Goal: Contribute content: Add original content to the website for others to see

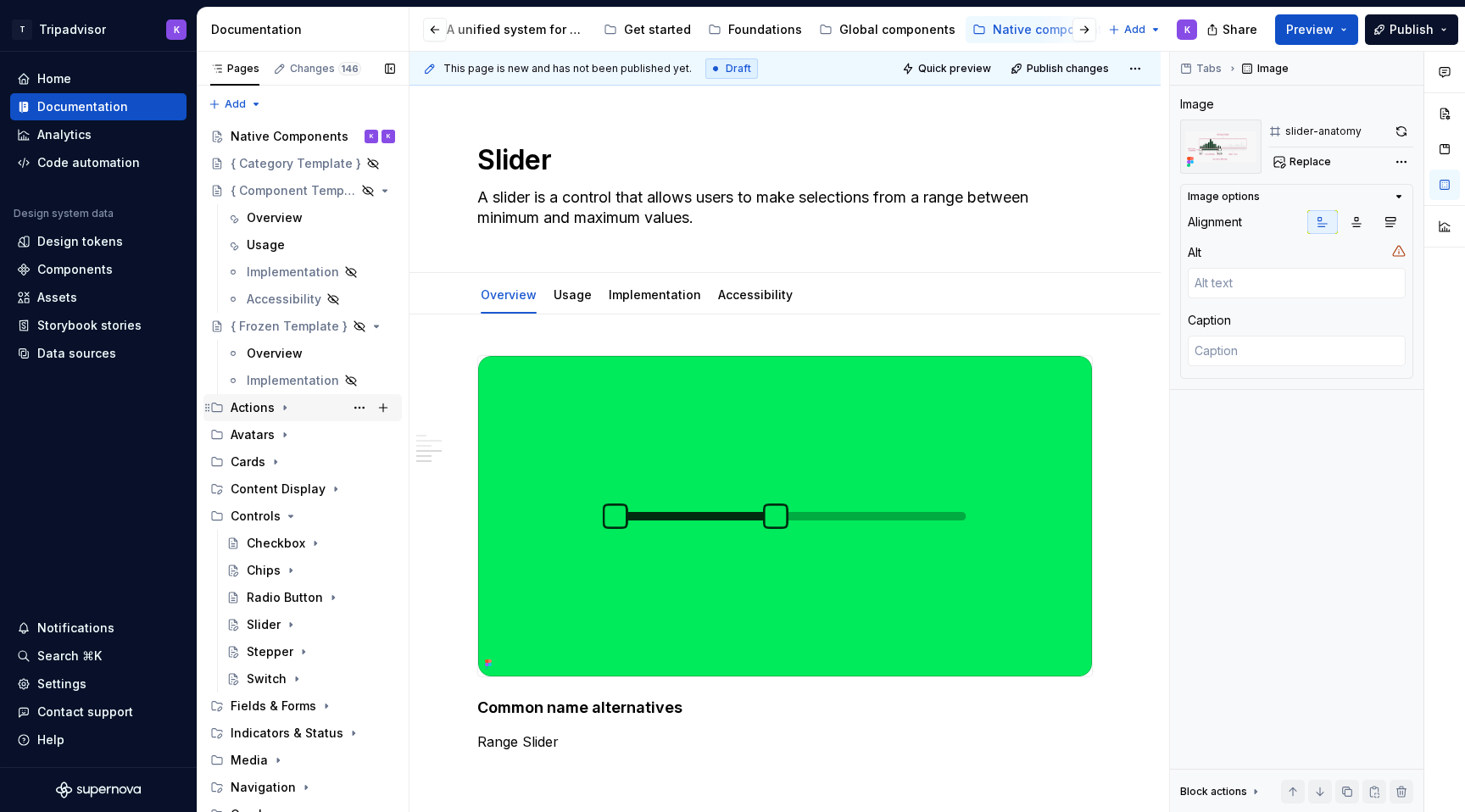
scroll to position [1852, 0]
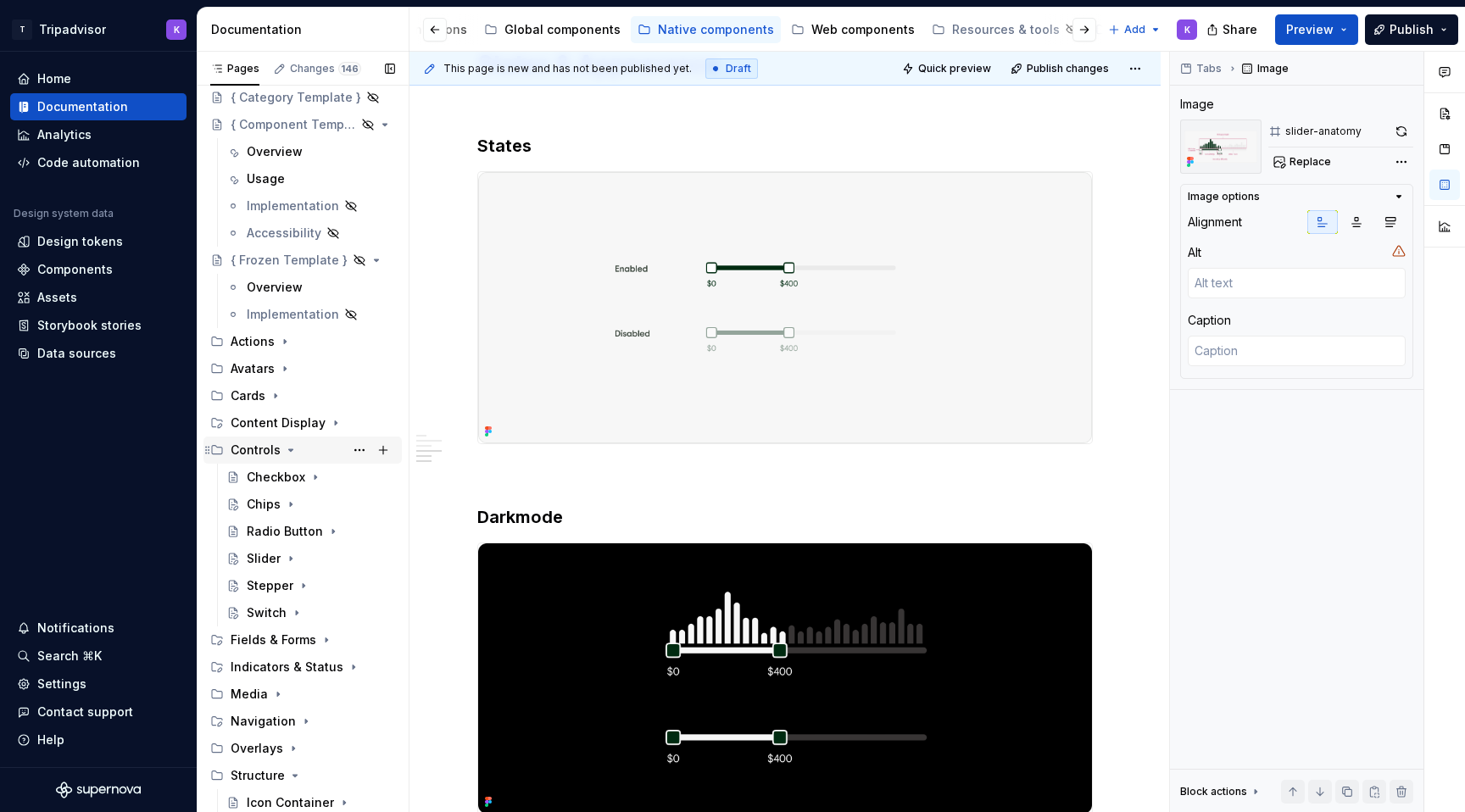
click at [290, 450] on icon "Page tree" at bounding box center [290, 449] width 13 height 13
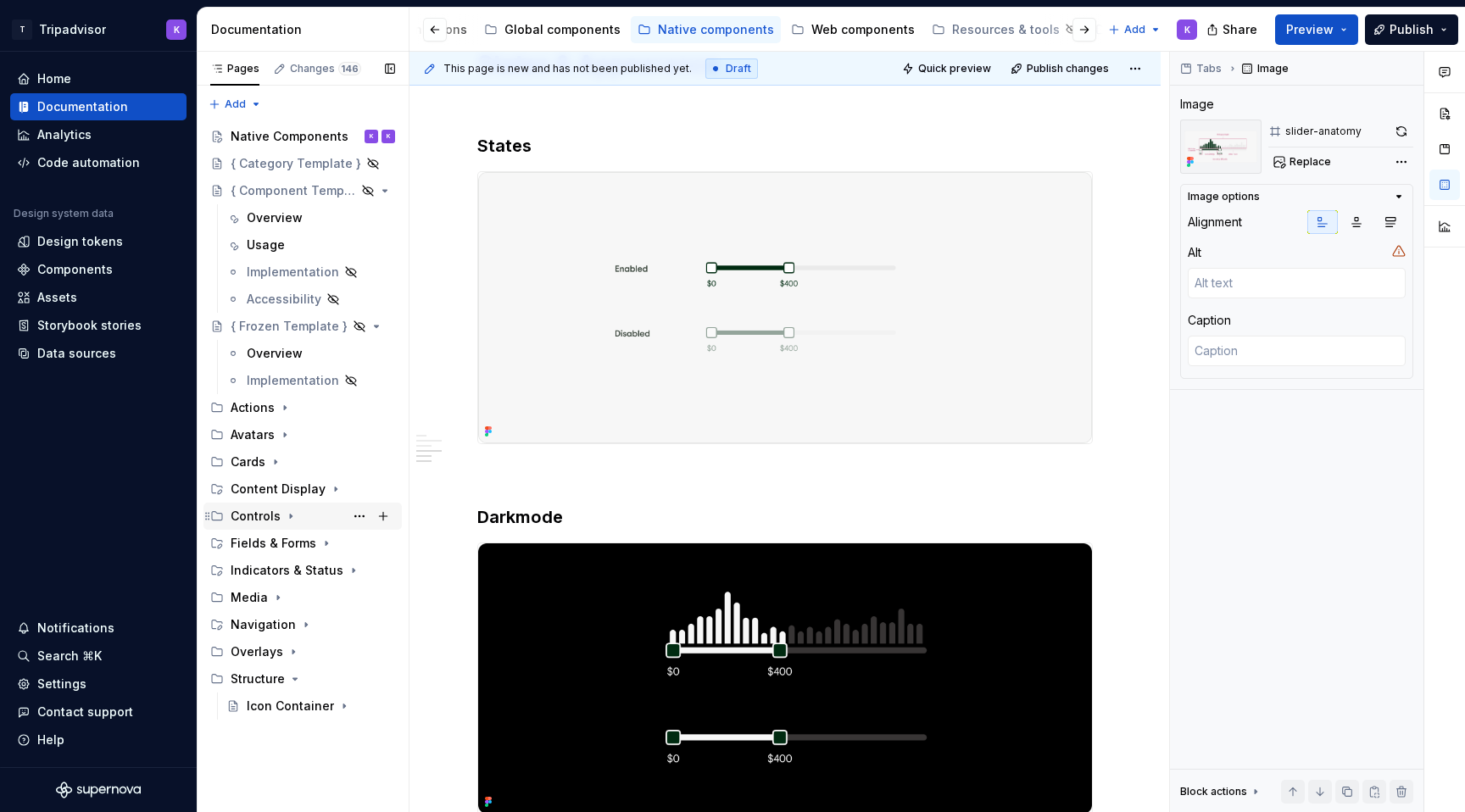
scroll to position [0, 0]
click at [284, 515] on icon "Page tree" at bounding box center [290, 516] width 13 height 13
click at [284, 521] on icon "Page tree" at bounding box center [290, 516] width 13 height 13
click at [314, 544] on div "Fields & Forms" at bounding box center [313, 543] width 164 height 24
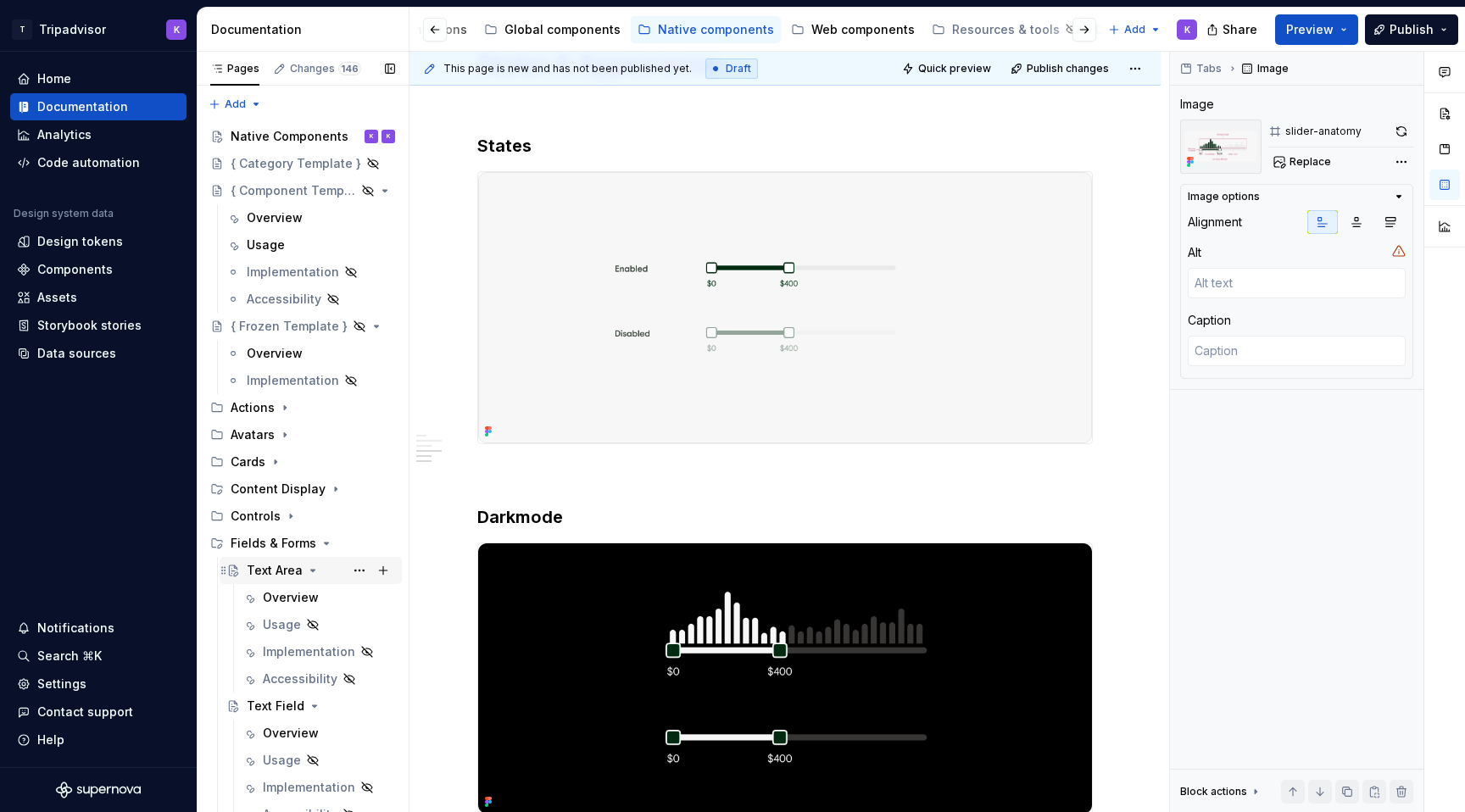
click at [309, 572] on icon "Page tree" at bounding box center [313, 570] width 13 height 13
click at [310, 600] on icon "Page tree" at bounding box center [314, 598] width 13 height 13
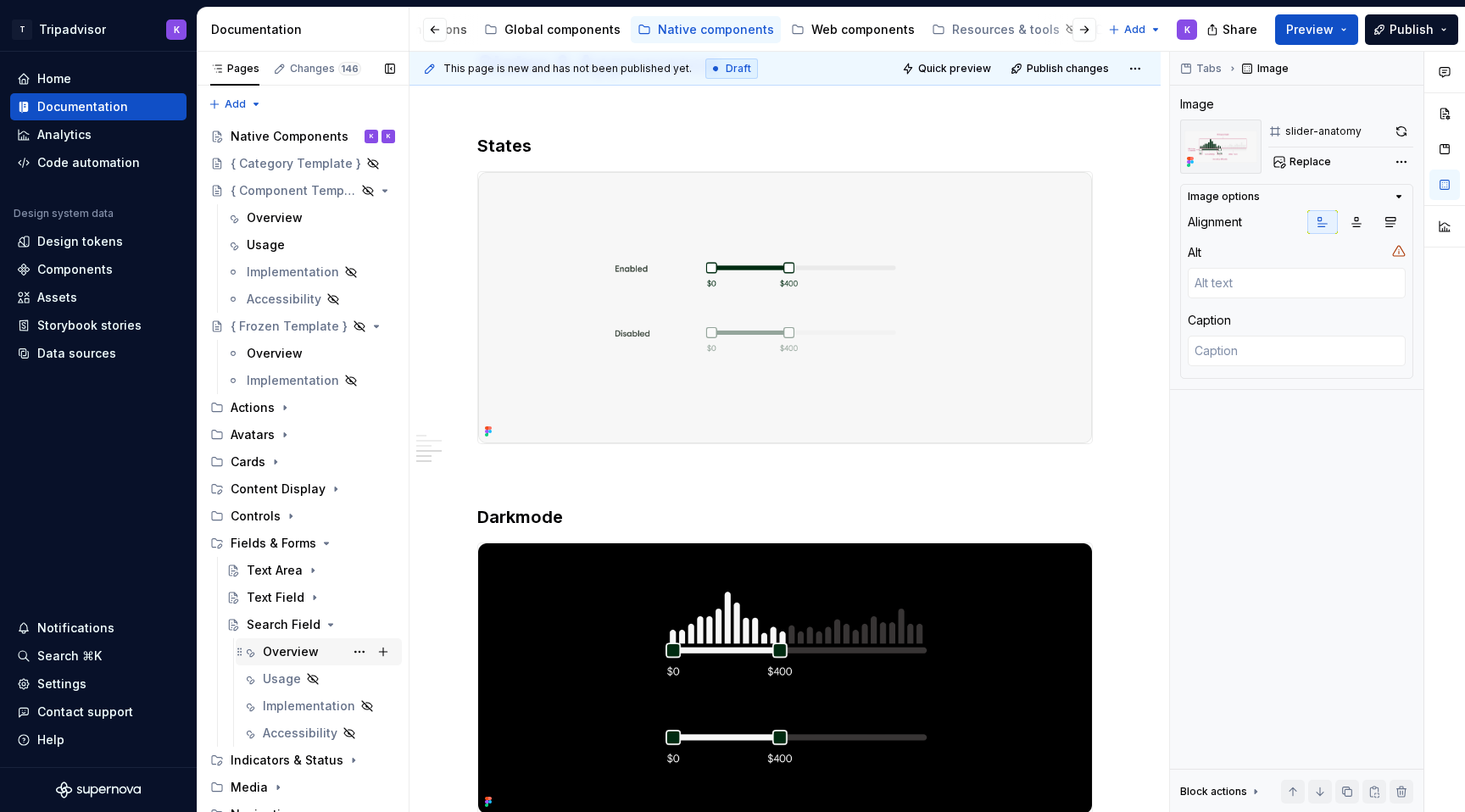
click at [291, 655] on div "Overview" at bounding box center [290, 652] width 56 height 17
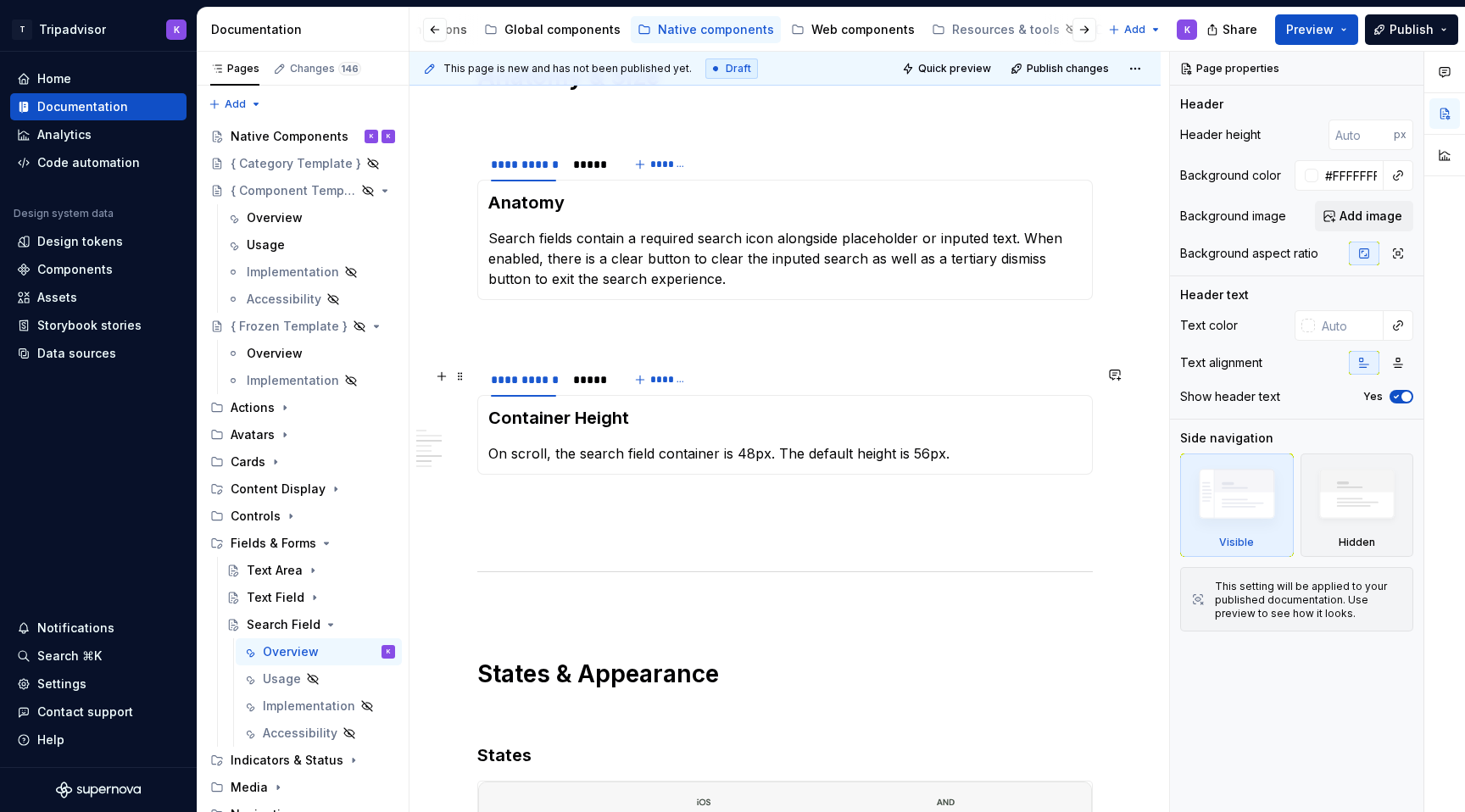
scroll to position [2044, 0]
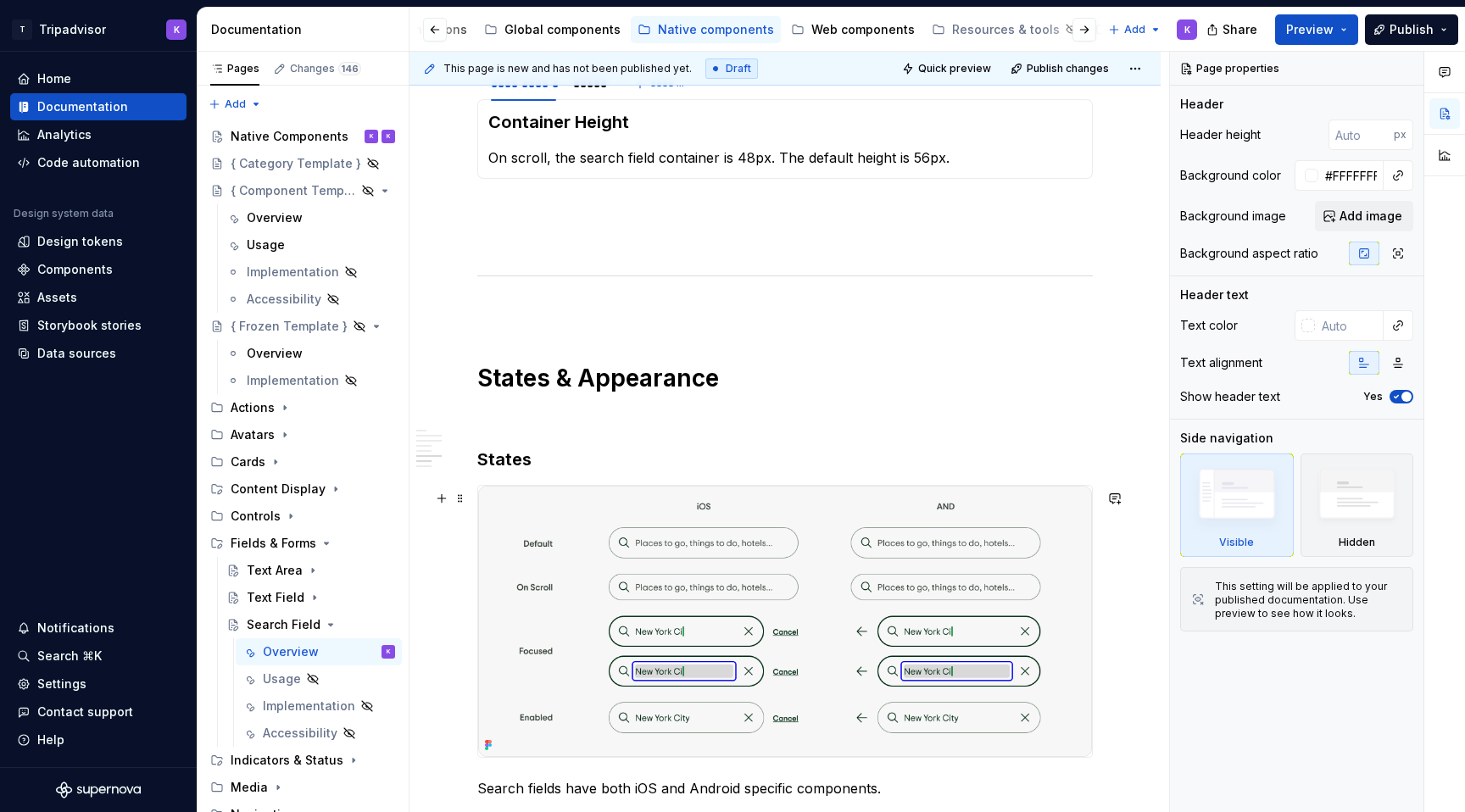
click at [659, 507] on img at bounding box center [784, 622] width 614 height 272
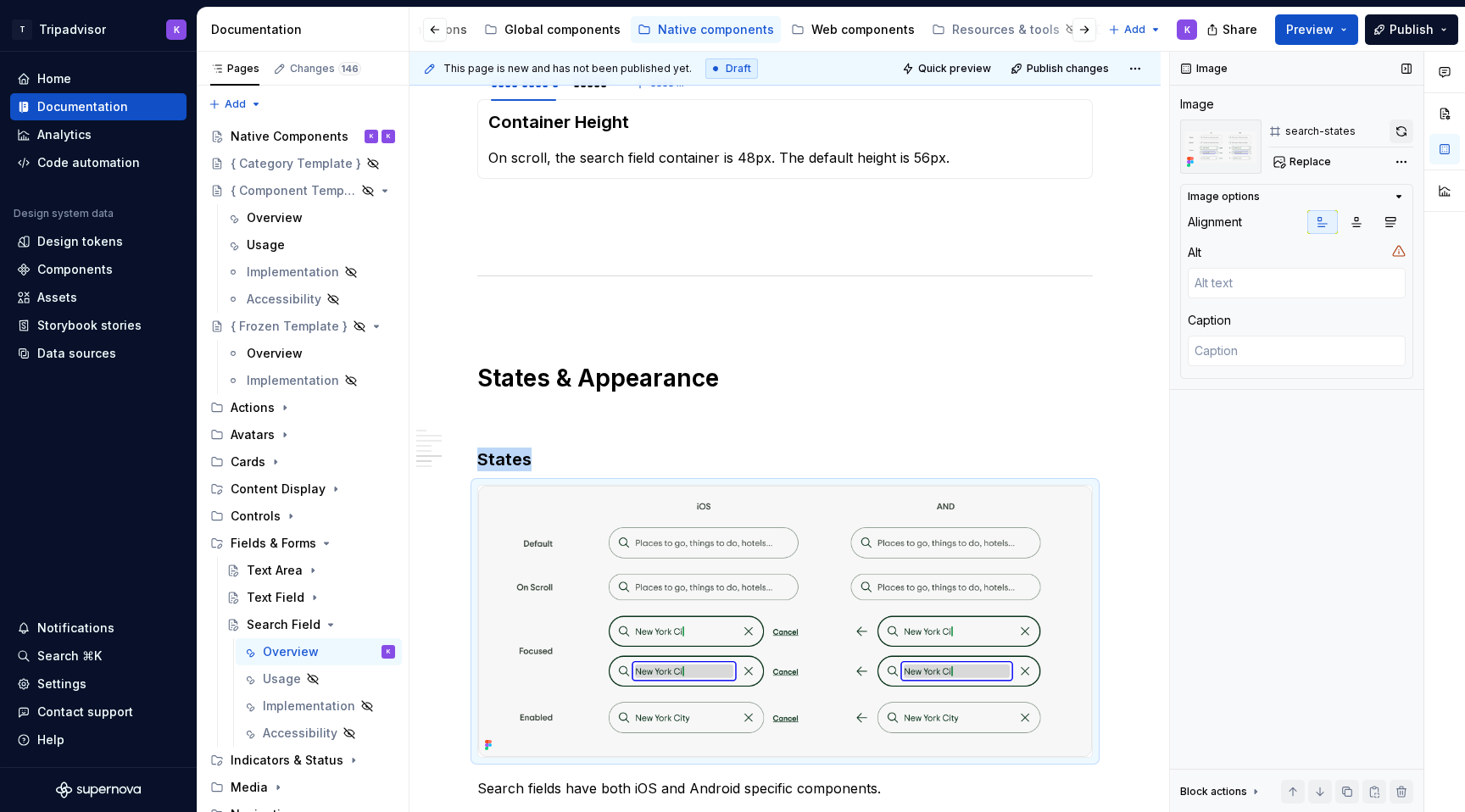
click at [1398, 130] on button "button" at bounding box center [1402, 131] width 24 height 24
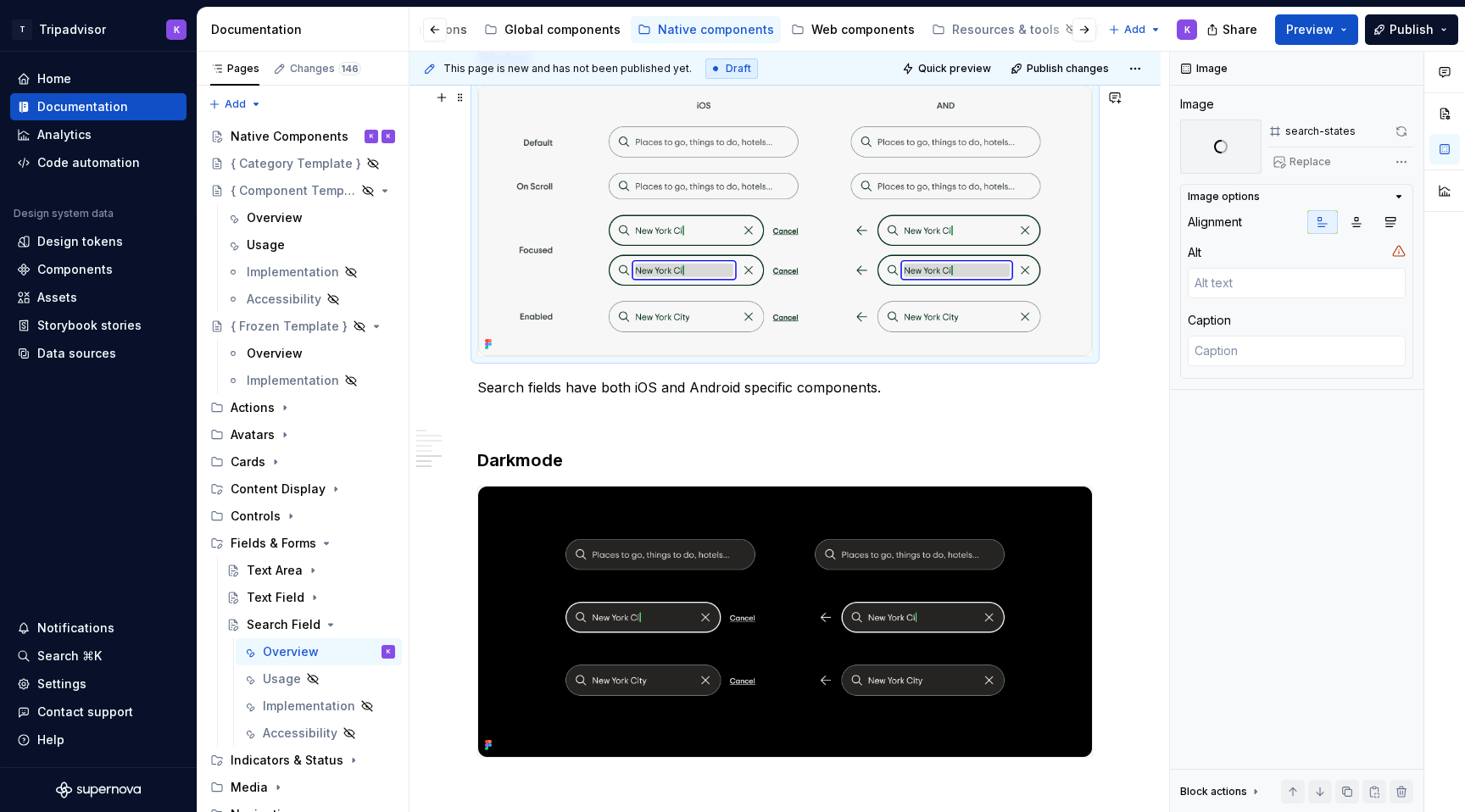
scroll to position [2535, 0]
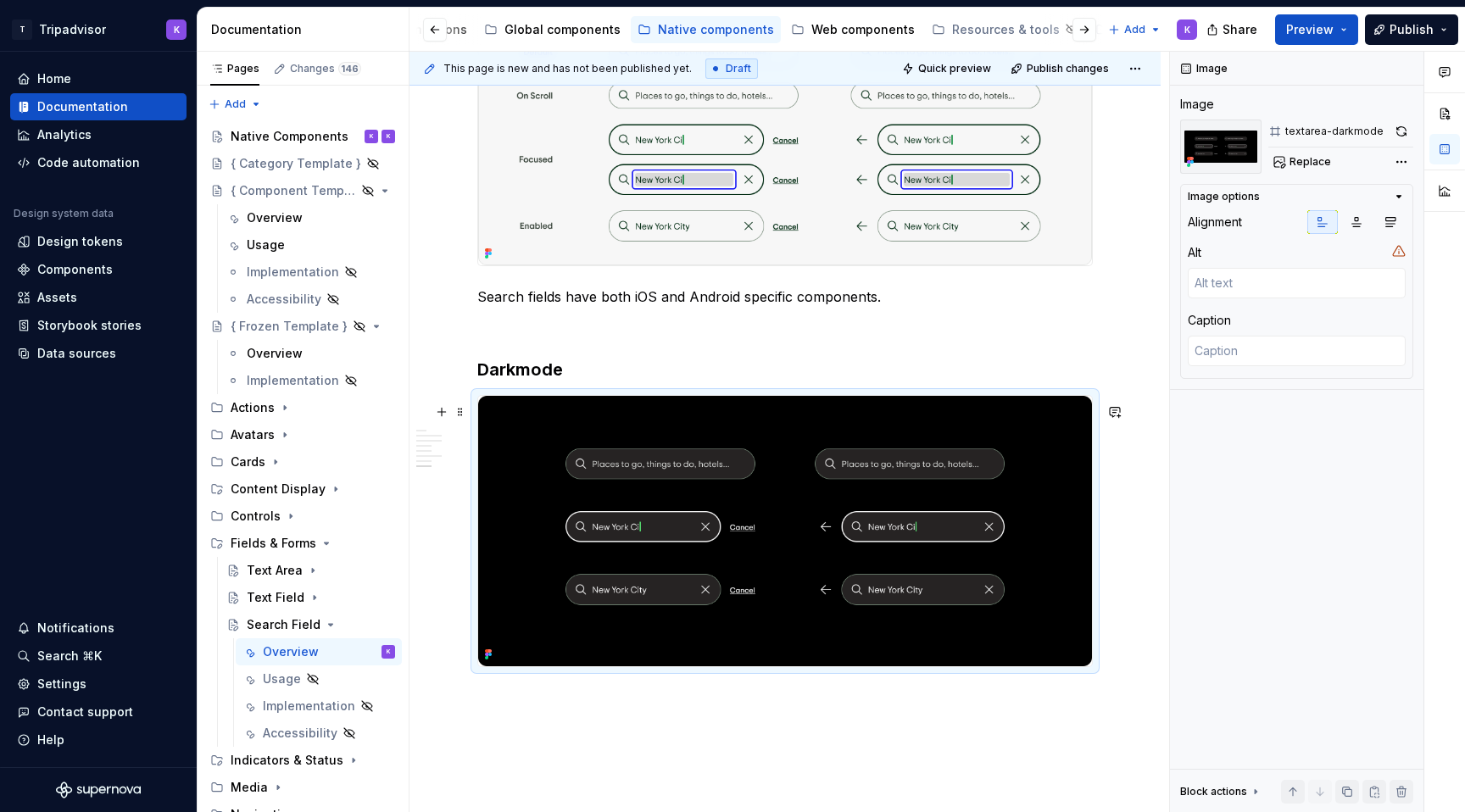
click at [799, 520] on img at bounding box center [784, 532] width 614 height 272
click at [1410, 130] on button "button" at bounding box center [1402, 131] width 24 height 24
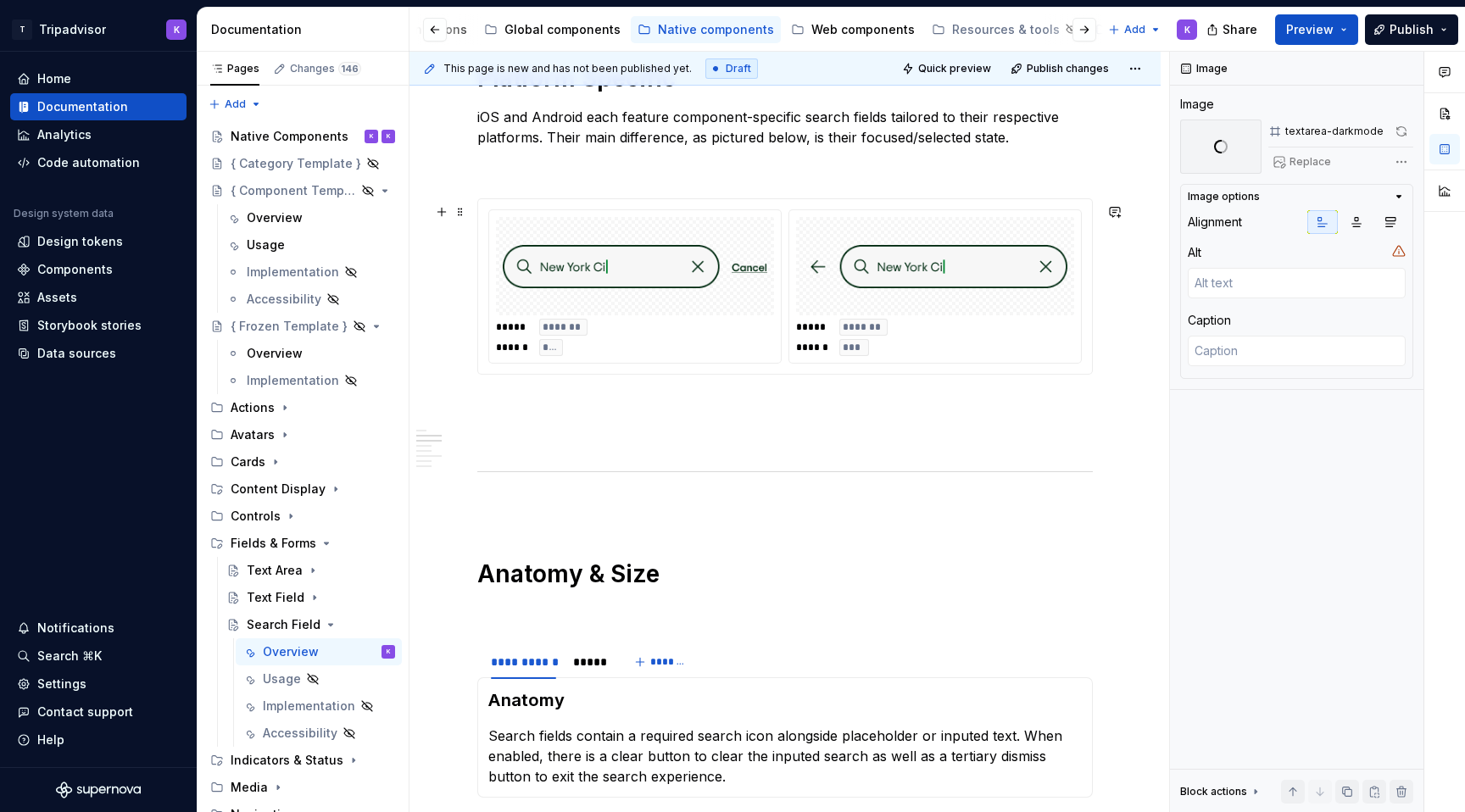
scroll to position [1244, 0]
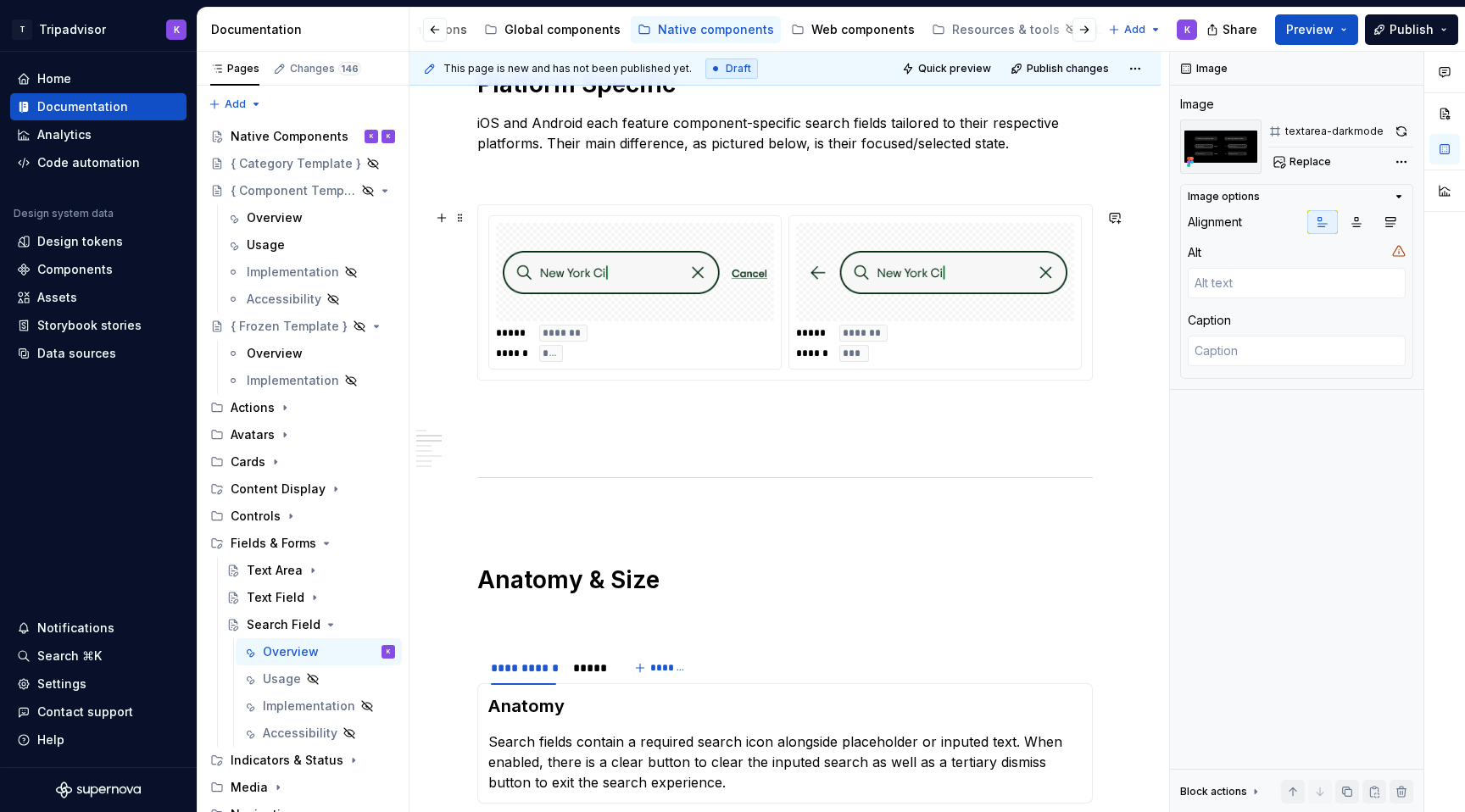
type textarea "*"
click at [894, 285] on img at bounding box center [935, 272] width 264 height 85
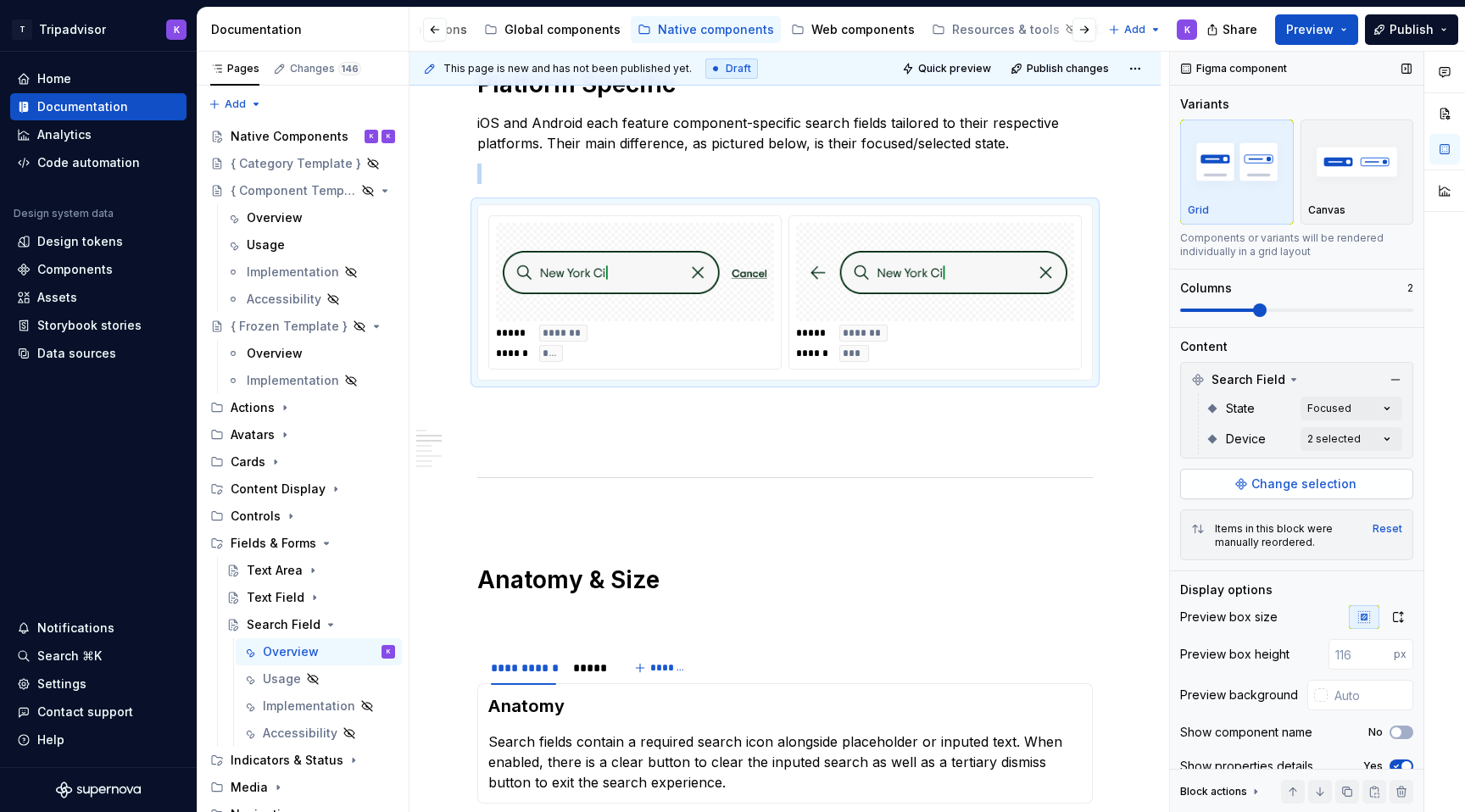
click at [1270, 486] on span "Change selection" at bounding box center [1304, 484] width 105 height 17
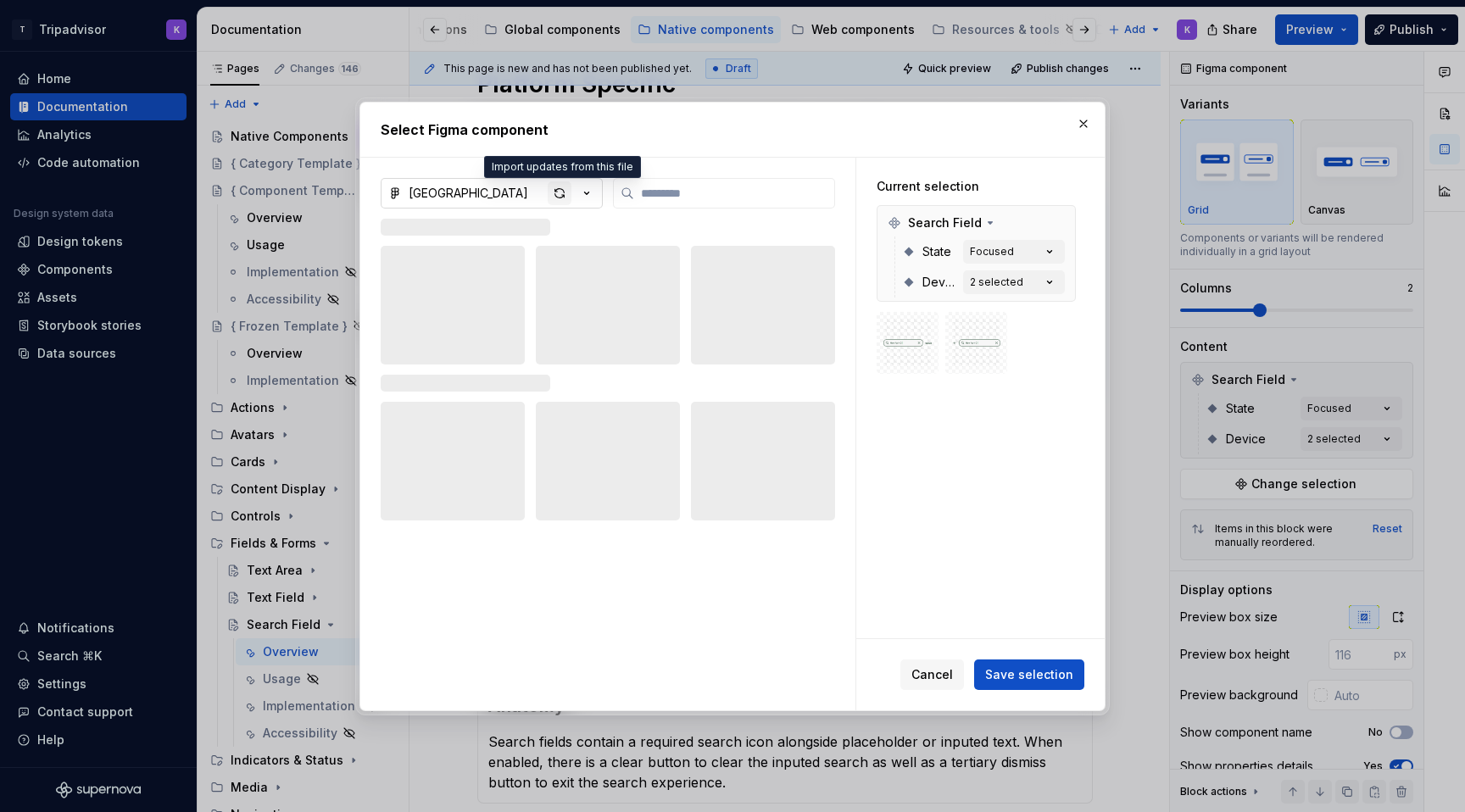
click at [565, 197] on div "button" at bounding box center [559, 193] width 24 height 24
click at [753, 194] on input "search" at bounding box center [734, 193] width 200 height 17
type input "***"
type textarea "*"
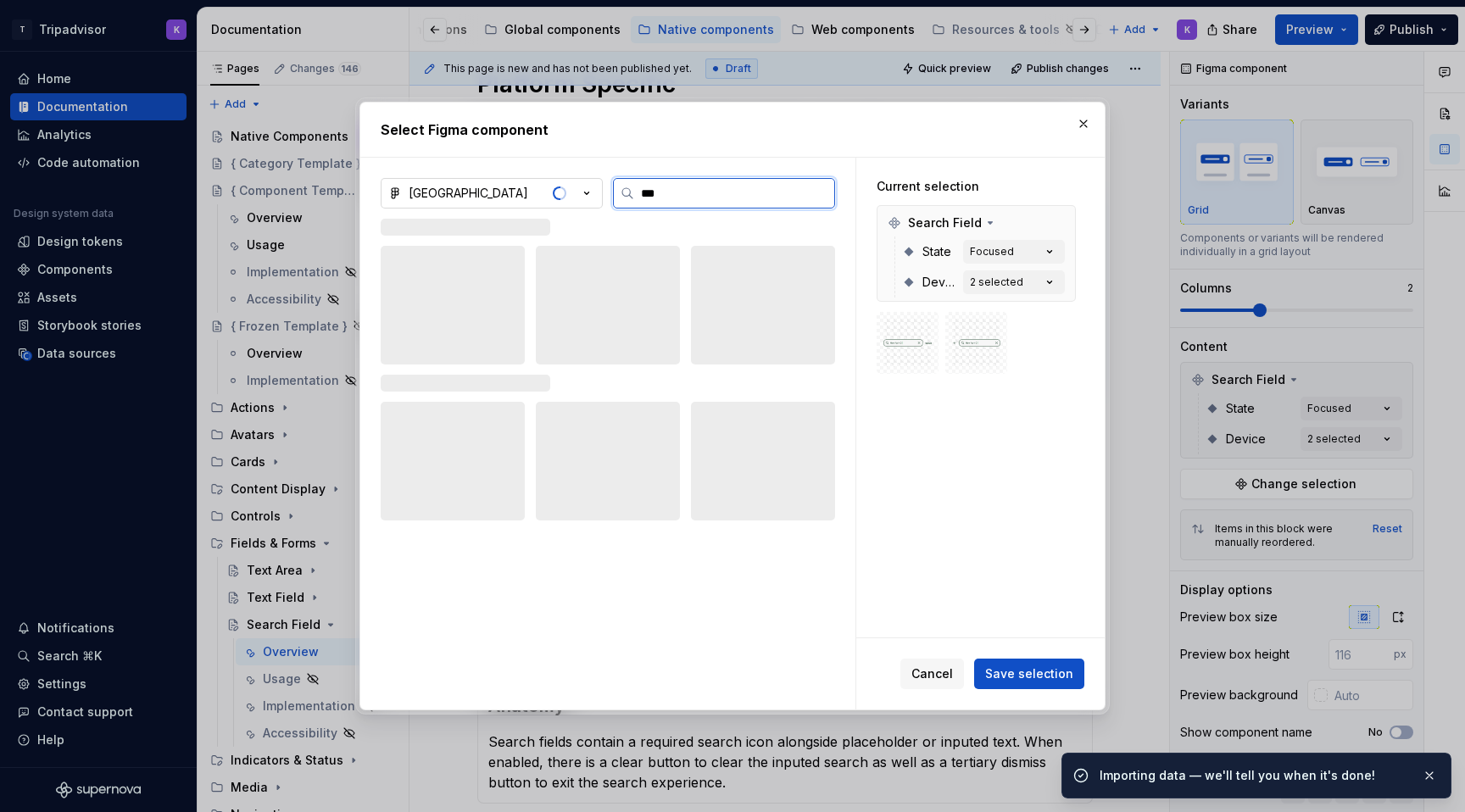
type input "****"
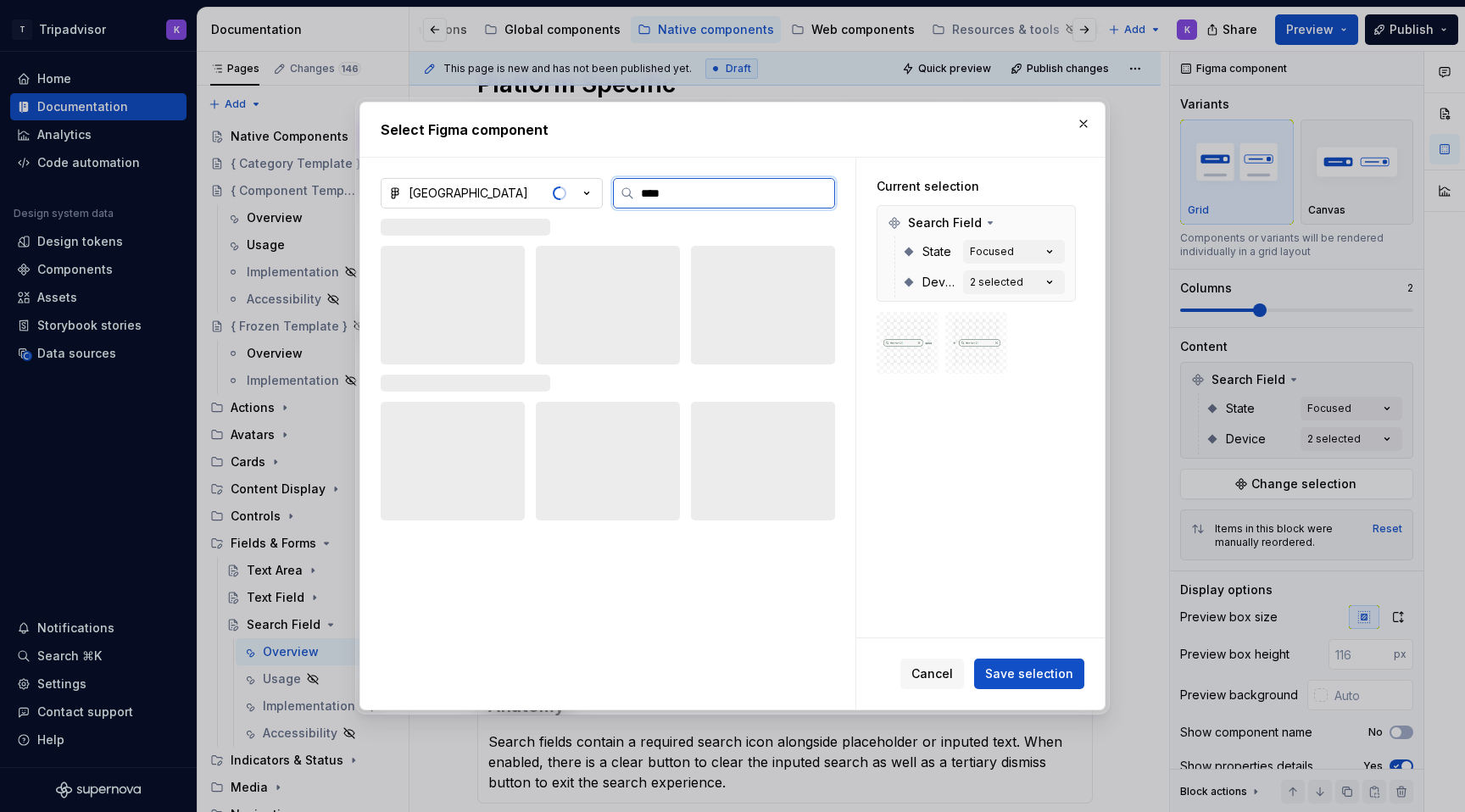
type textarea "*"
type input "****"
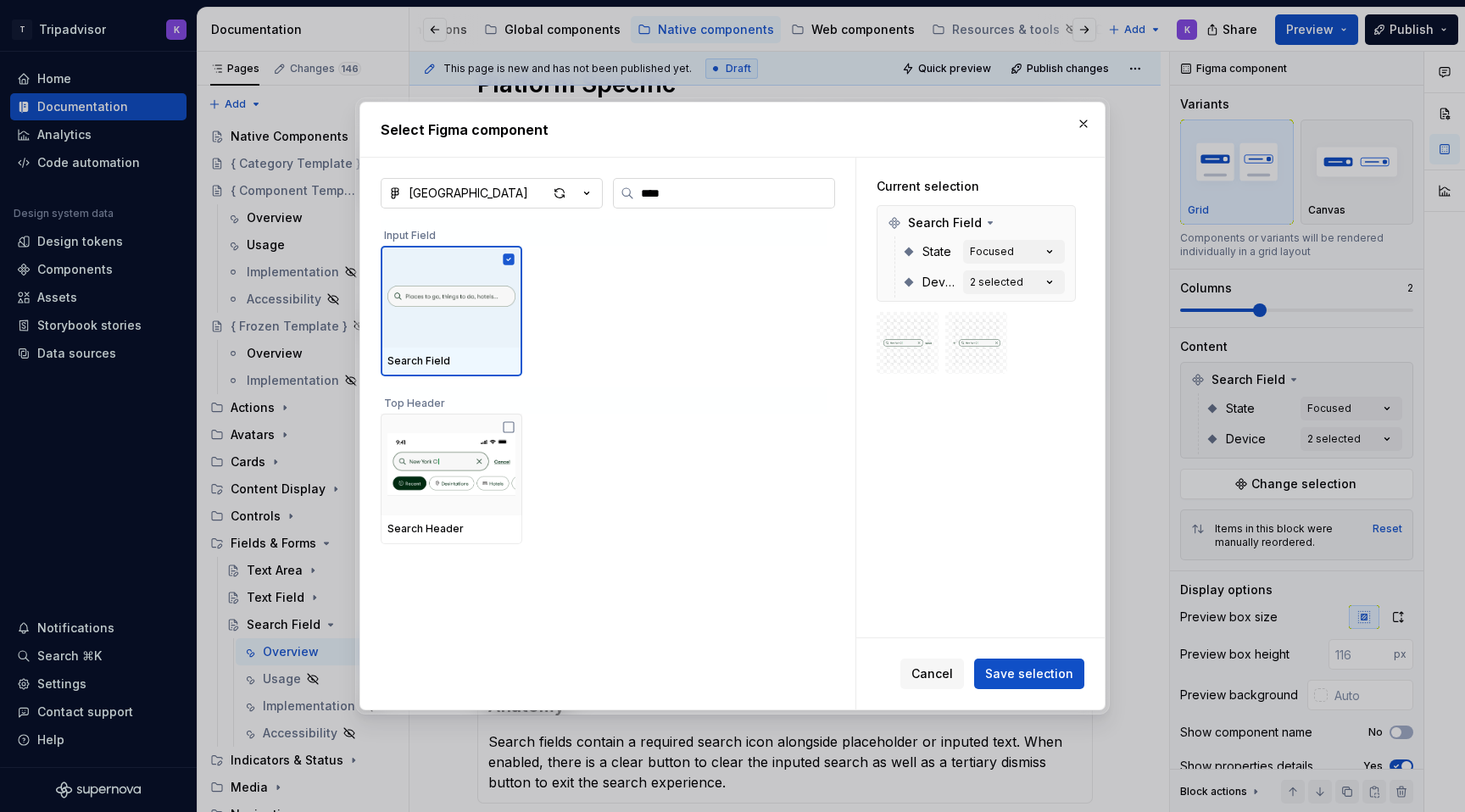
type textarea "*"
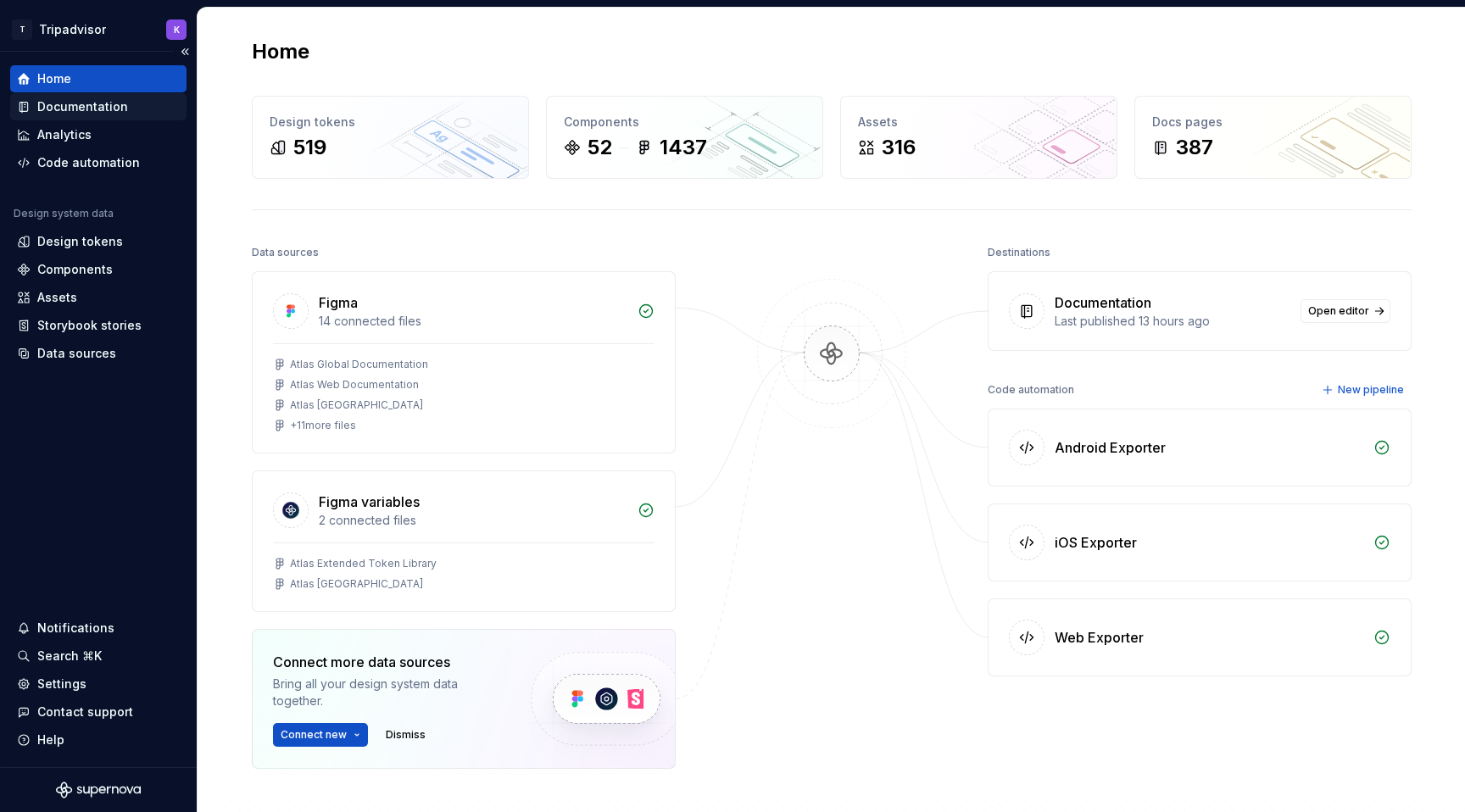
click at [109, 111] on div "Documentation" at bounding box center [83, 106] width 91 height 17
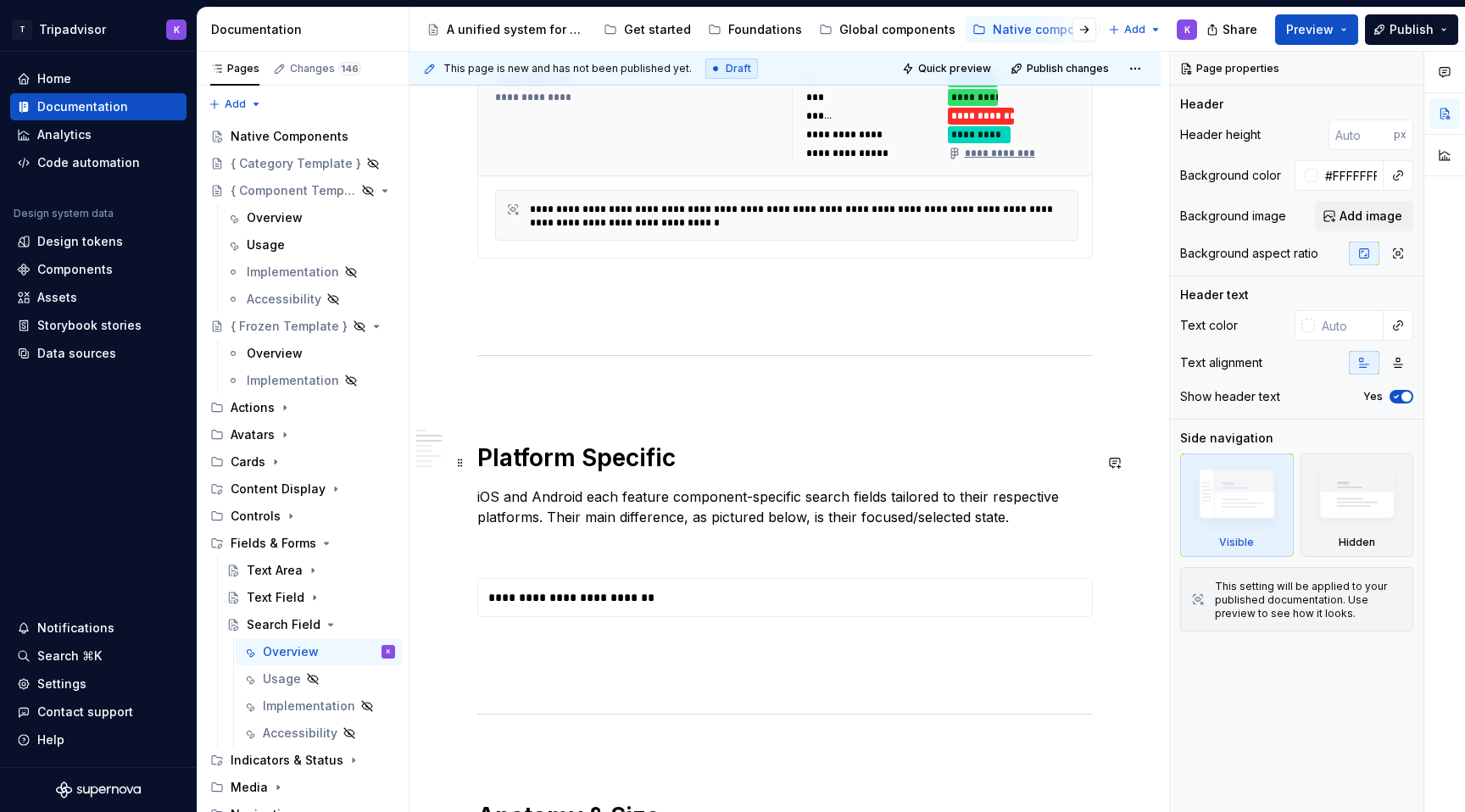
scroll to position [1080, 0]
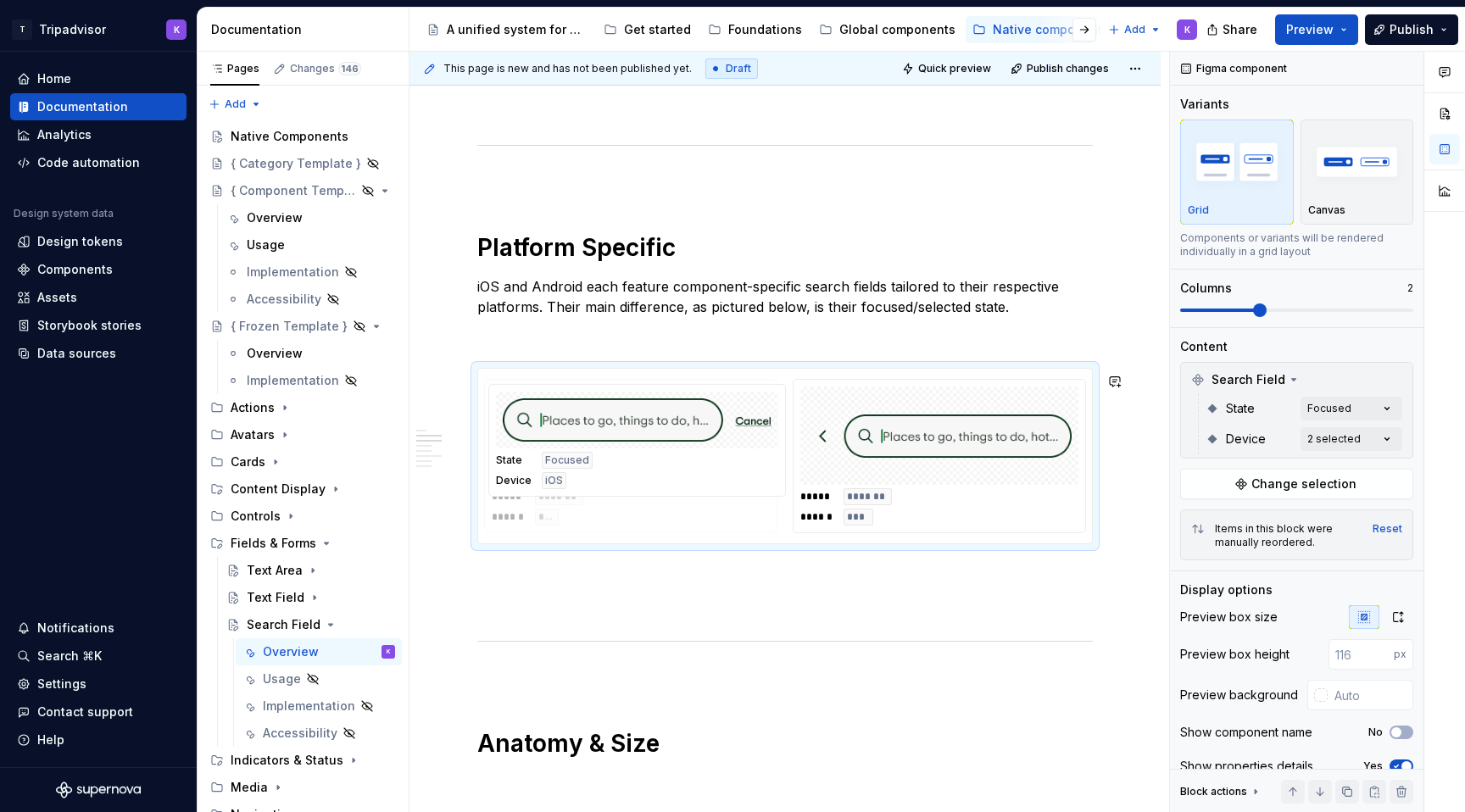
drag, startPoint x: 892, startPoint y: 451, endPoint x: 599, endPoint y: 457, distance: 293.1
click at [599, 457] on body "T Tripadvisor K Home Documentation Analytics Code automation Design system data…" at bounding box center [732, 406] width 1465 height 812
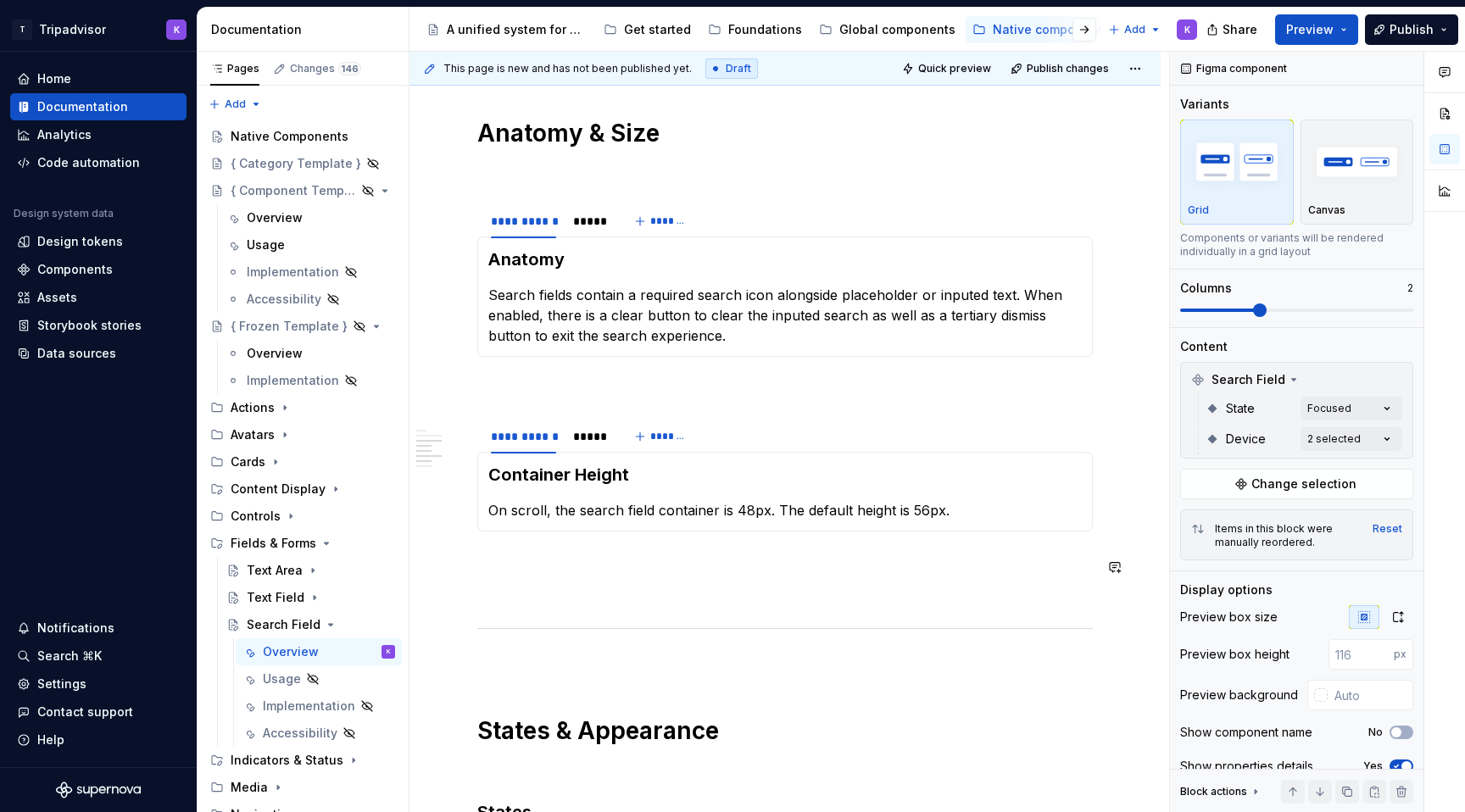
scroll to position [1692, 0]
click at [589, 224] on div "*****" at bounding box center [590, 220] width 32 height 17
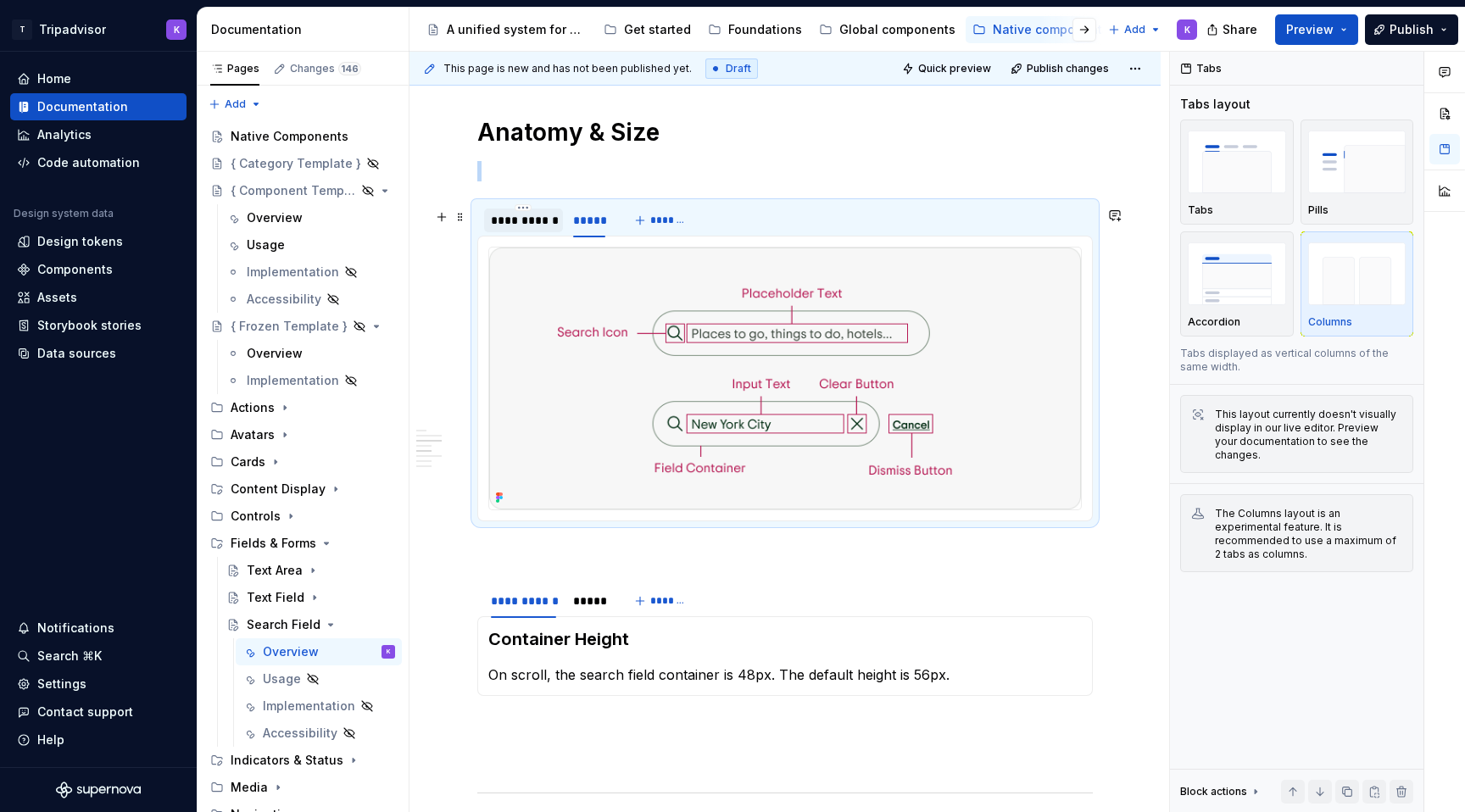
click at [524, 229] on div "**********" at bounding box center [523, 220] width 65 height 17
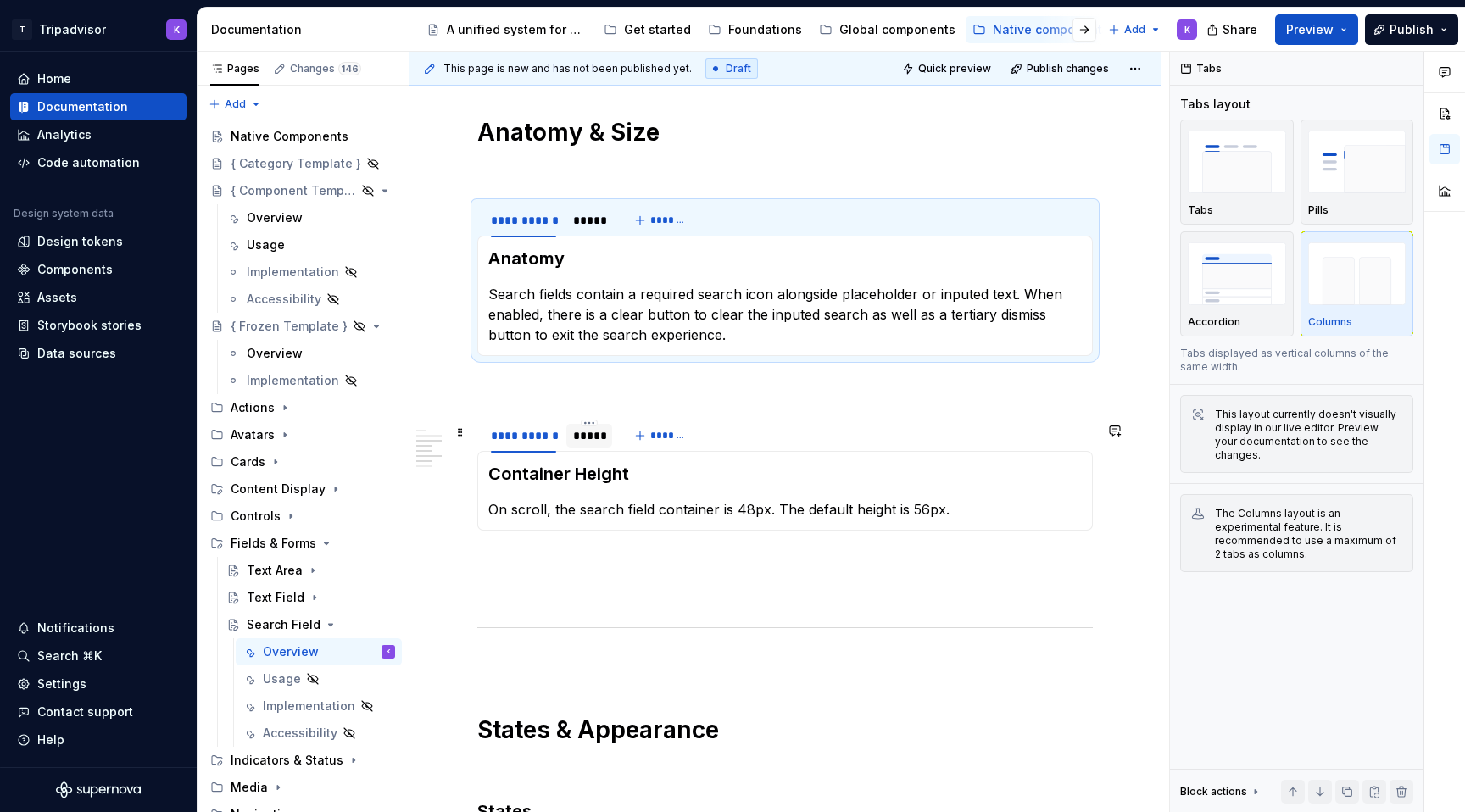
click at [589, 443] on div "*****" at bounding box center [590, 435] width 32 height 17
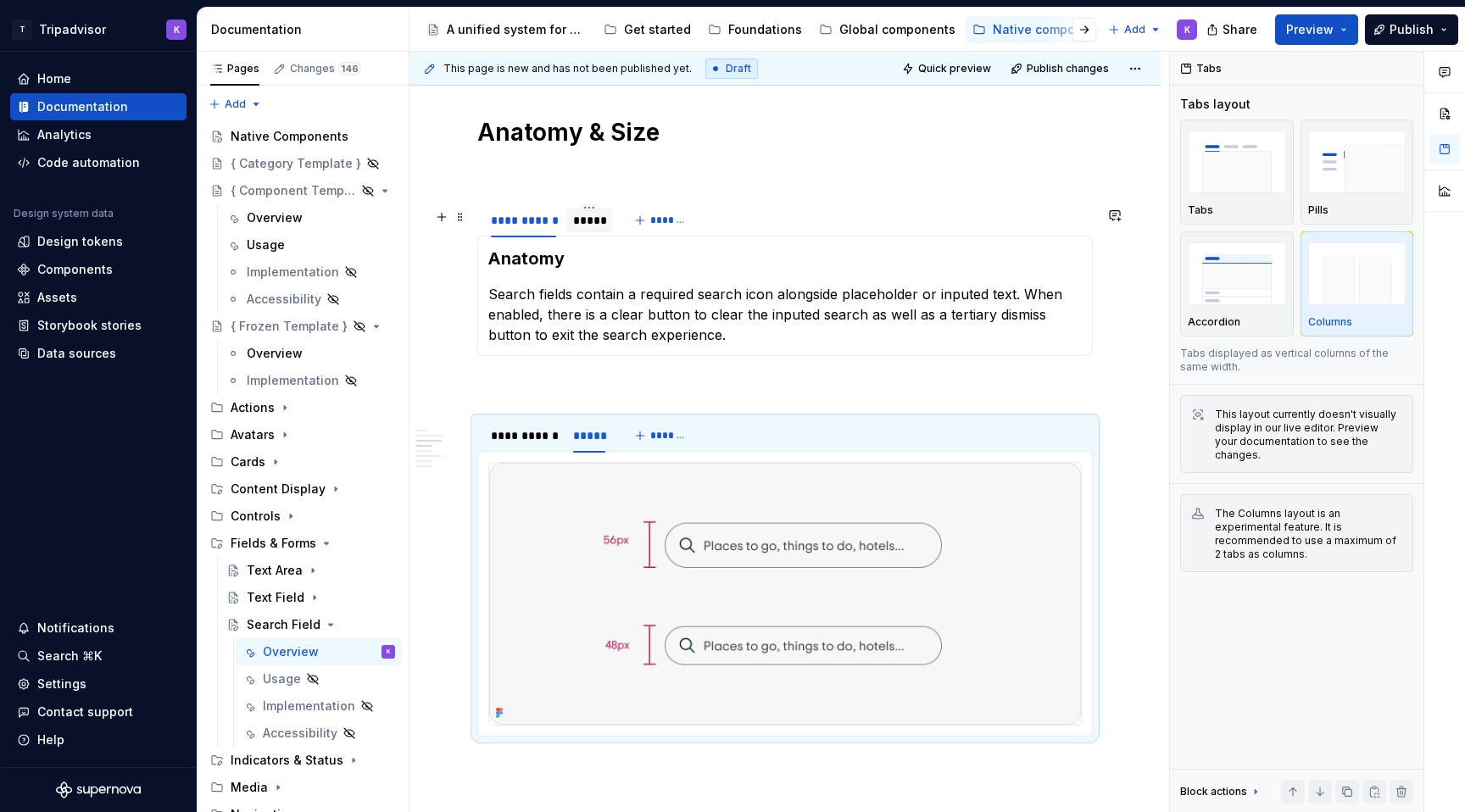
click at [590, 229] on div "*****" at bounding box center [590, 220] width 32 height 17
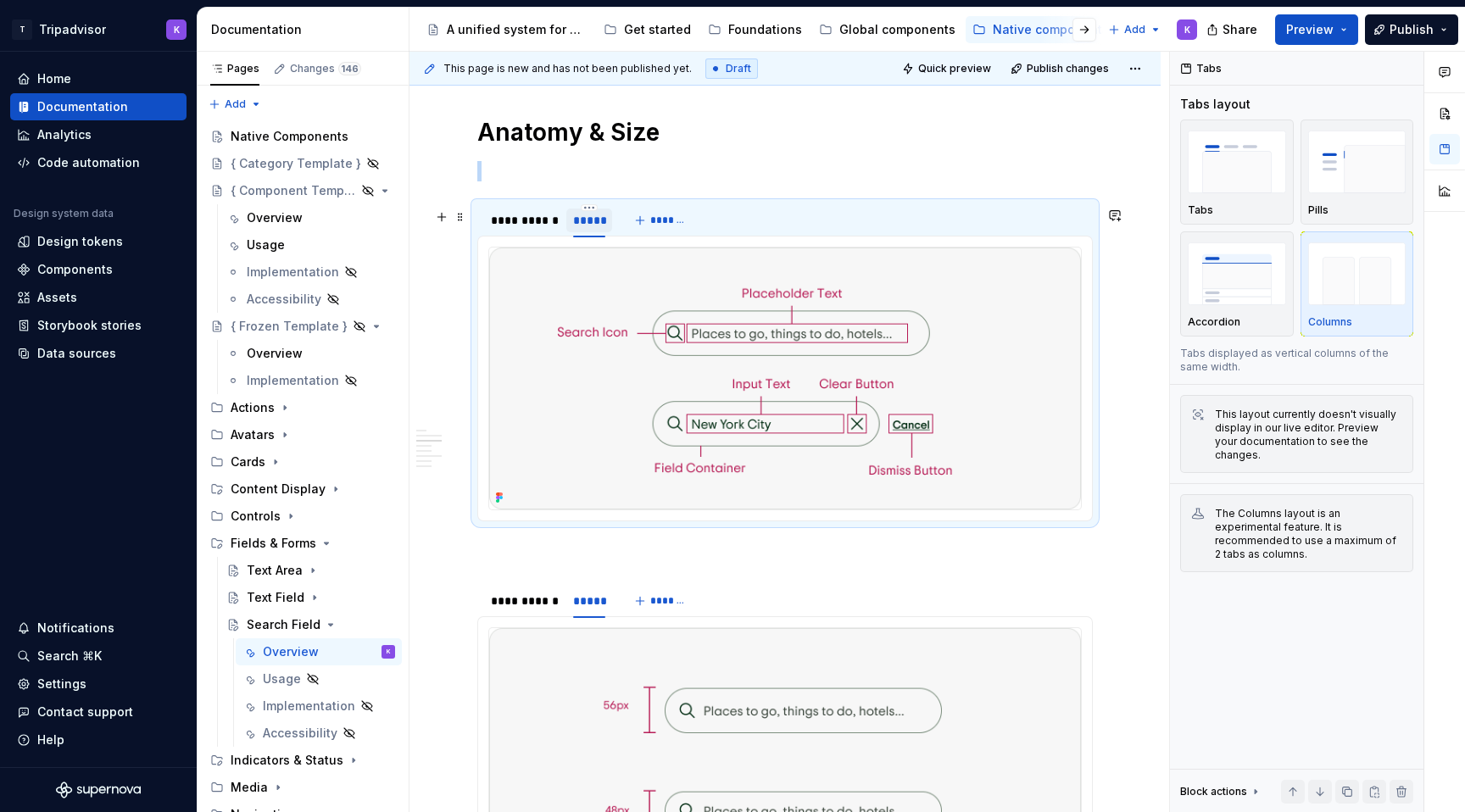
click at [590, 229] on div "*****" at bounding box center [590, 220] width 32 height 17
click at [510, 229] on div "**********" at bounding box center [523, 220] width 65 height 17
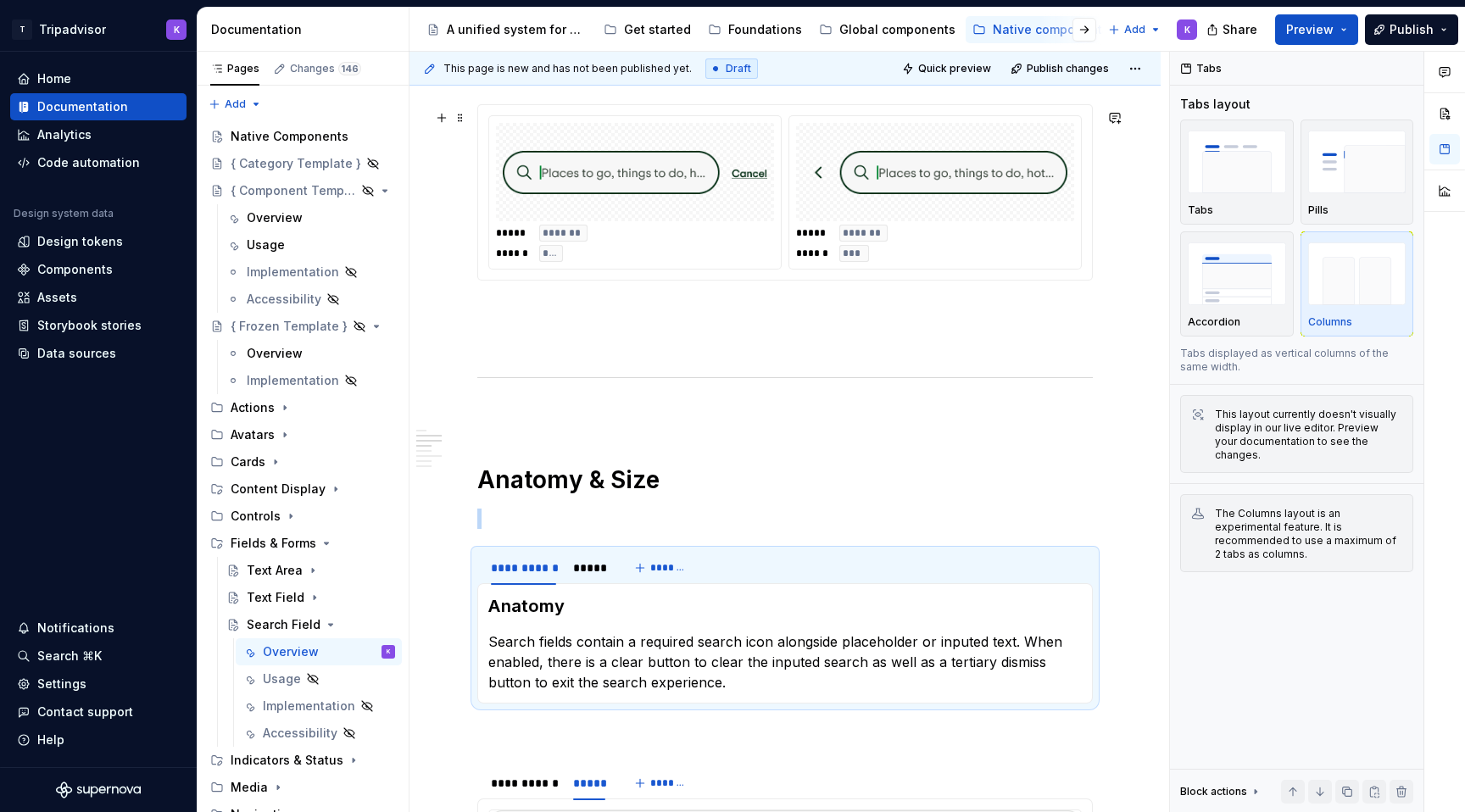
scroll to position [1698, 0]
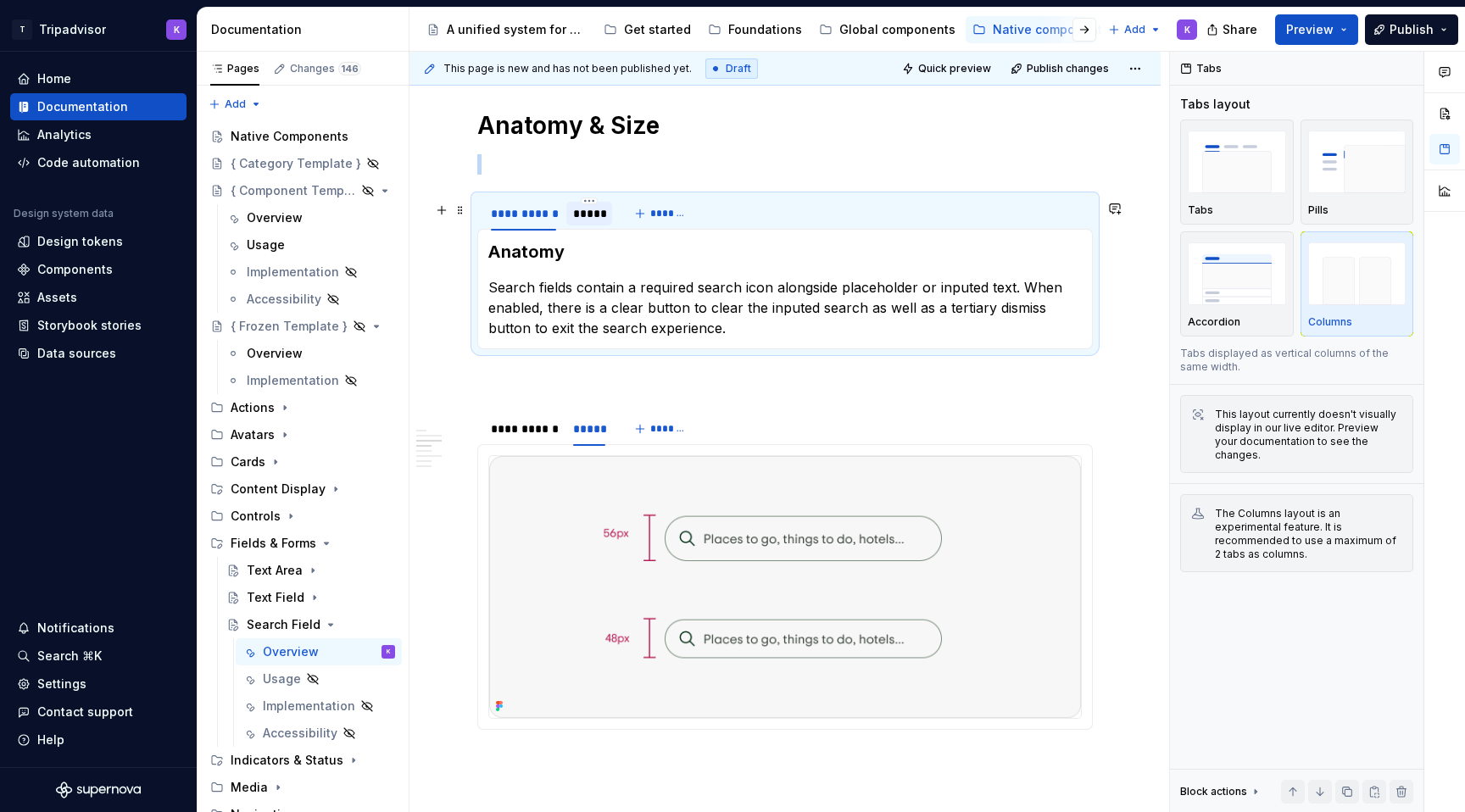
click at [579, 227] on div "*****" at bounding box center [589, 213] width 46 height 27
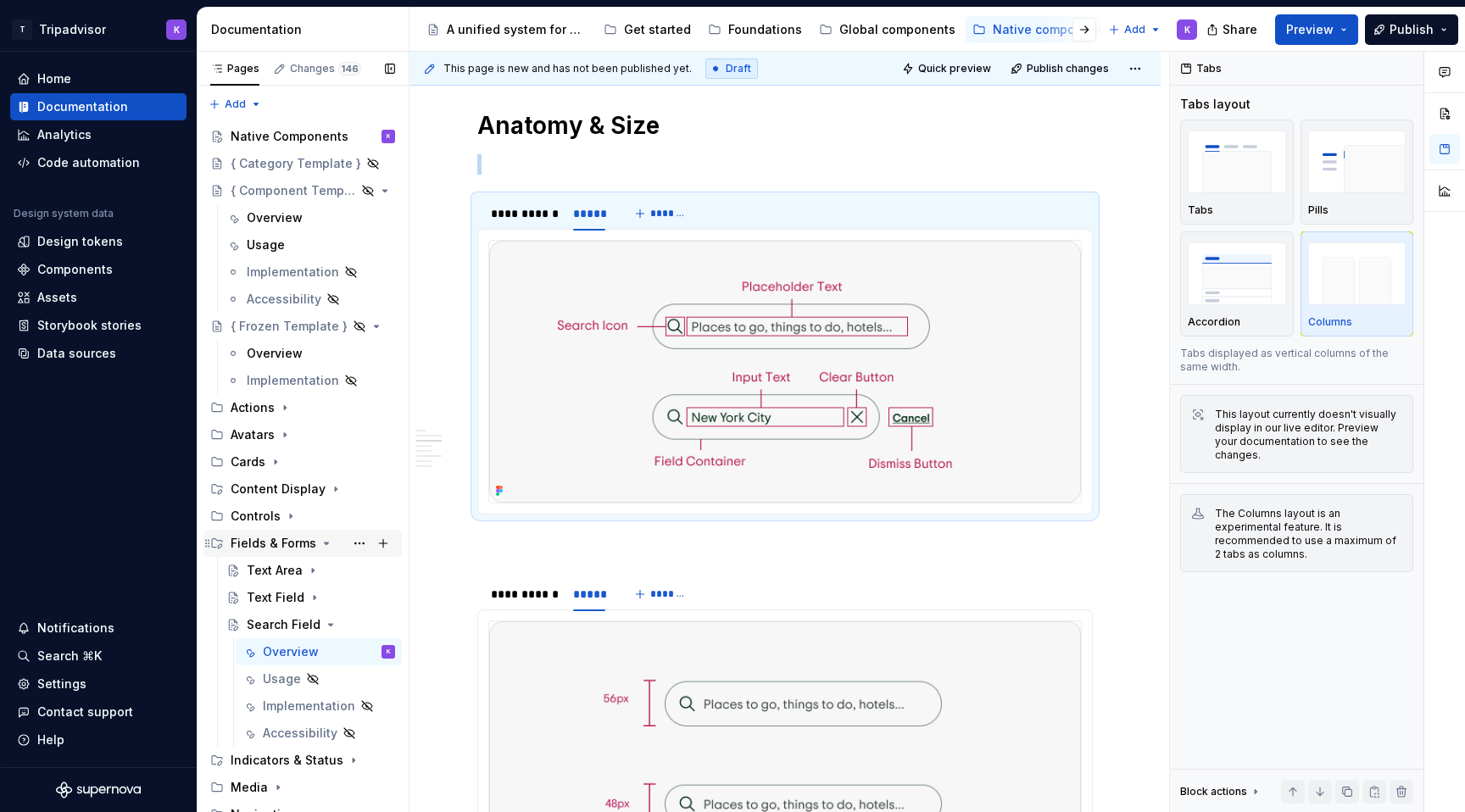
click at [320, 545] on icon "Page tree" at bounding box center [326, 543] width 13 height 13
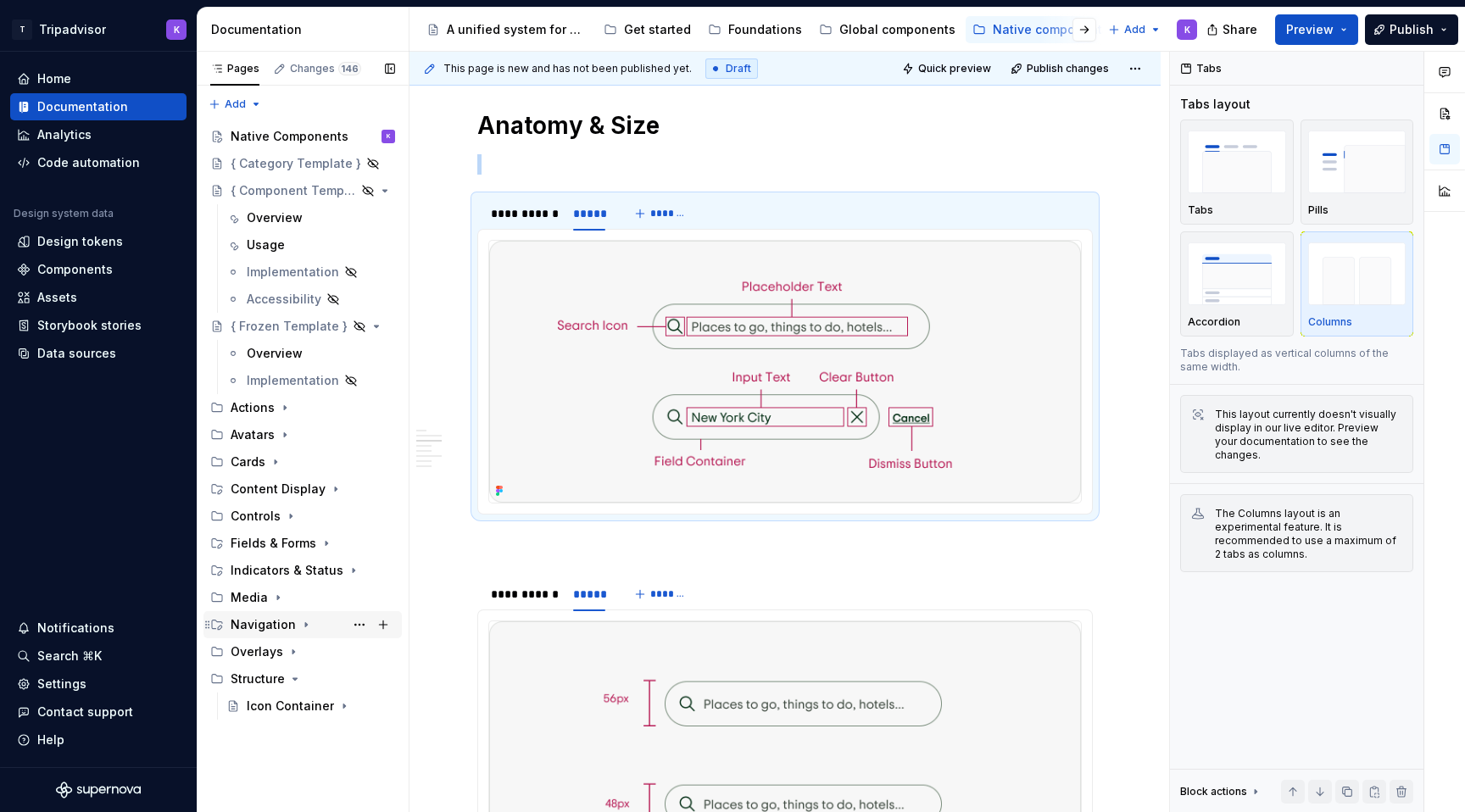
click at [302, 627] on icon "Page tree" at bounding box center [306, 624] width 13 height 13
click at [361, 647] on button "Page tree" at bounding box center [359, 652] width 24 height 24
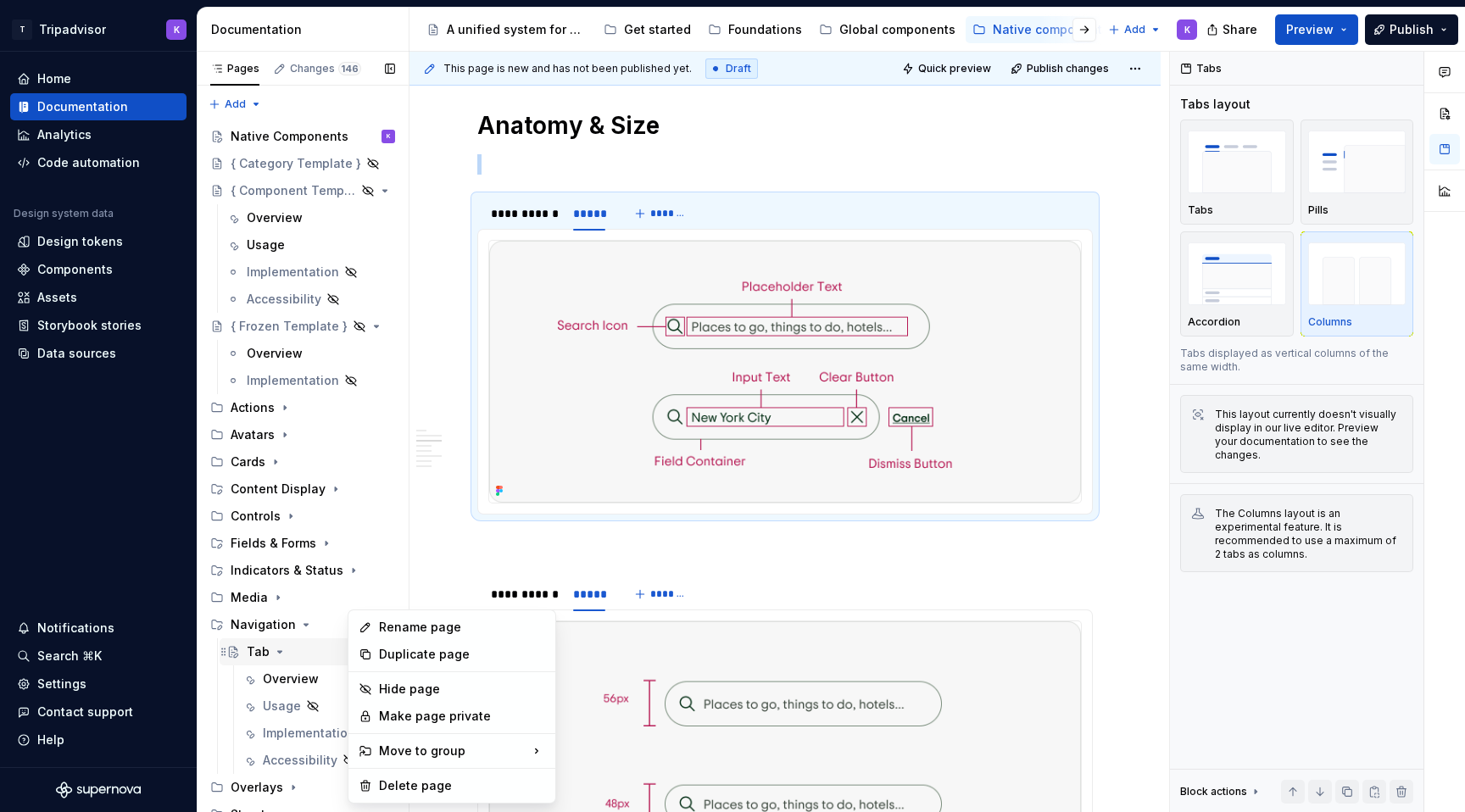
click at [289, 654] on div "Pages Changes 146 Add Accessibility guide for tree Page tree. Navigate the tree…" at bounding box center [302, 436] width 212 height 768
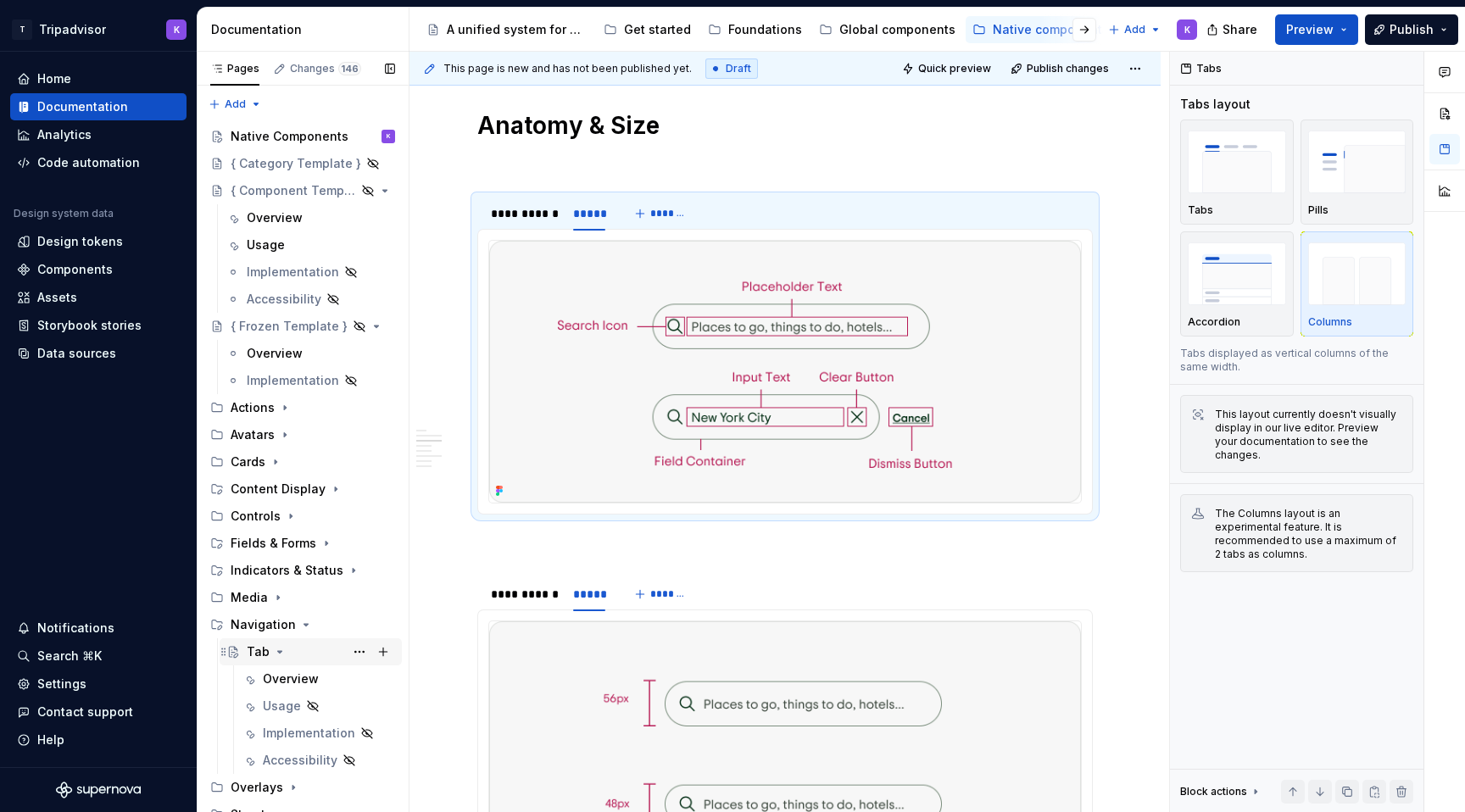
click at [278, 651] on icon "Page tree" at bounding box center [280, 652] width 4 height 2
click at [336, 191] on icon "Page tree" at bounding box center [338, 191] width 4 height 2
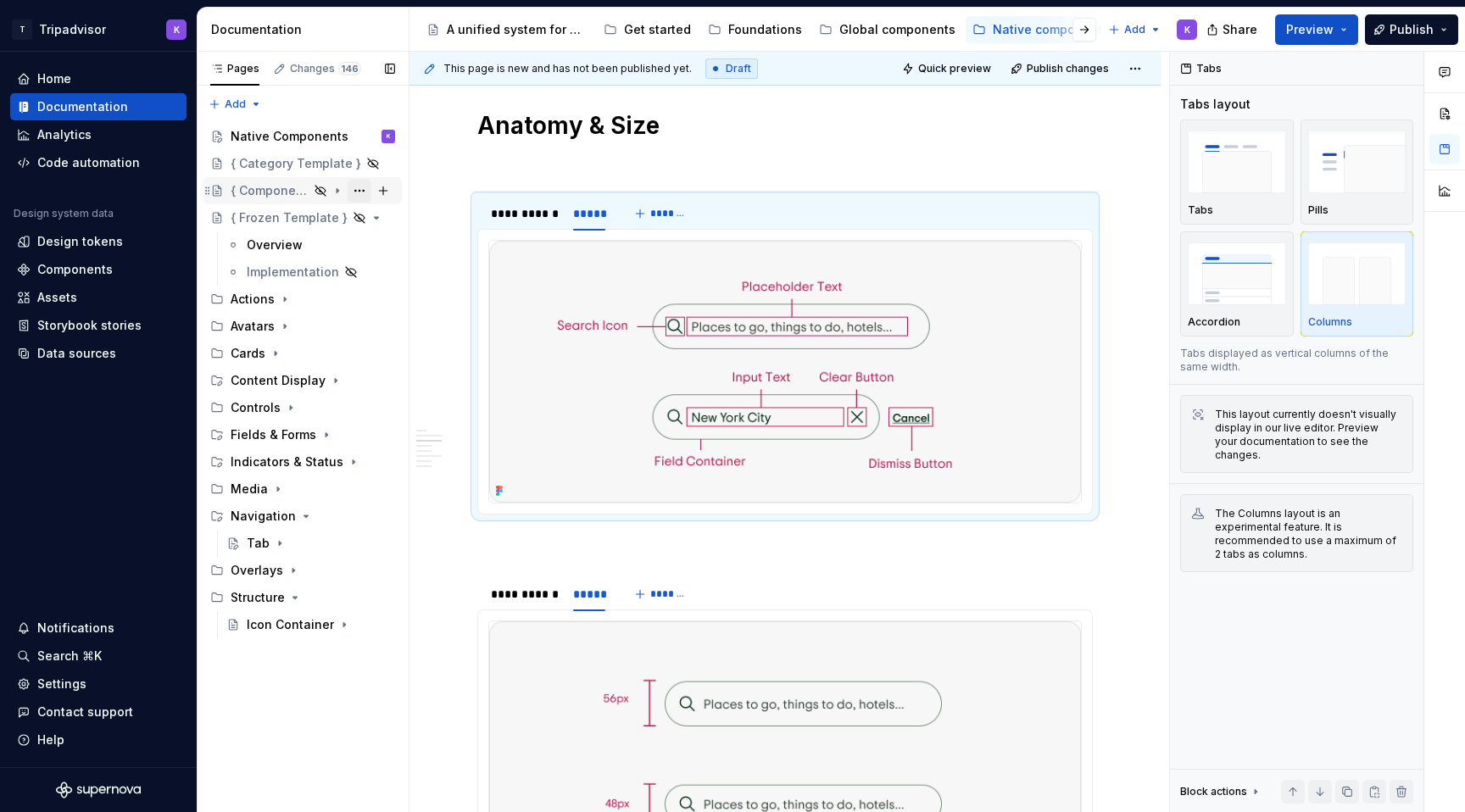
click at [359, 187] on button "Page tree" at bounding box center [359, 190] width 24 height 24
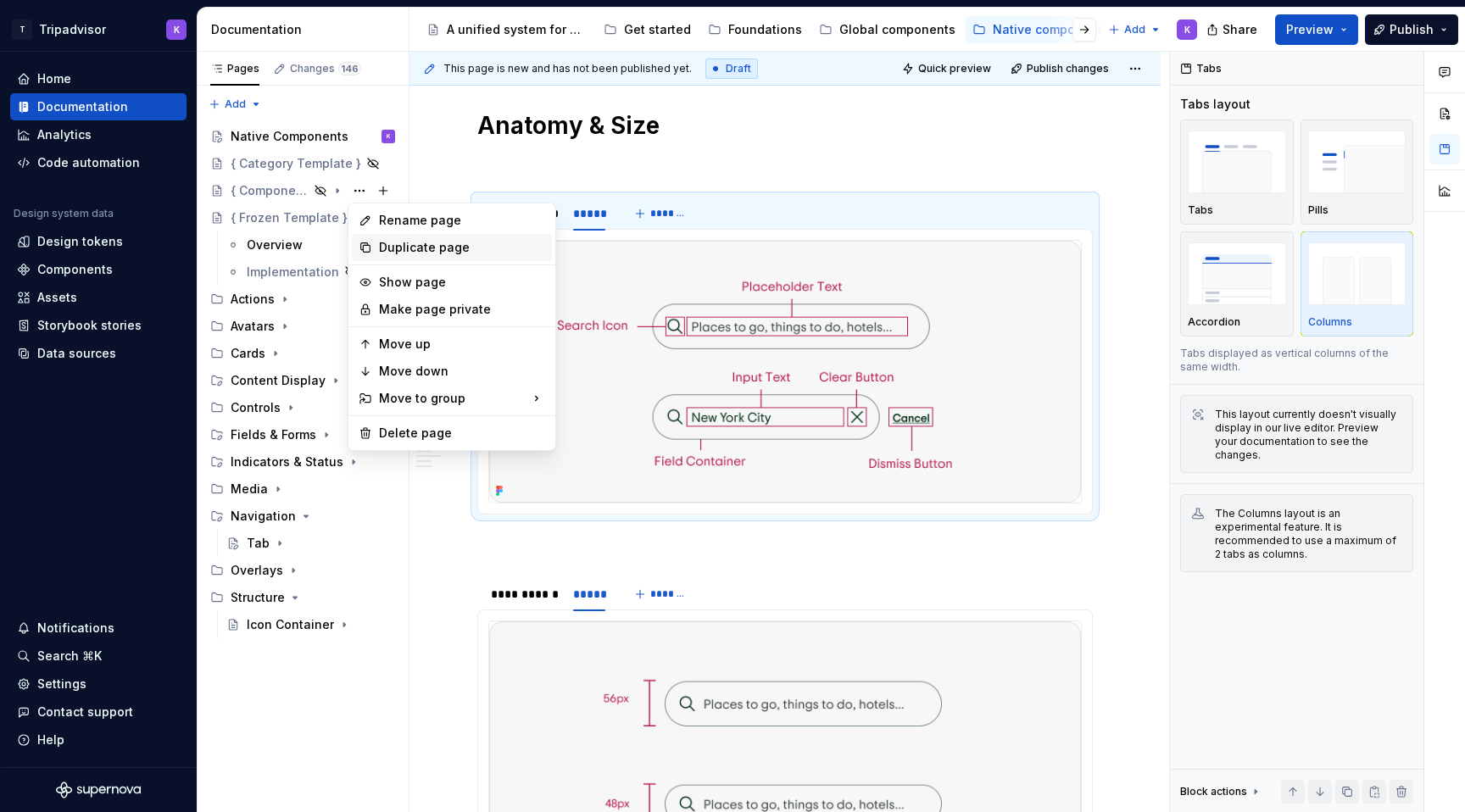
click at [391, 245] on div "Duplicate page" at bounding box center [462, 247] width 166 height 17
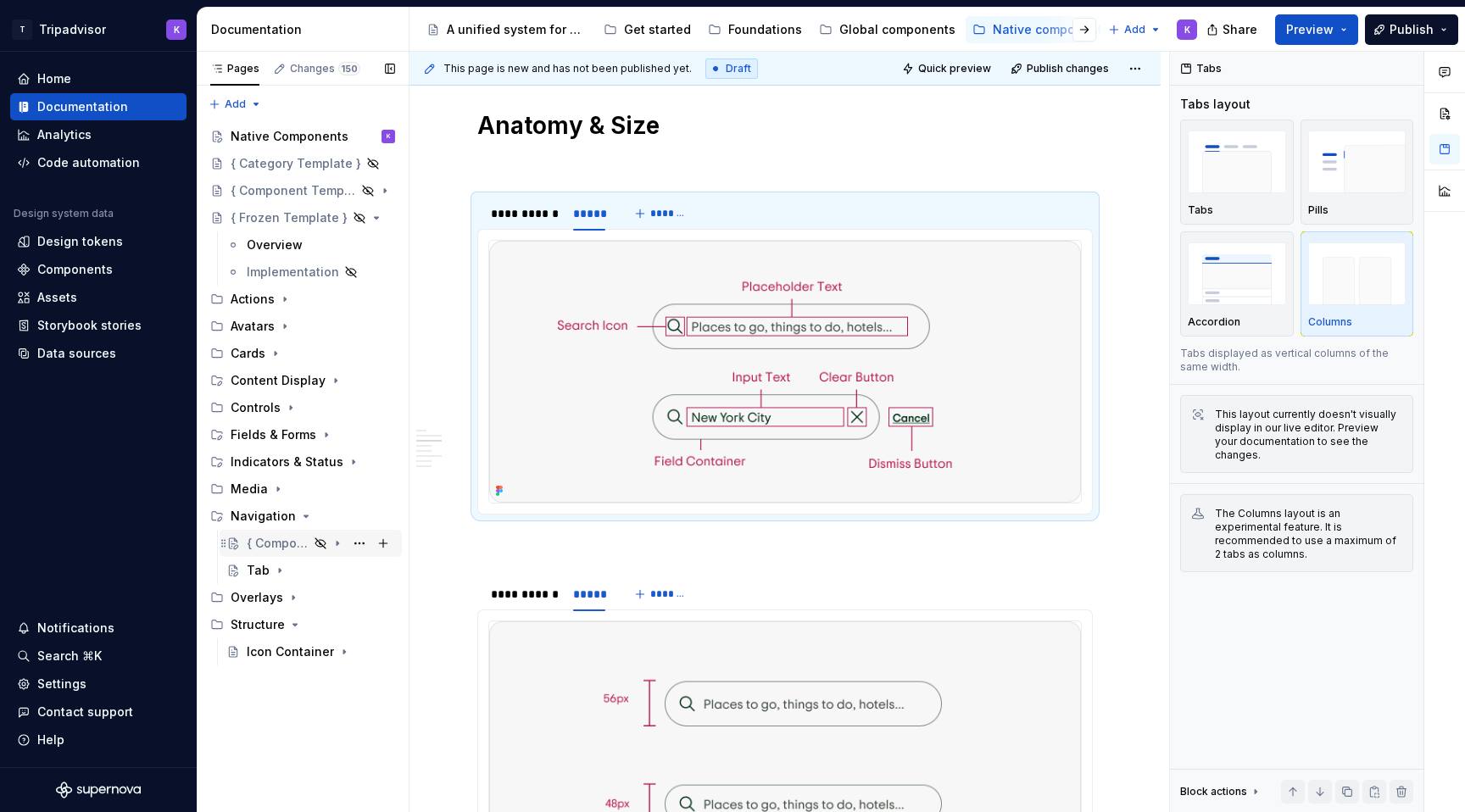
click at [320, 540] on icon "Page tree" at bounding box center [320, 543] width 10 height 10
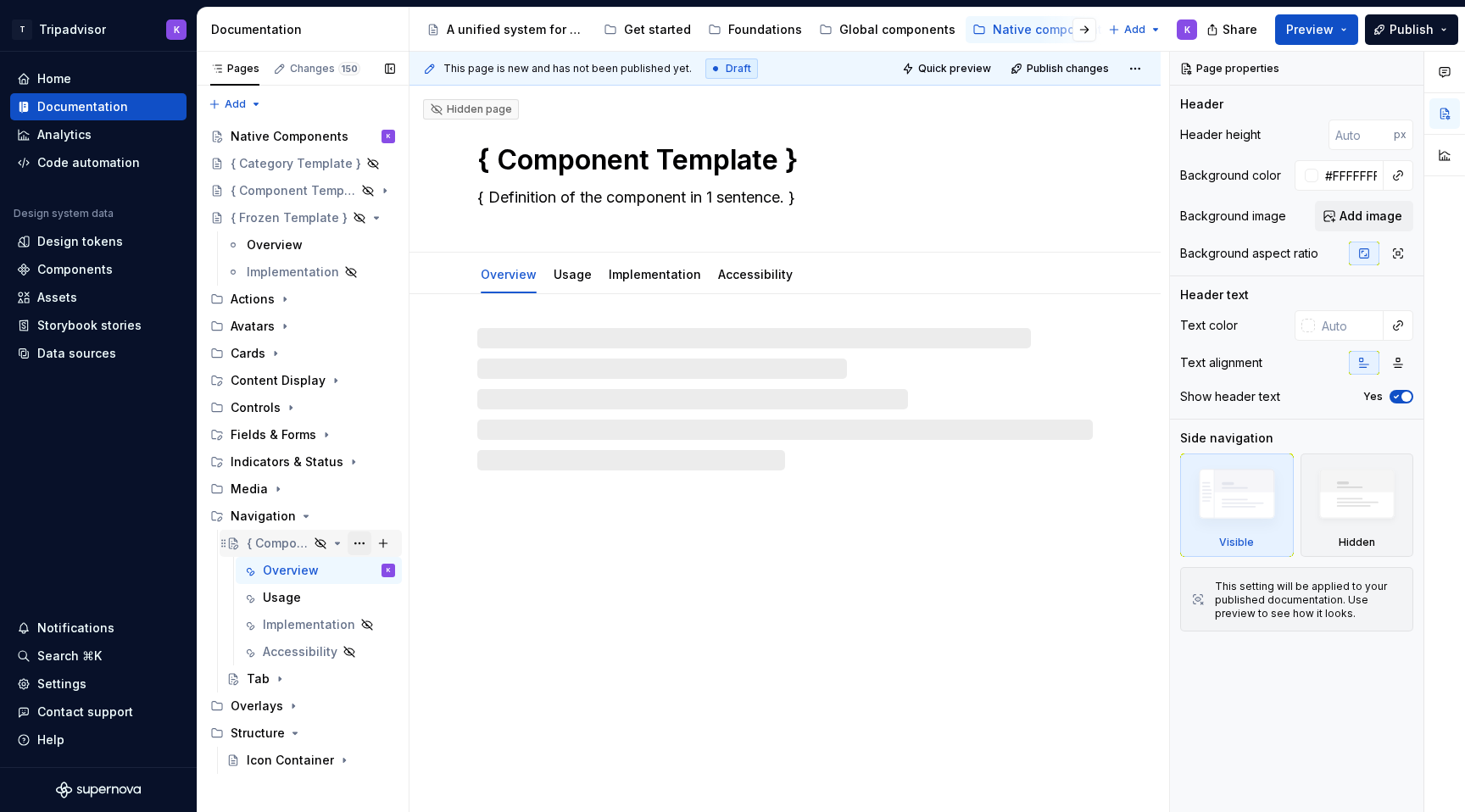
click at [353, 543] on button "Page tree" at bounding box center [359, 543] width 24 height 24
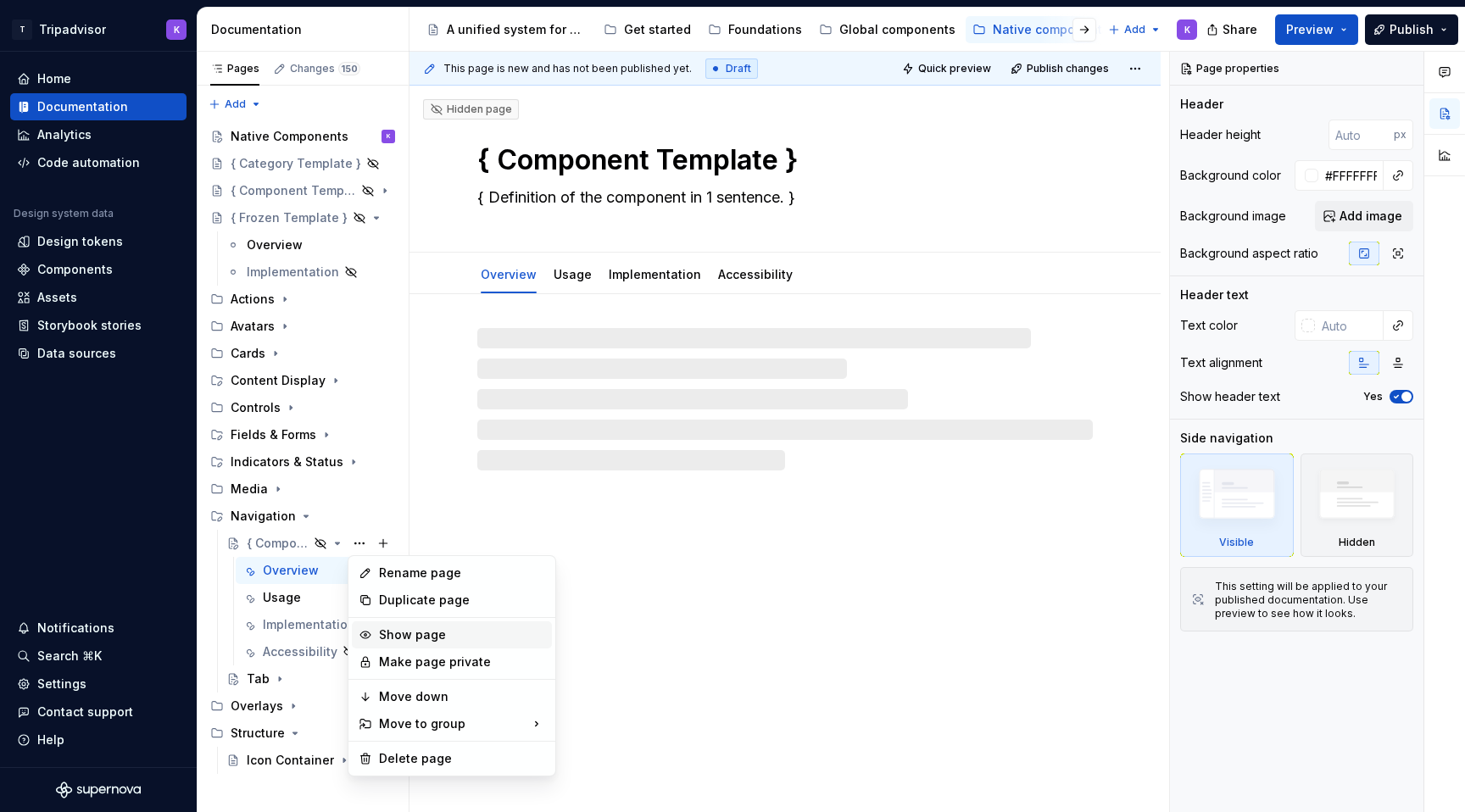
click at [406, 629] on div "Show page" at bounding box center [462, 635] width 166 height 17
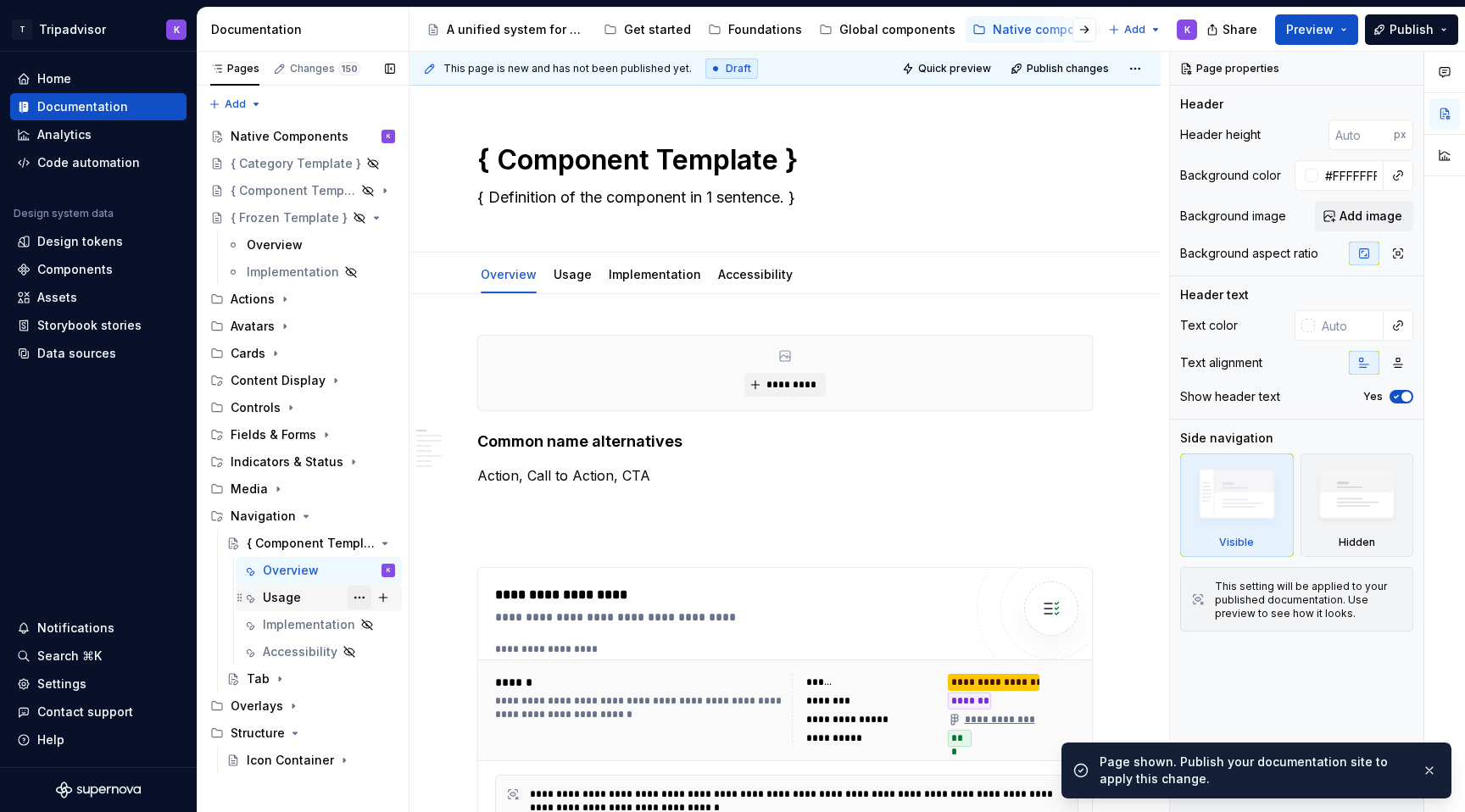
click at [365, 597] on button "Page tree" at bounding box center [359, 598] width 24 height 24
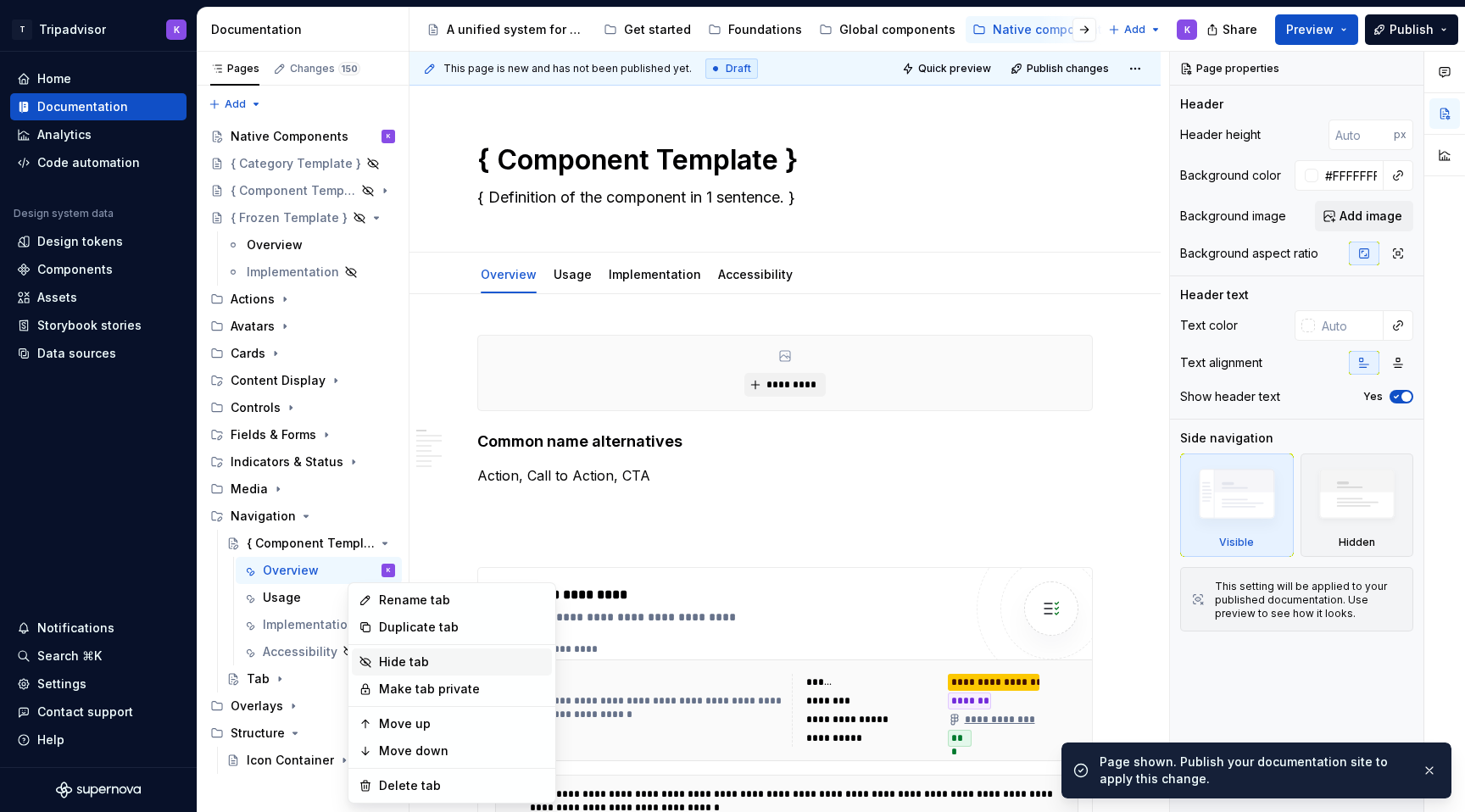
click at [411, 660] on div "Hide tab" at bounding box center [462, 662] width 166 height 17
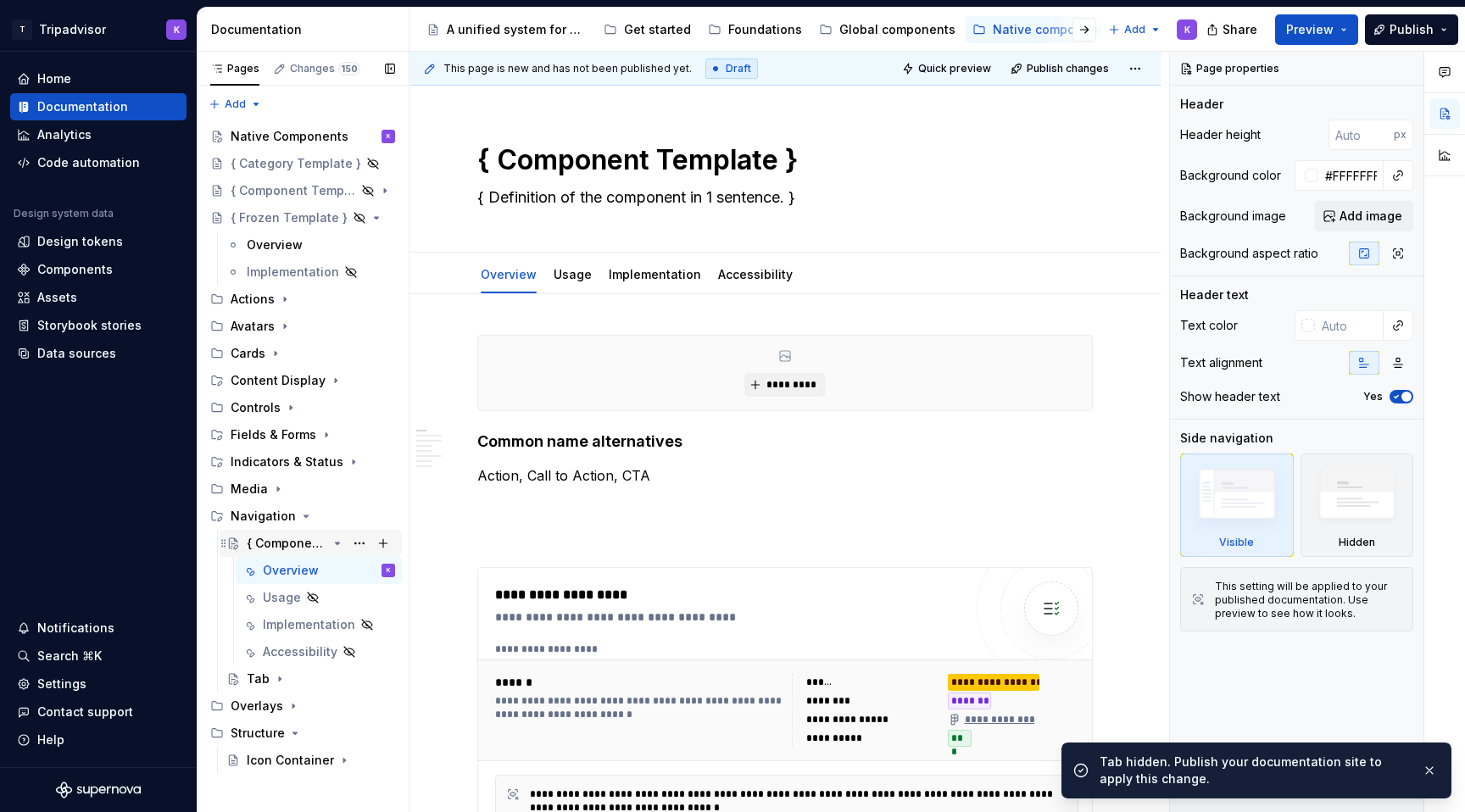
click at [336, 542] on icon "Page tree" at bounding box center [337, 543] width 13 height 13
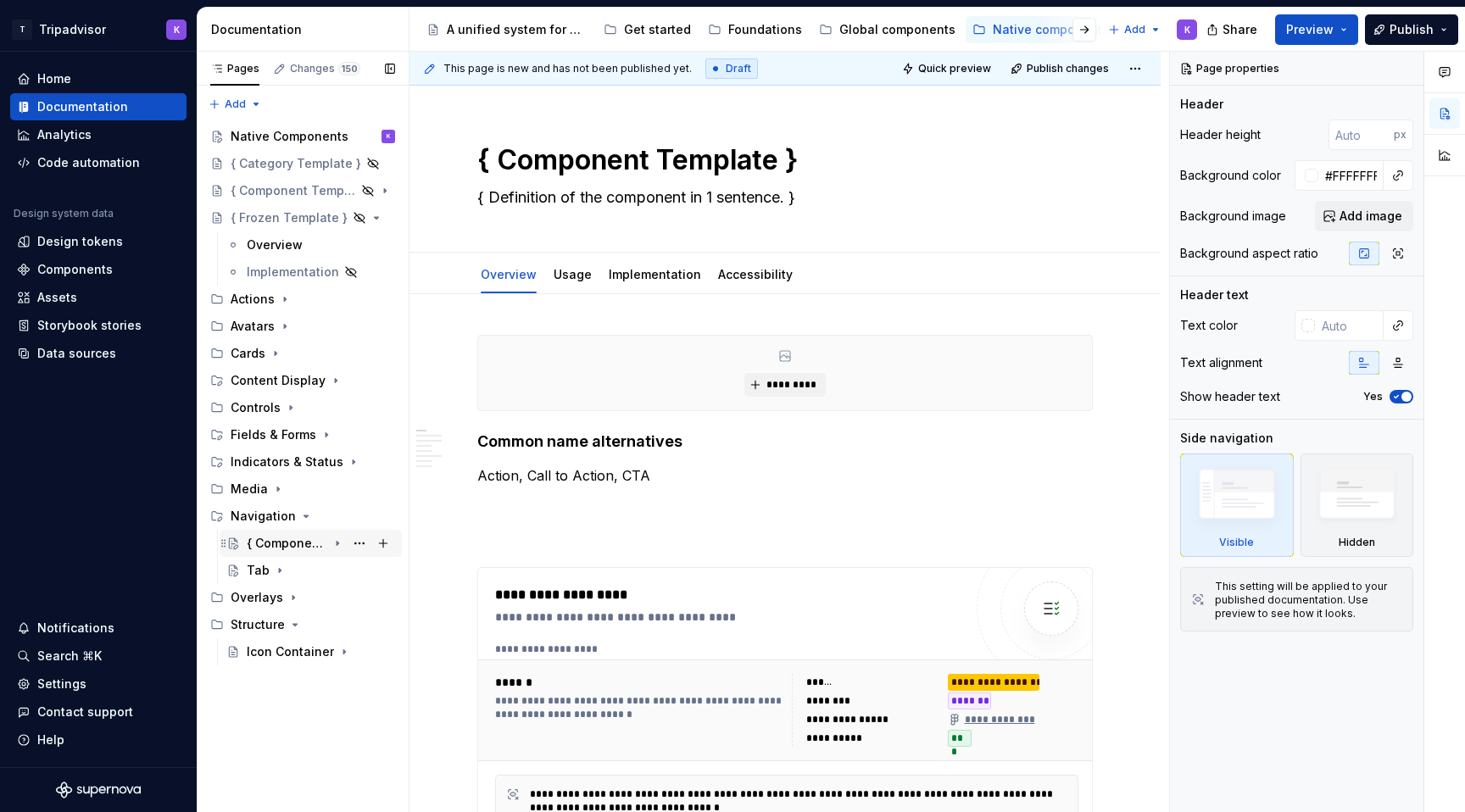
click at [338, 540] on icon "Page tree" at bounding box center [337, 543] width 13 height 13
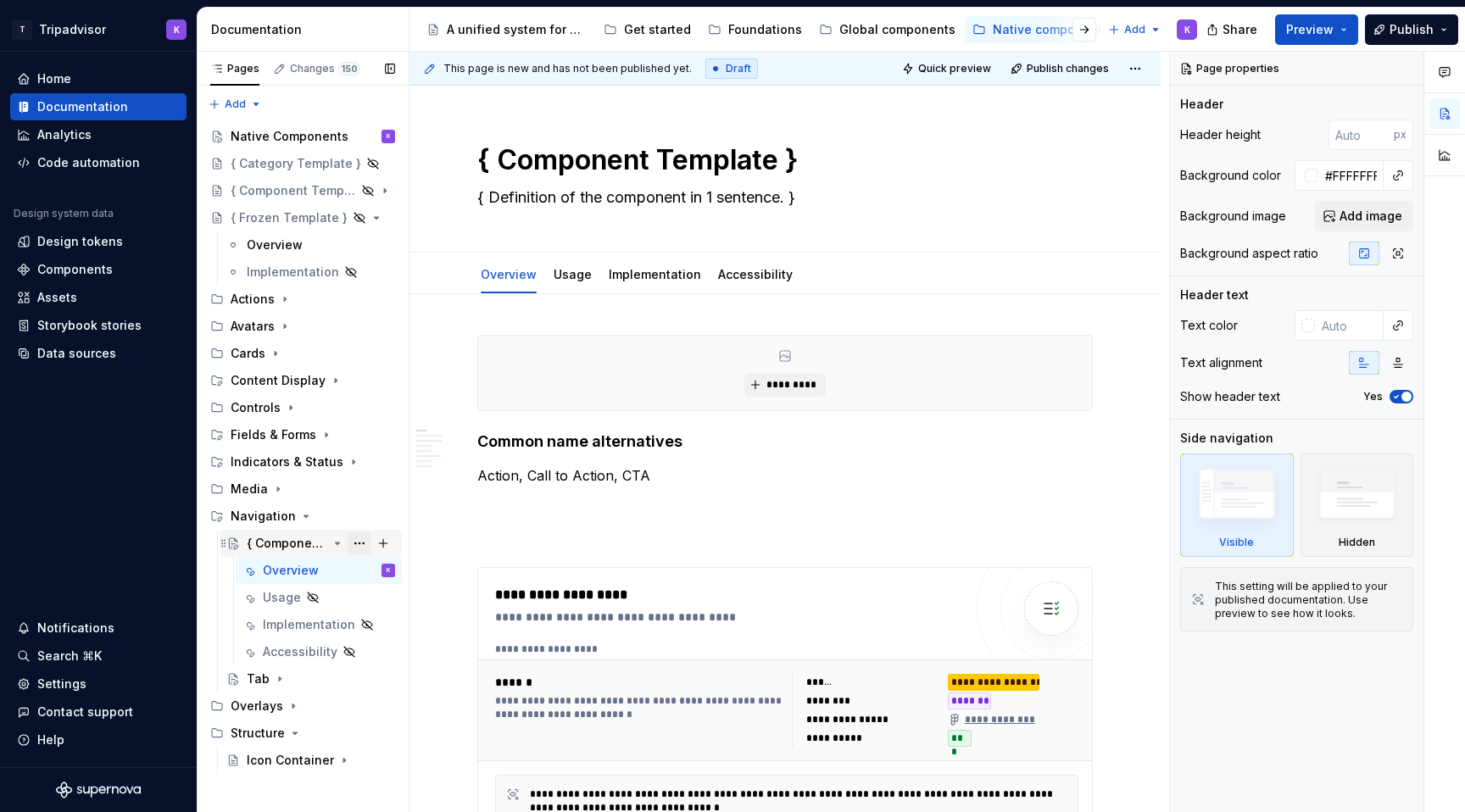
click at [348, 540] on button "Page tree" at bounding box center [359, 543] width 24 height 24
type textarea "*"
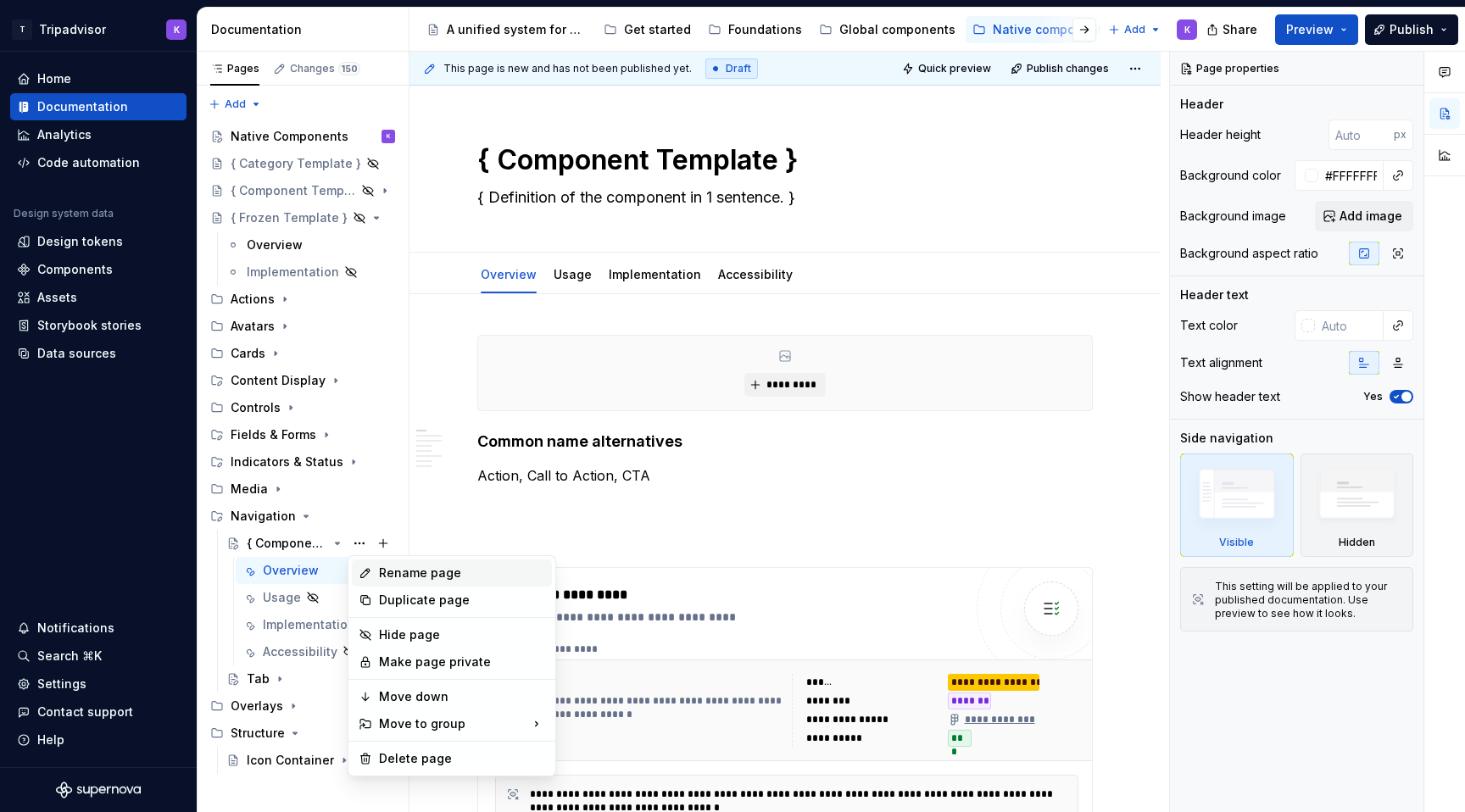
click at [389, 574] on div "Rename page" at bounding box center [462, 573] width 166 height 17
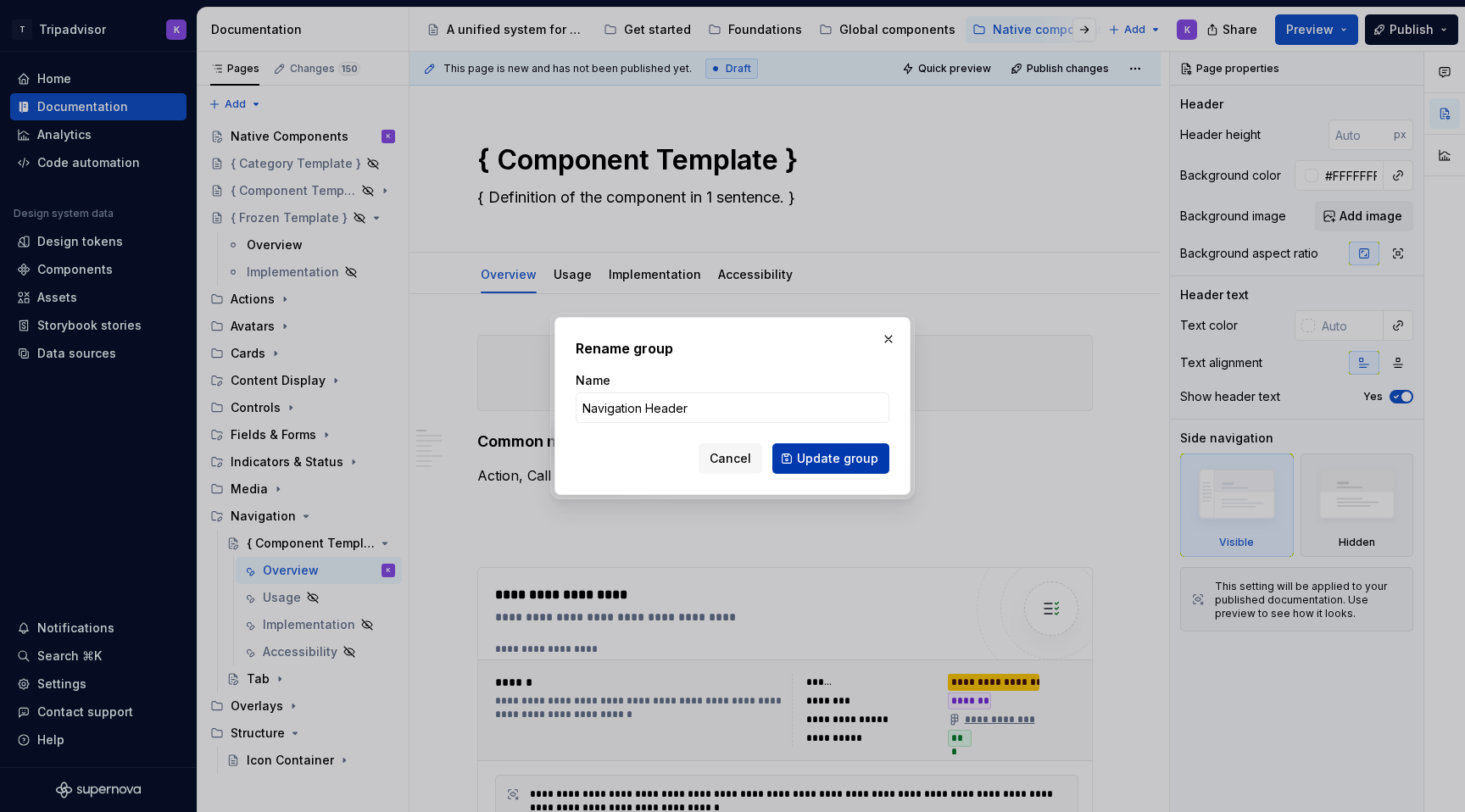
type input "Navigation Header"
click at [837, 460] on span "Update group" at bounding box center [837, 458] width 81 height 17
type textarea "*"
type textarea "Navigation Header"
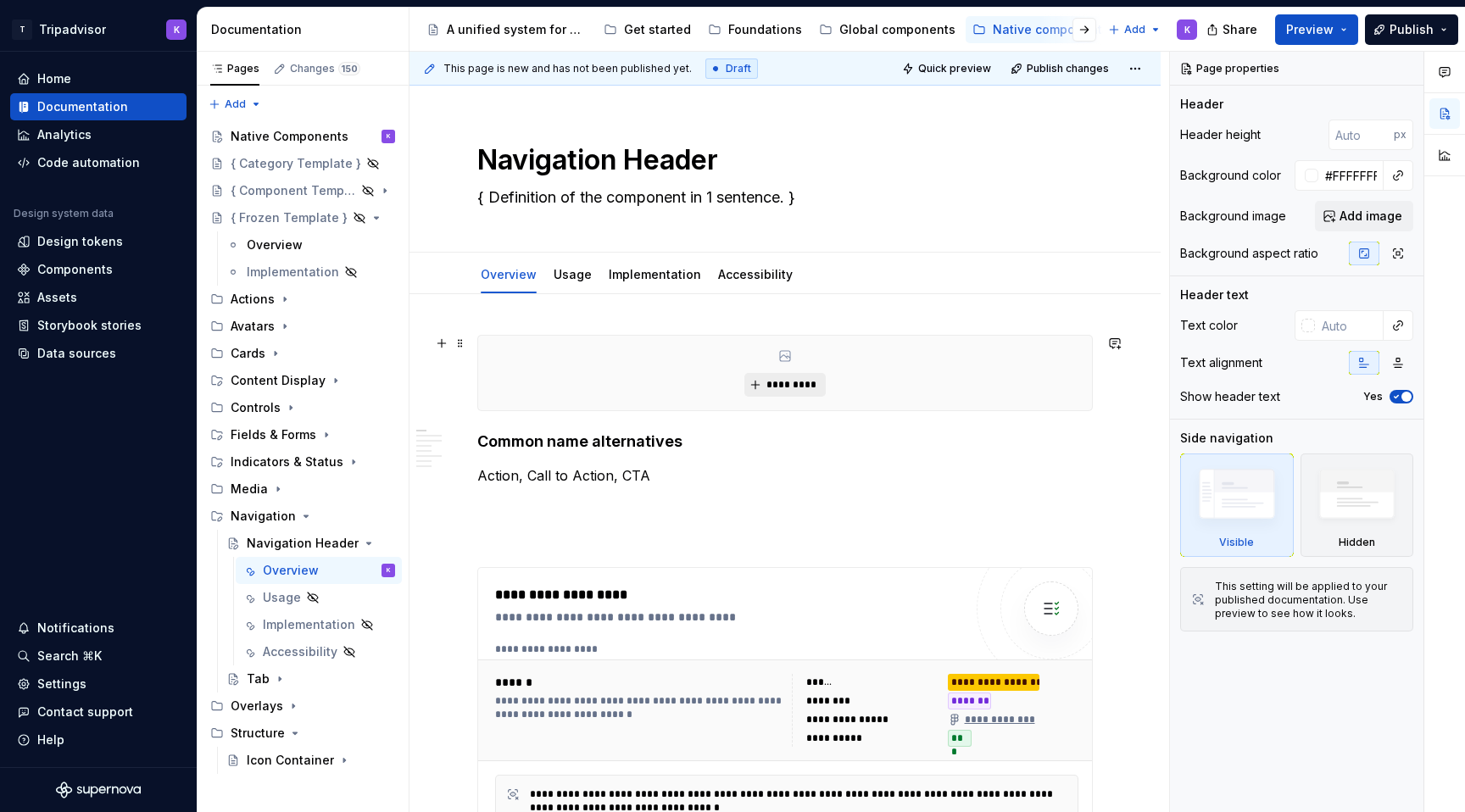
click at [785, 389] on span "*********" at bounding box center [791, 384] width 52 height 13
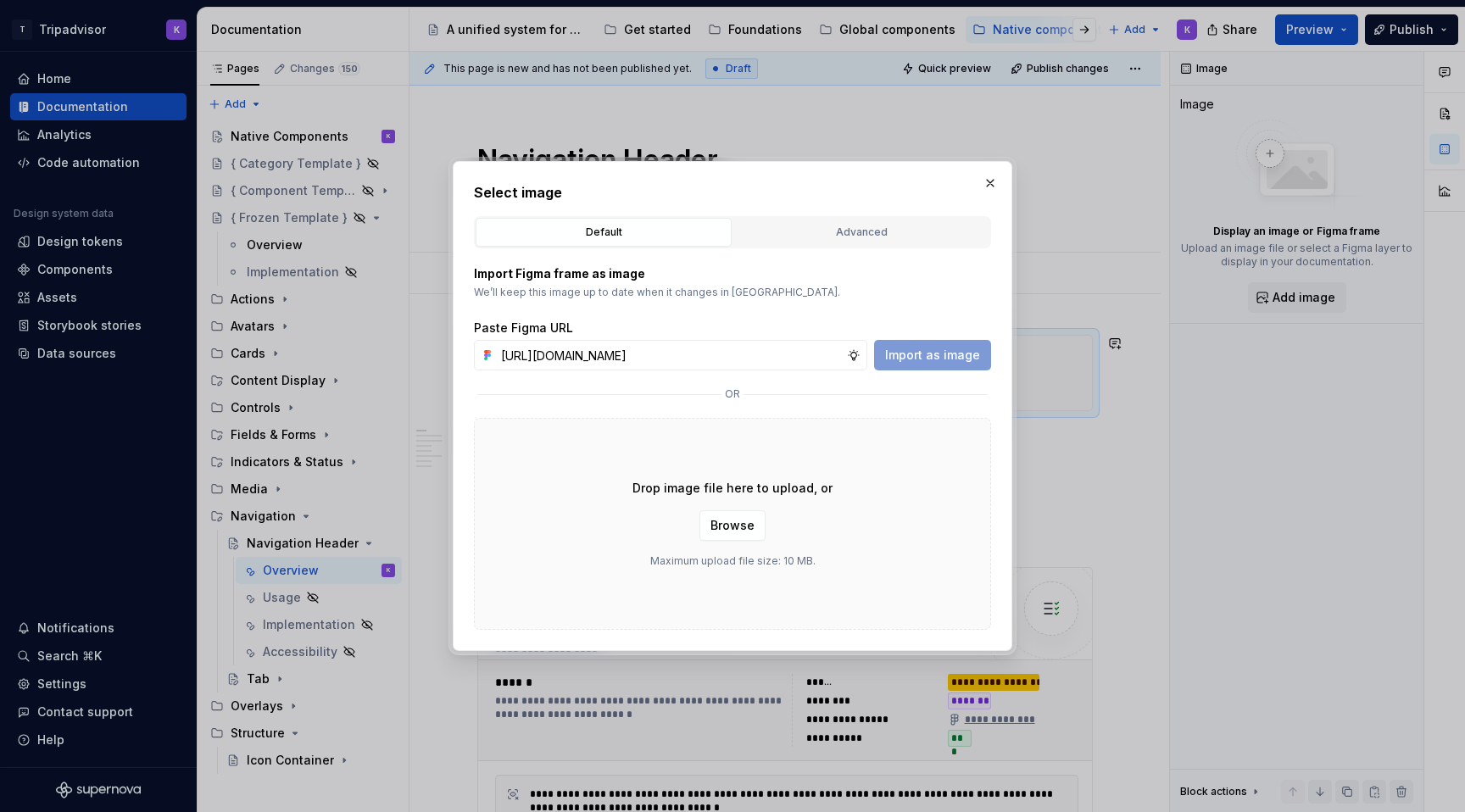
scroll to position [0, 442]
type input "https://www.figma.com/design/eWzZGbXTCMsZ0gwC1u1MU0/Altas-Native-Documentation?…"
click at [933, 353] on span "Import as image" at bounding box center [933, 355] width 95 height 17
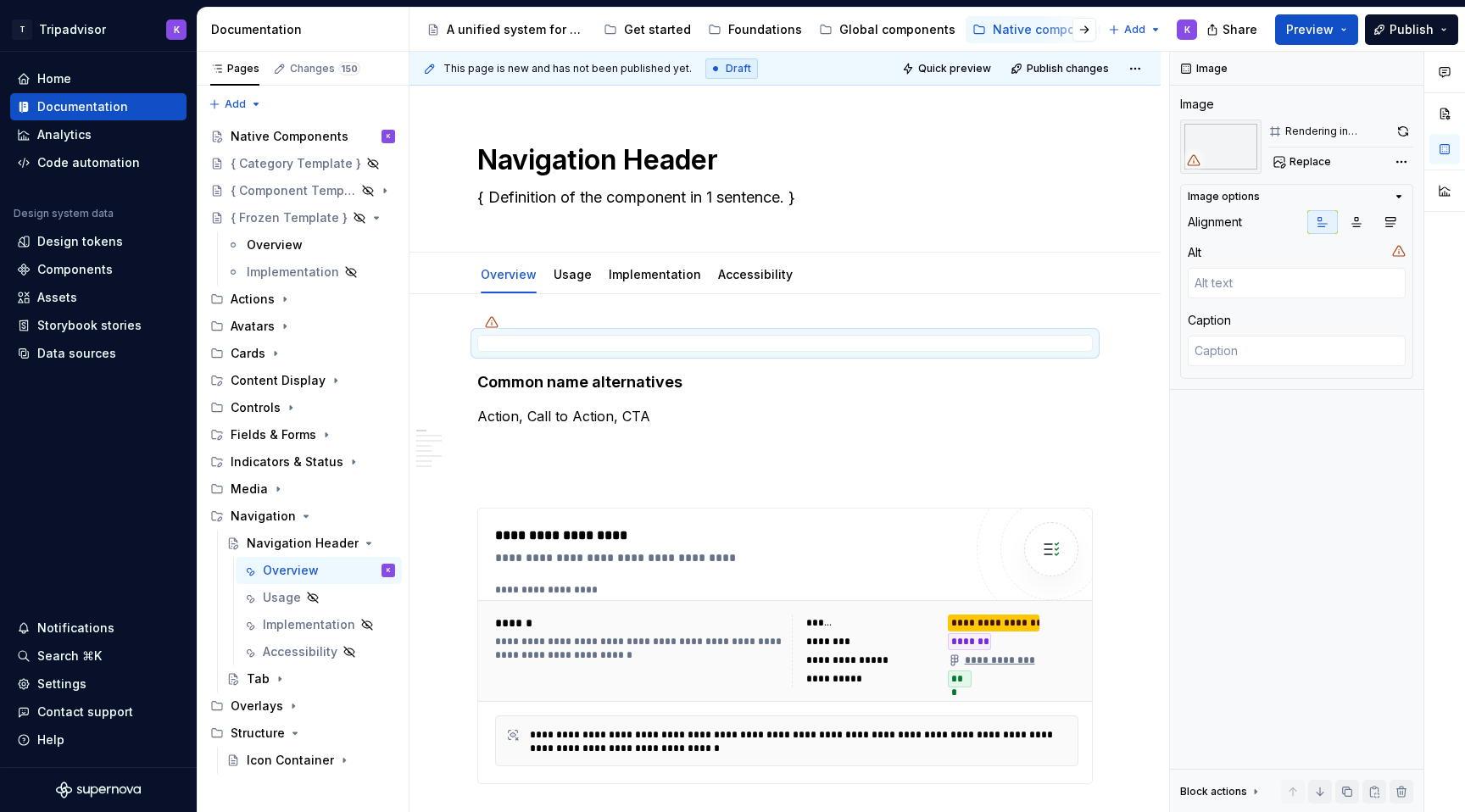
type textarea "*"
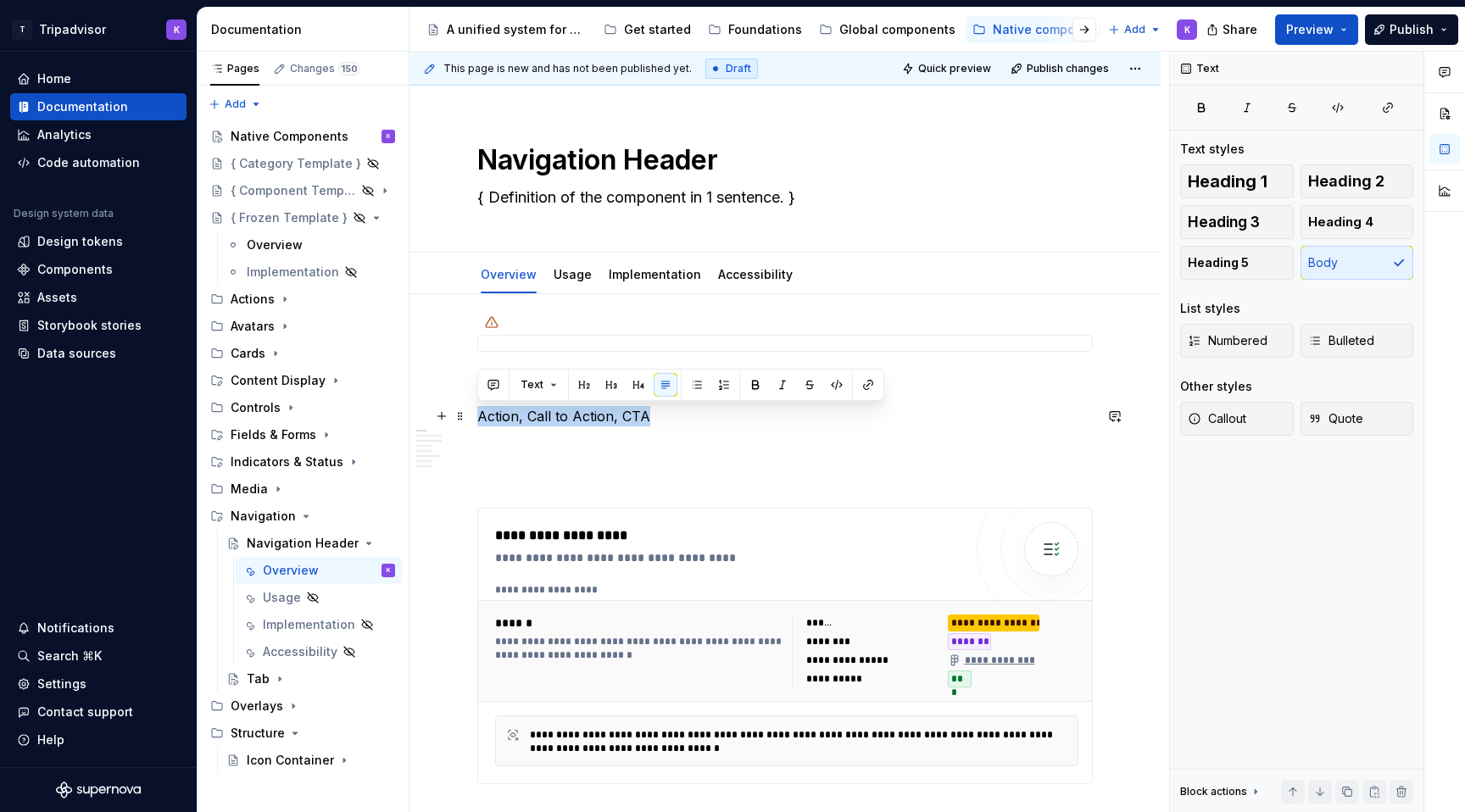
drag, startPoint x: 659, startPoint y: 424, endPoint x: 478, endPoint y: 421, distance: 181.0
click at [478, 421] on p "Action, Call to Action, CTA" at bounding box center [784, 416] width 615 height 21
paste div
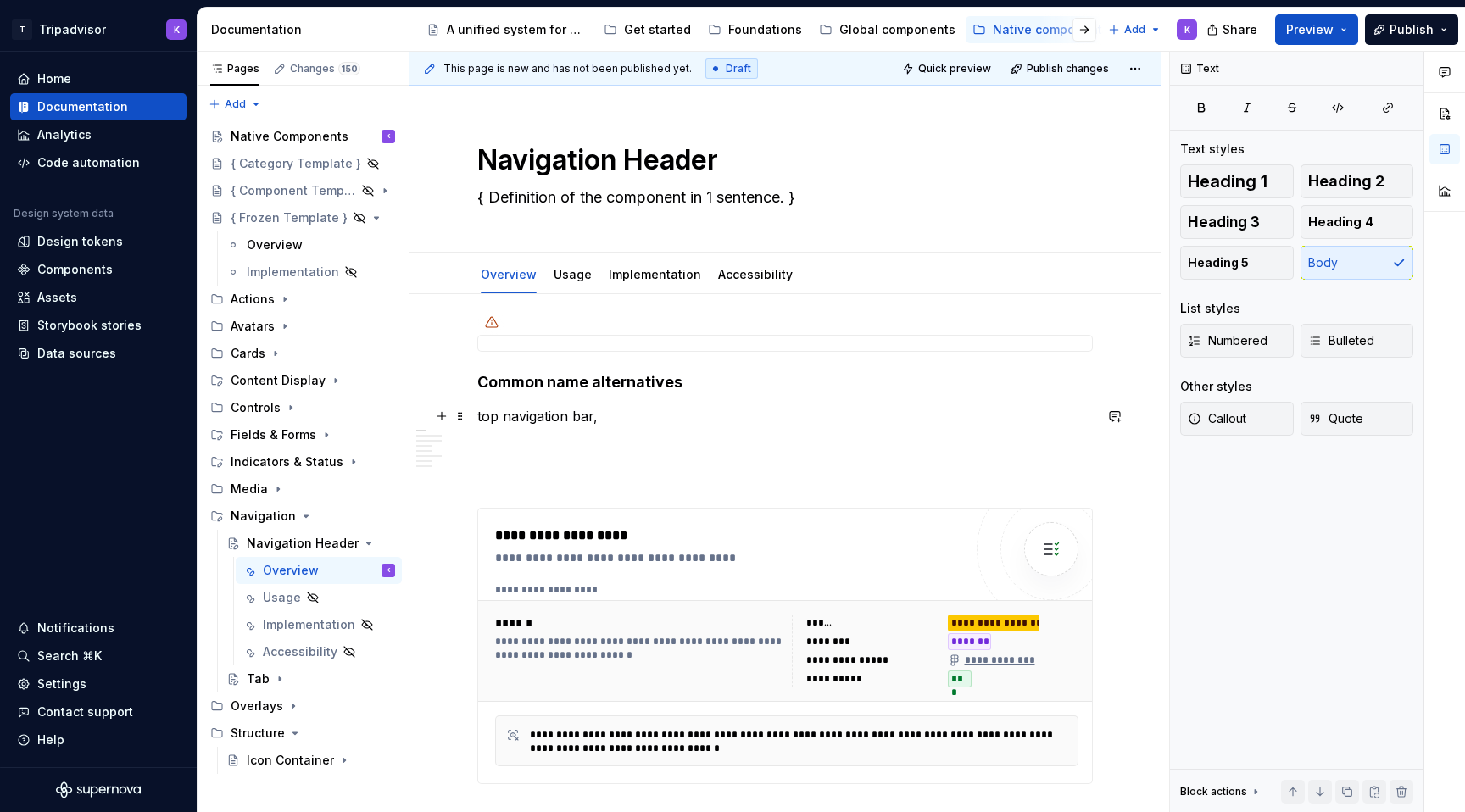
click at [483, 411] on p "top navigation bar," at bounding box center [784, 416] width 615 height 21
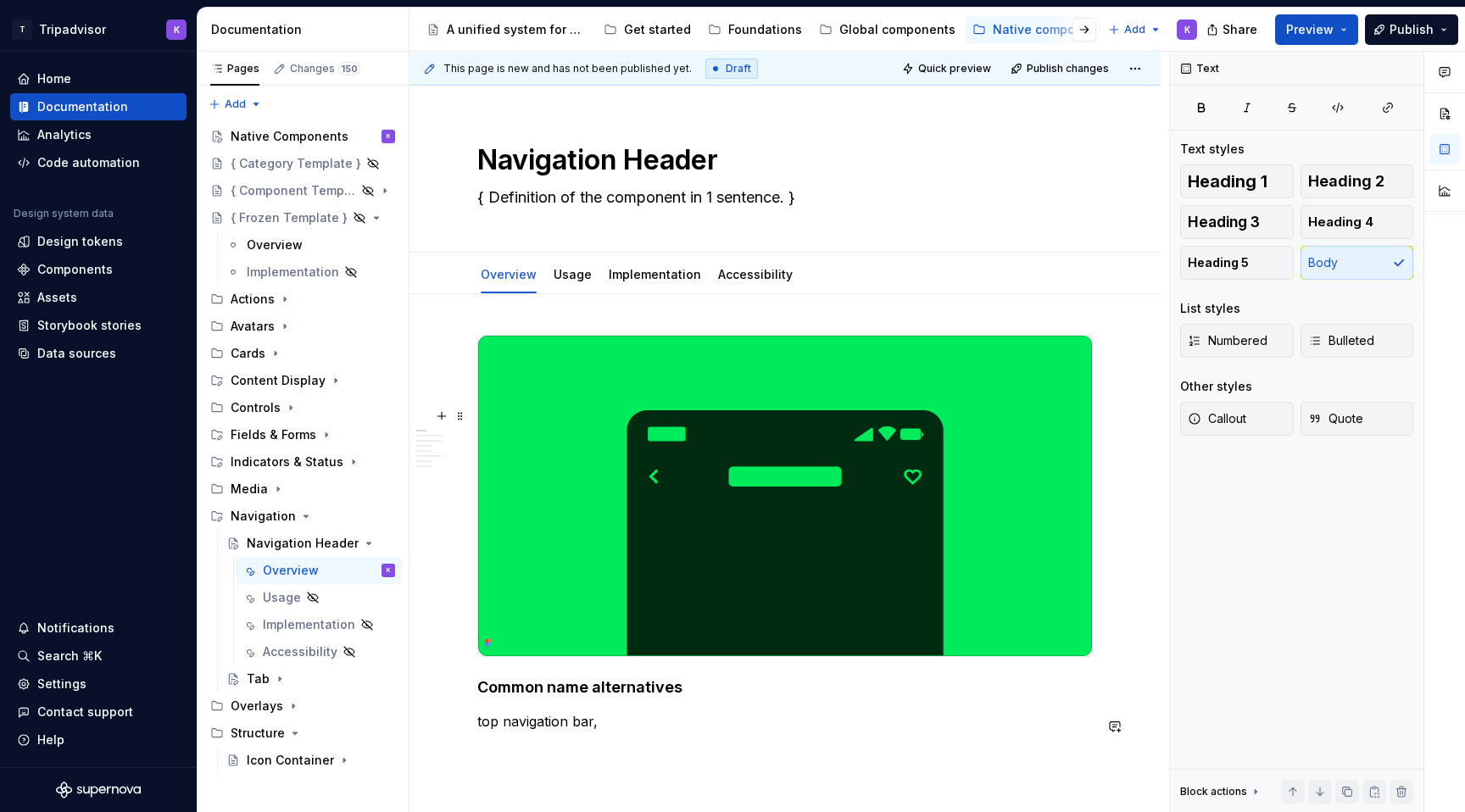
scroll to position [6, 0]
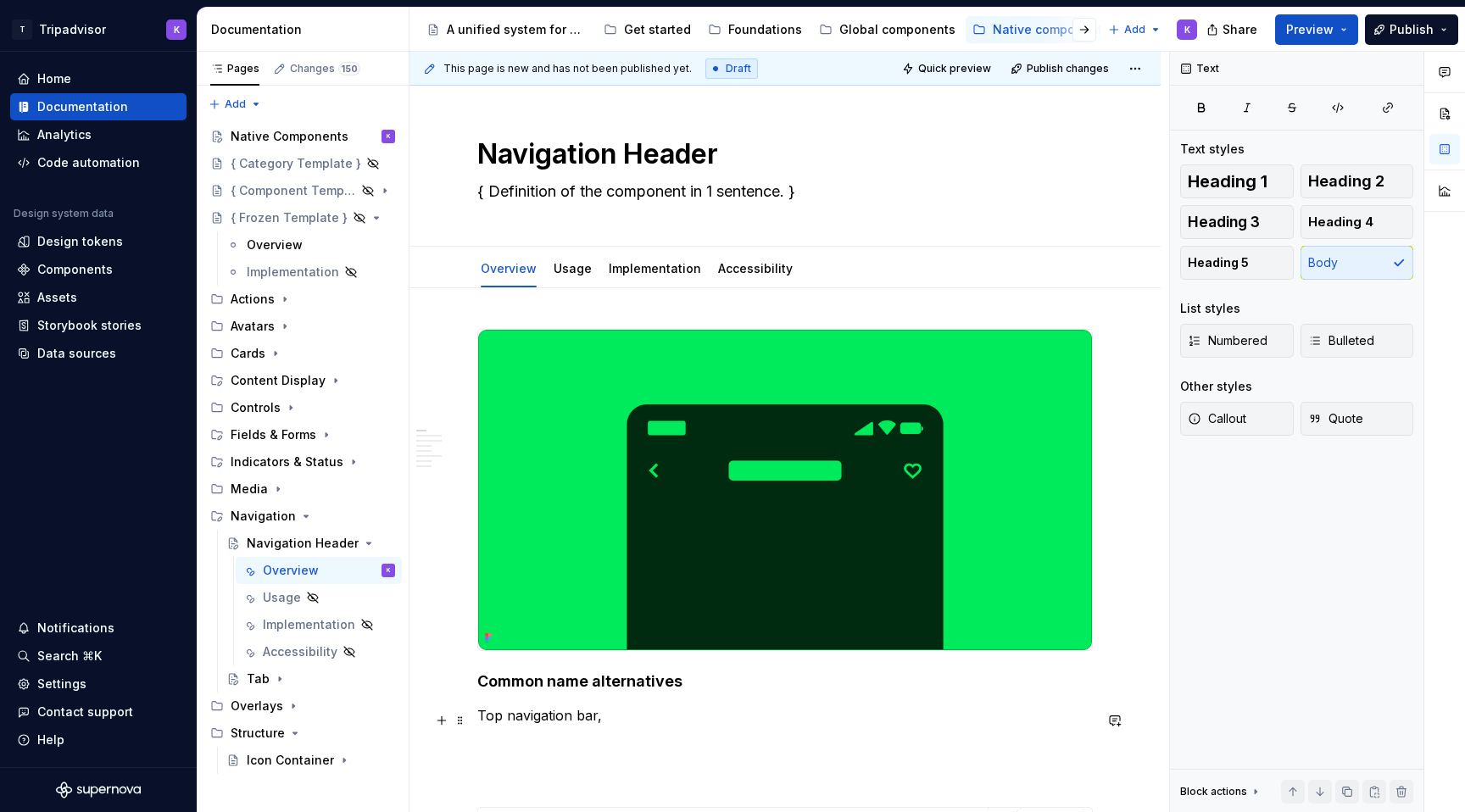
click at [513, 724] on p "Top navigation bar," at bounding box center [784, 716] width 615 height 21
click at [585, 718] on p "Top Navigation bar," at bounding box center [784, 716] width 615 height 21
click at [620, 716] on p "Top Navigation Bar," at bounding box center [784, 716] width 615 height 21
click at [787, 722] on p "Top Navigation Bar, Toolbar, Top Header" at bounding box center [784, 716] width 615 height 21
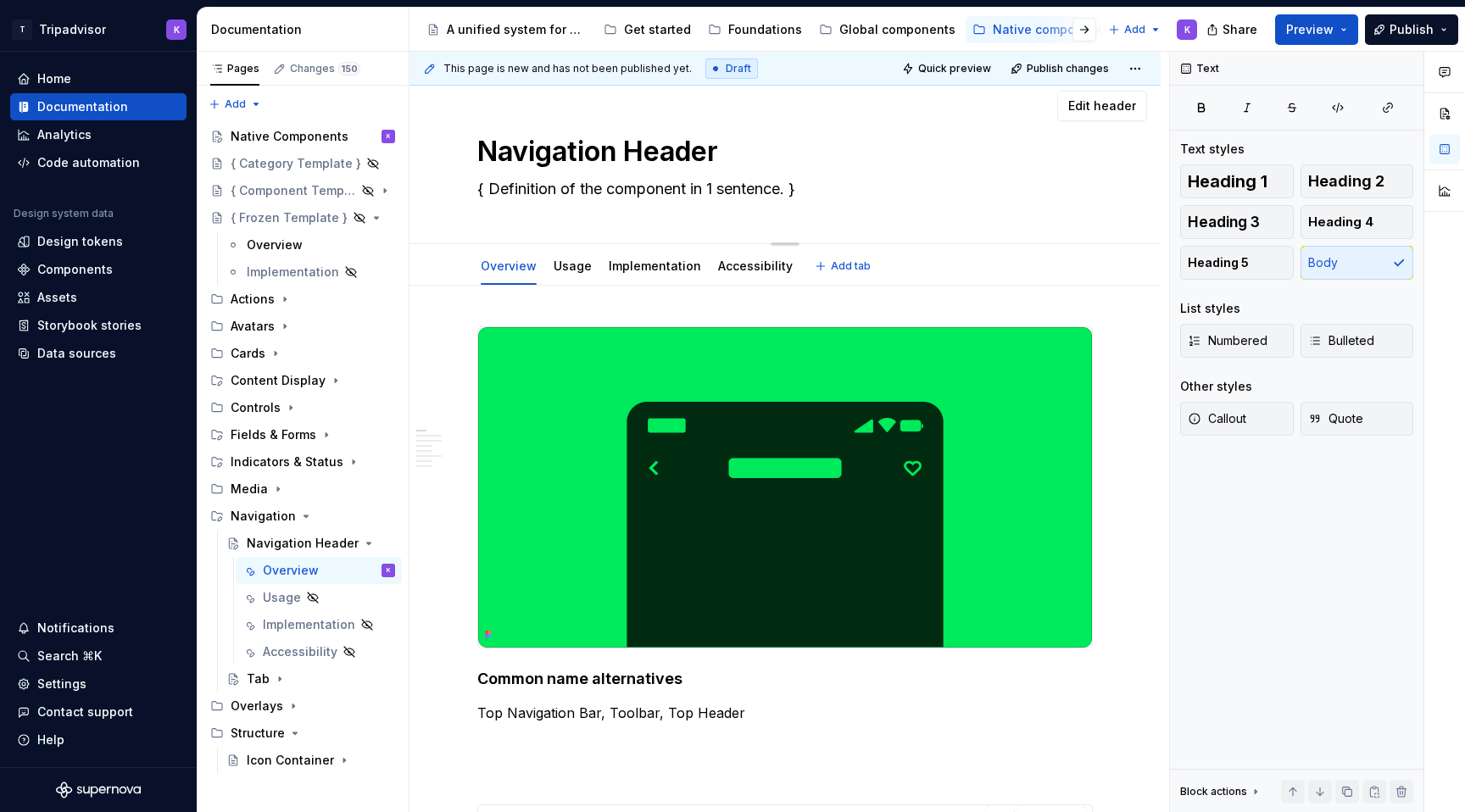
scroll to position [0, 0]
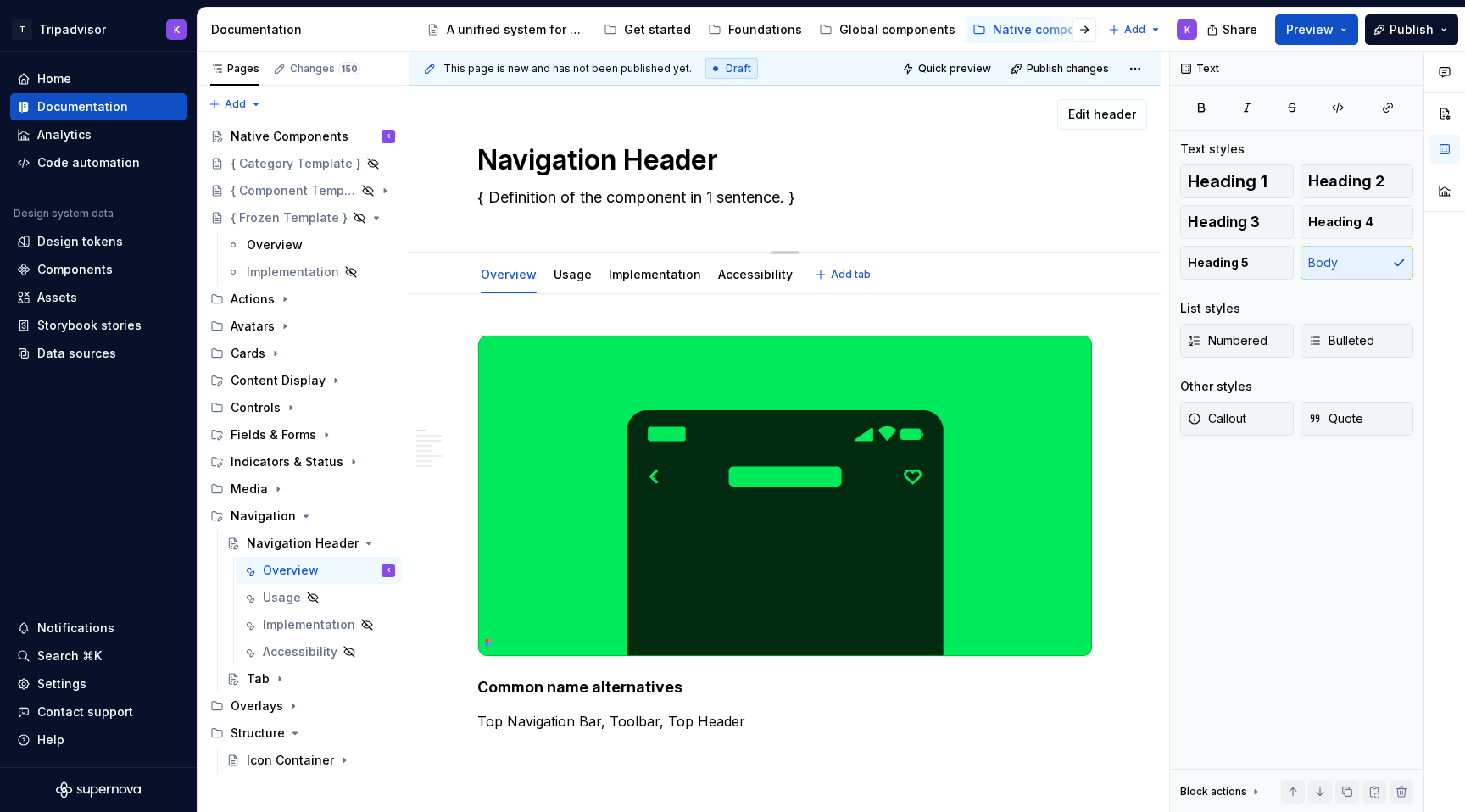
click at [635, 197] on textarea "{ Definition of the component in 1 sentence. }" at bounding box center [782, 197] width 615 height 27
paste textarea "The navigation header is a top-anchored component that displays common navigati…"
type textarea "*"
type textarea "The navigation header is a top-anchored component that displays common navigati…"
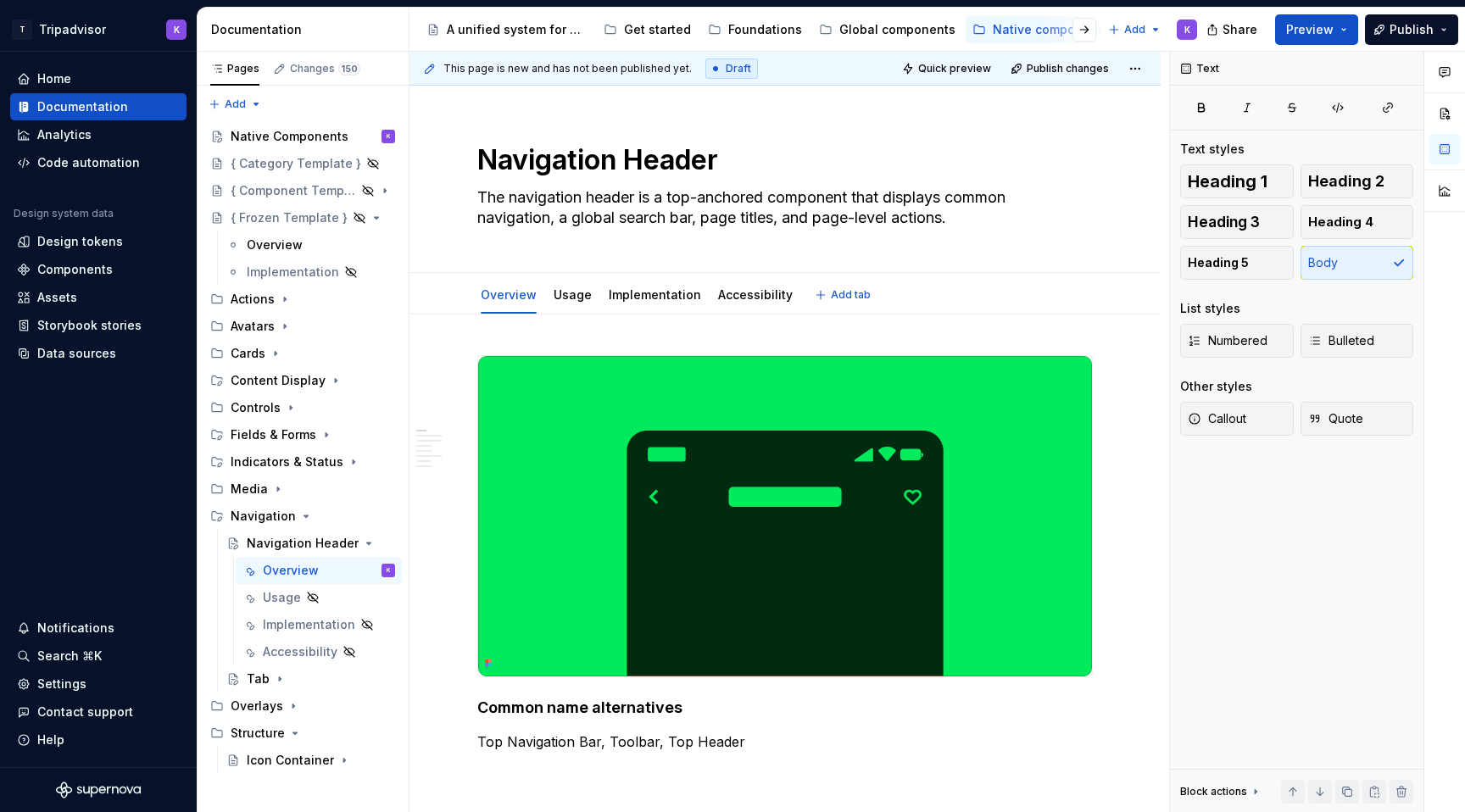
type textarea "*"
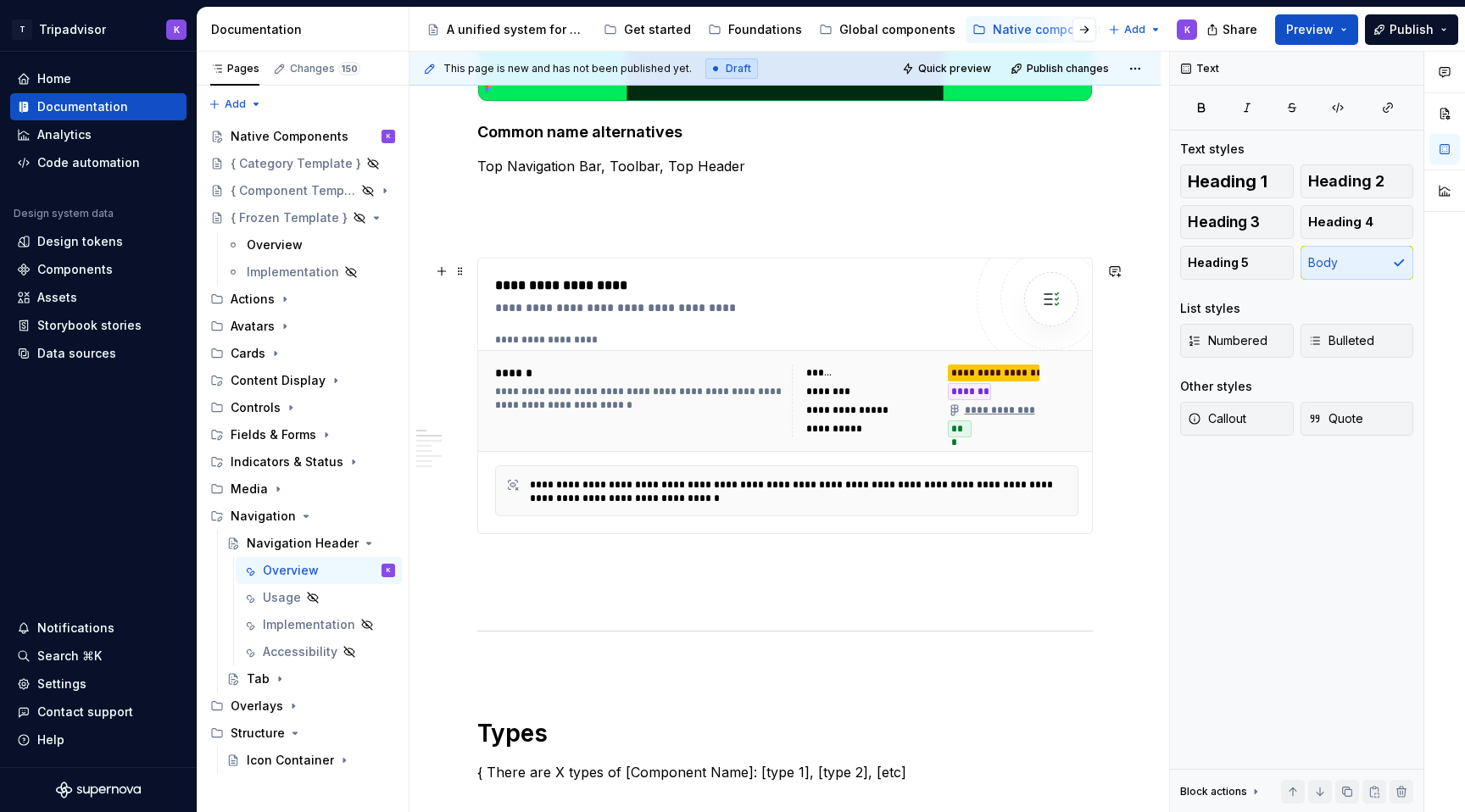
scroll to position [692, 0]
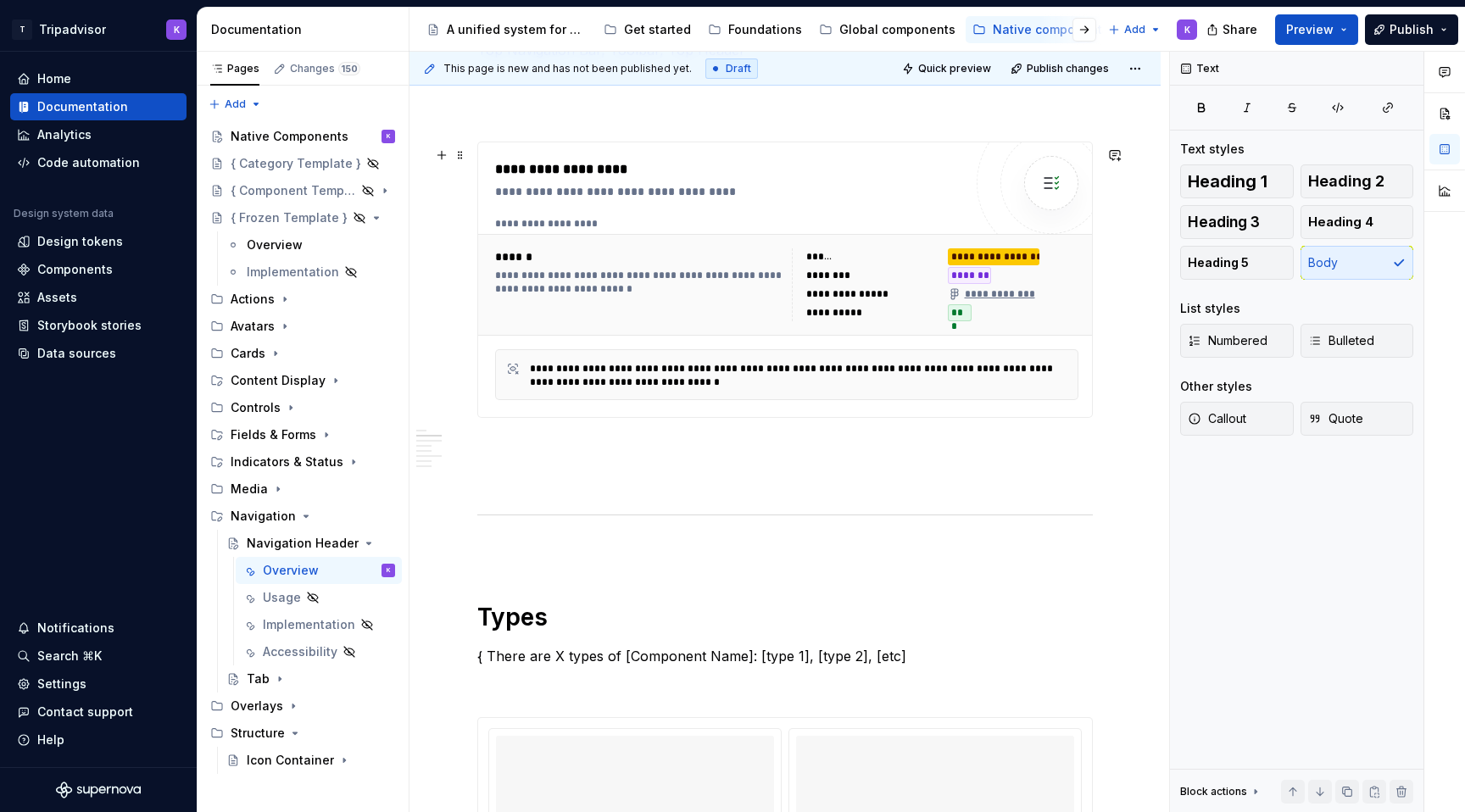
type textarea "The navigation header is a top-anchored component that displays common navigati…"
click at [668, 354] on div "**********" at bounding box center [786, 374] width 583 height 51
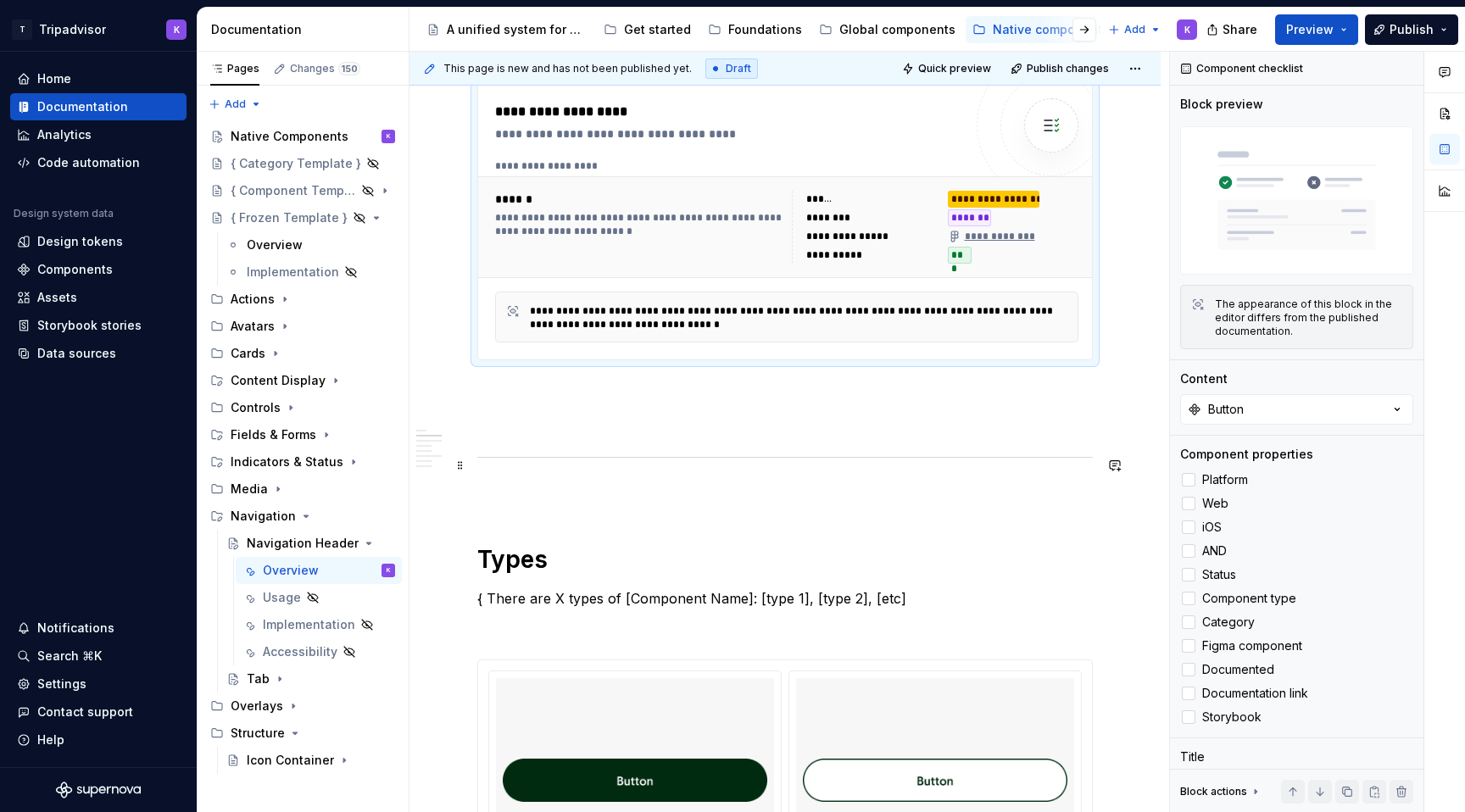
scroll to position [1016, 0]
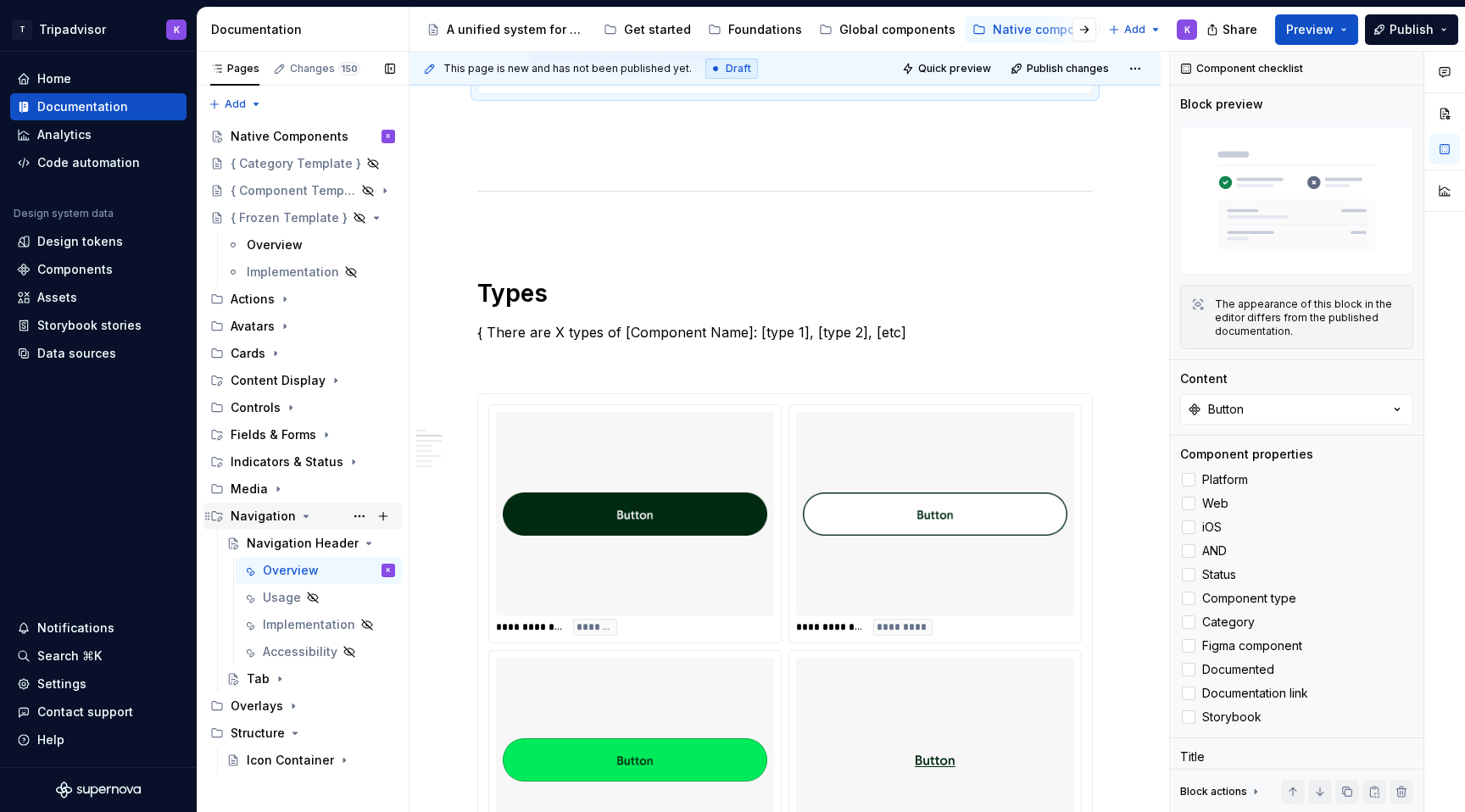
click at [301, 515] on icon "Page tree" at bounding box center [306, 516] width 13 height 13
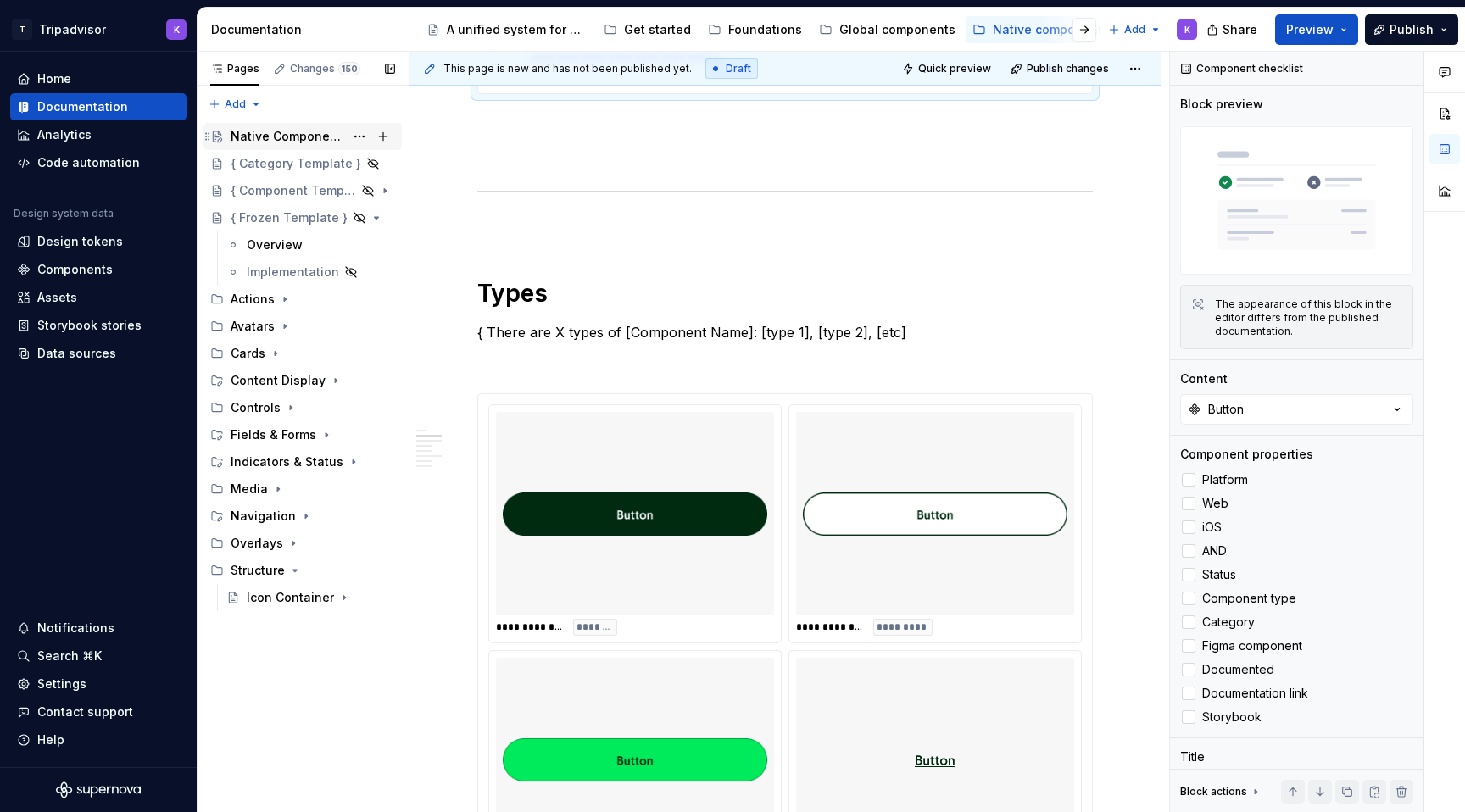
click at [285, 141] on div "Native Components" at bounding box center [287, 136] width 113 height 17
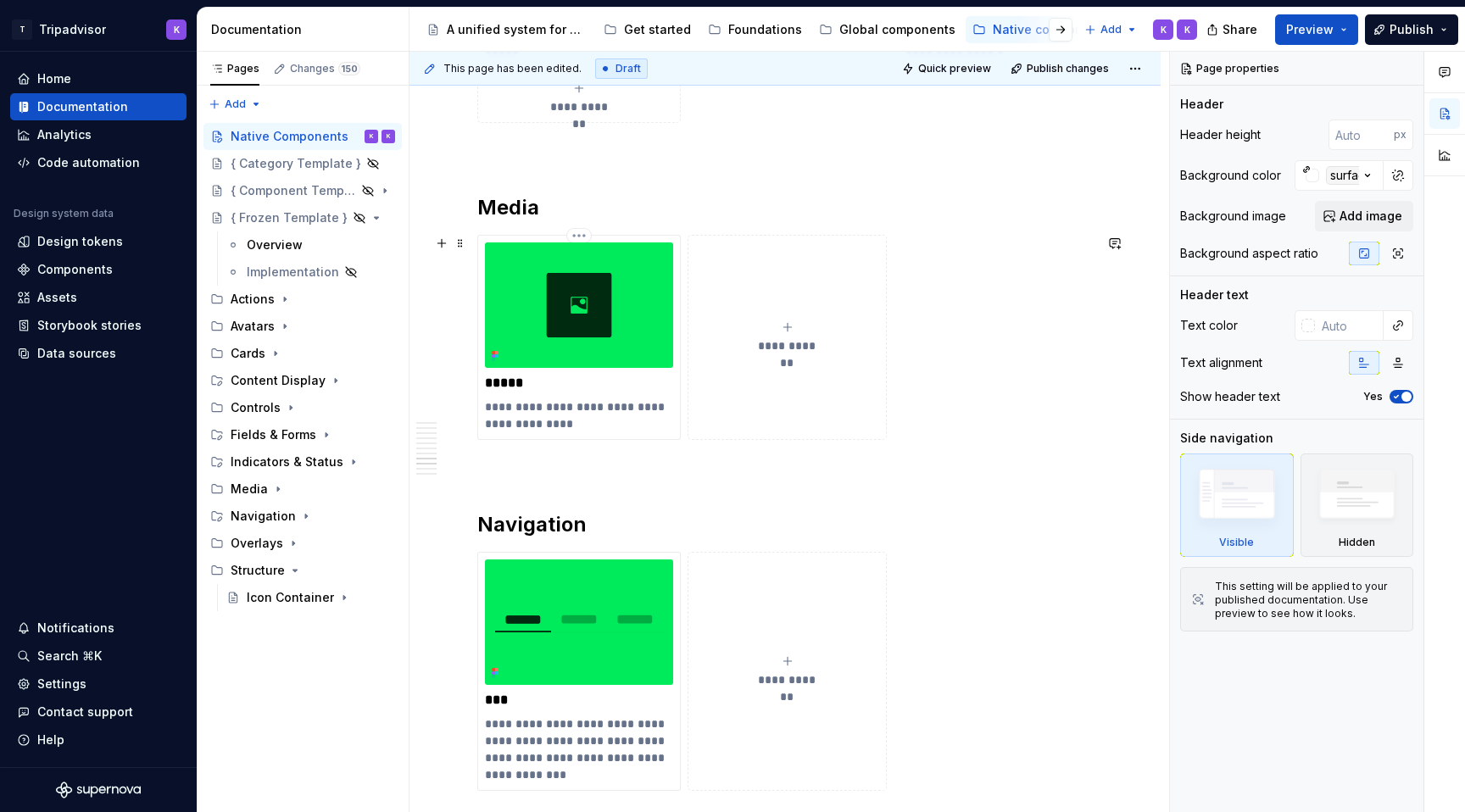
scroll to position [3619, 0]
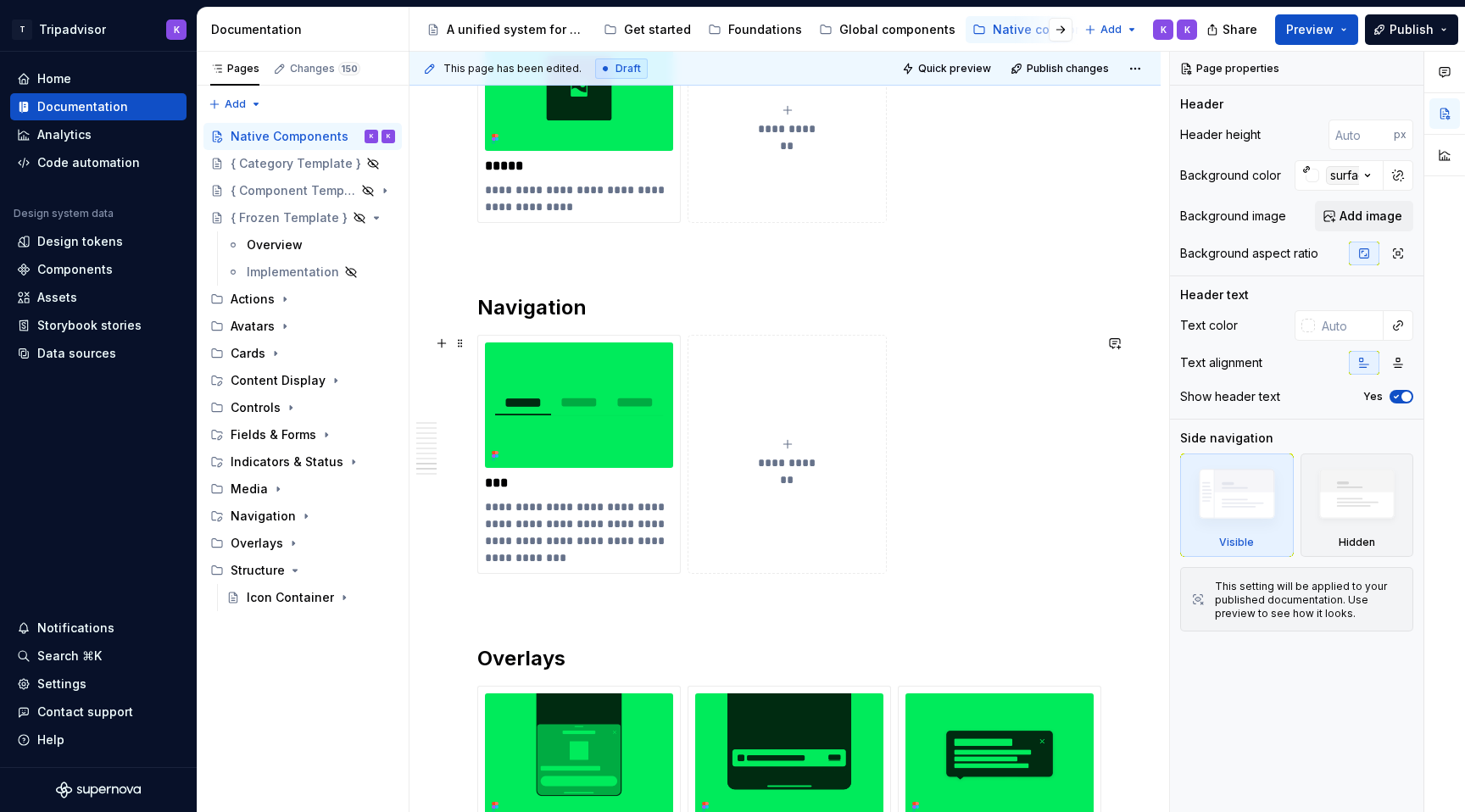
click at [752, 435] on button "**********" at bounding box center [787, 455] width 199 height 239
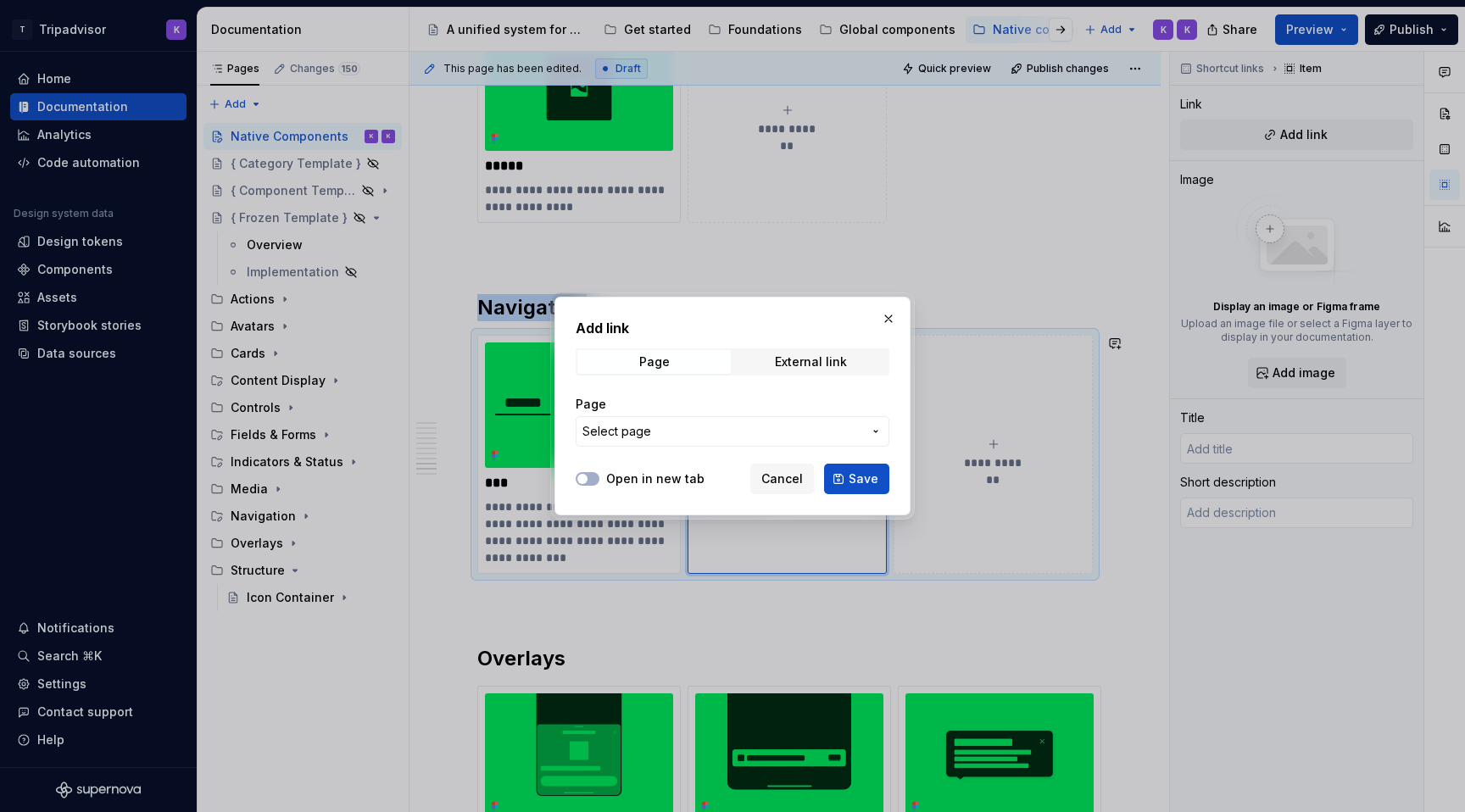
type textarea "*"
click at [699, 358] on span "Page" at bounding box center [654, 362] width 154 height 24
click at [699, 440] on button "Select page" at bounding box center [732, 431] width 314 height 30
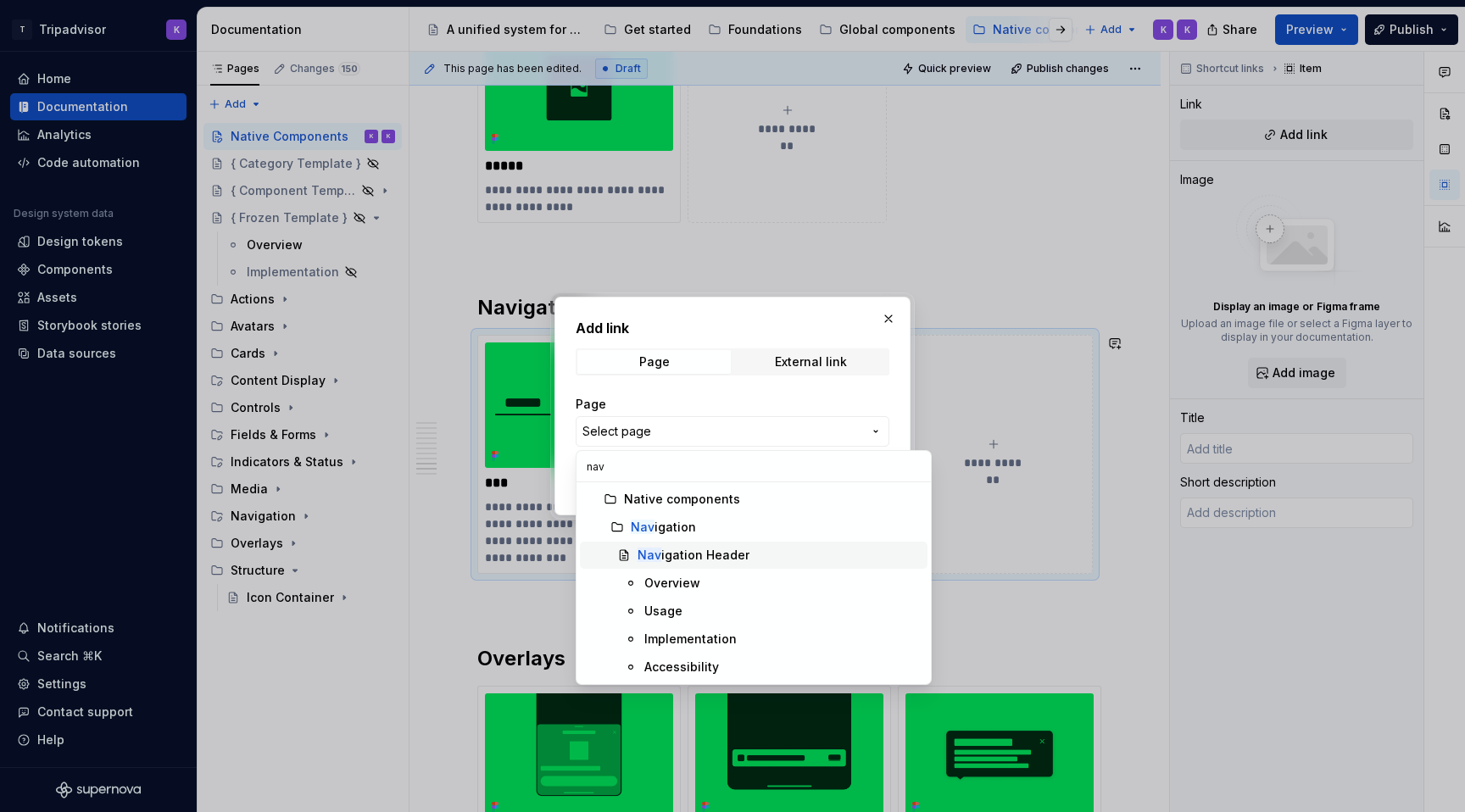
type input "nav"
click at [698, 559] on div "Nav igation Header" at bounding box center [693, 555] width 112 height 17
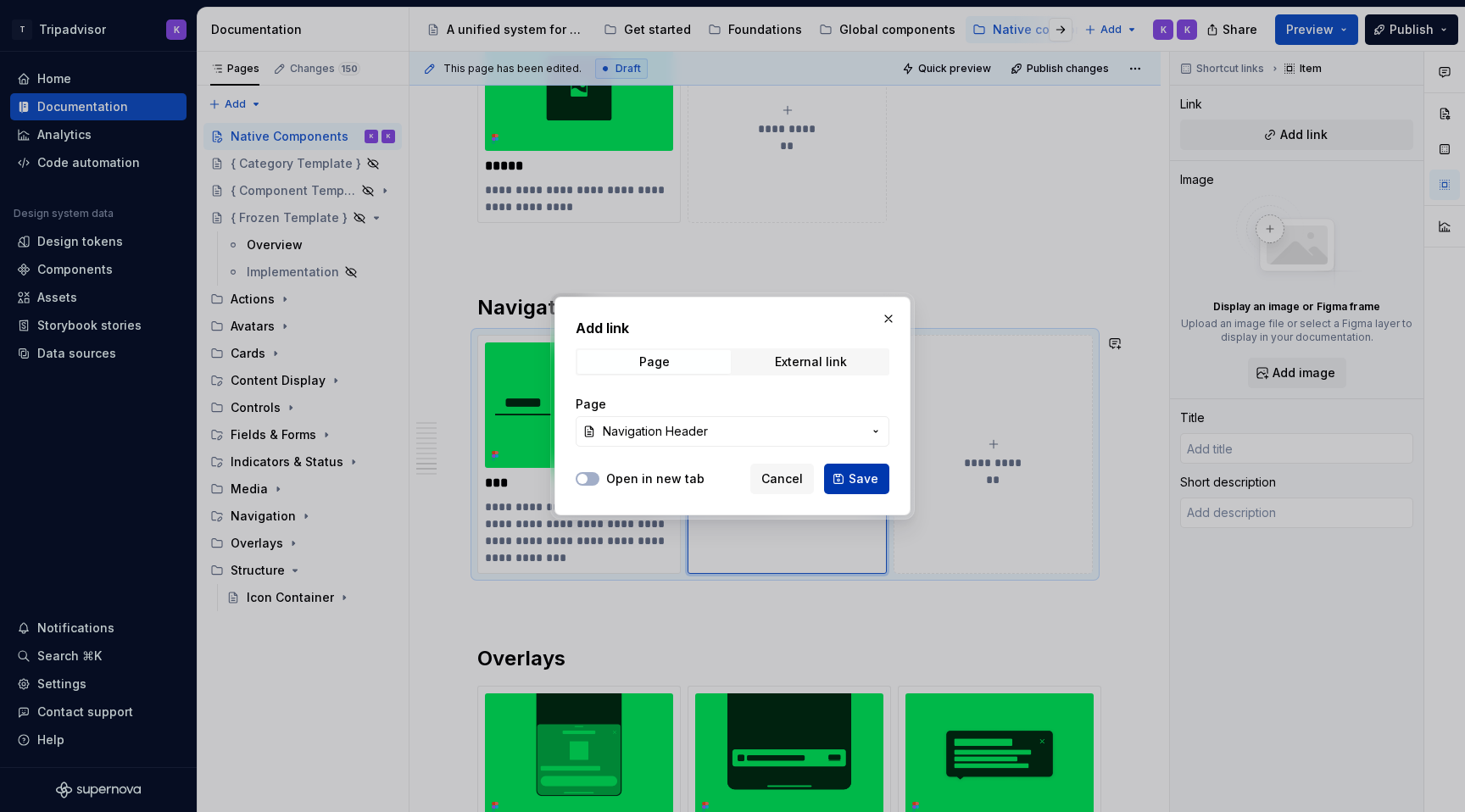
click at [858, 471] on span "Save" at bounding box center [863, 479] width 29 height 17
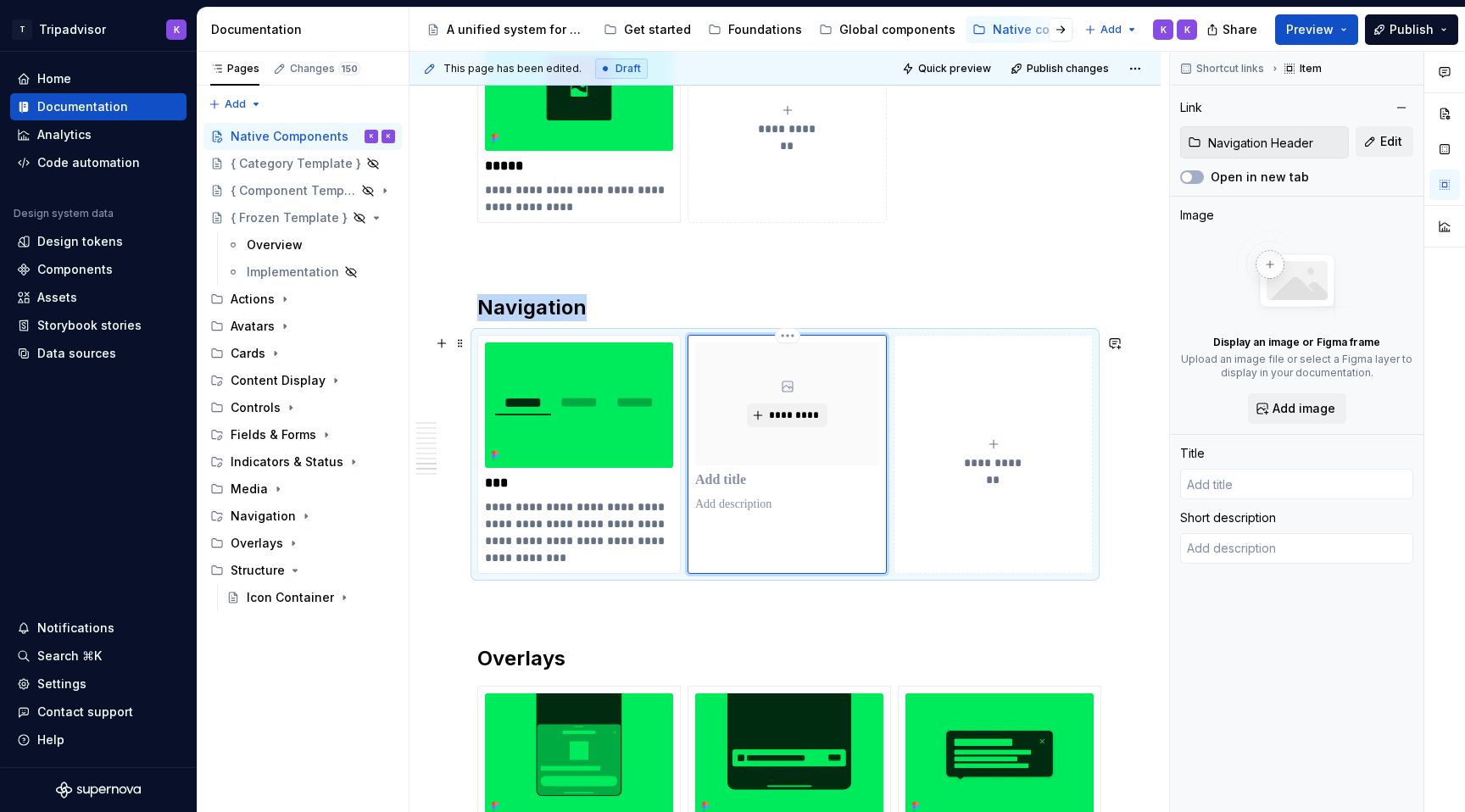
type textarea "*"
type input "Navigation Header"
type textarea "The navigation header is a top-anchored component that displays common navigati…"
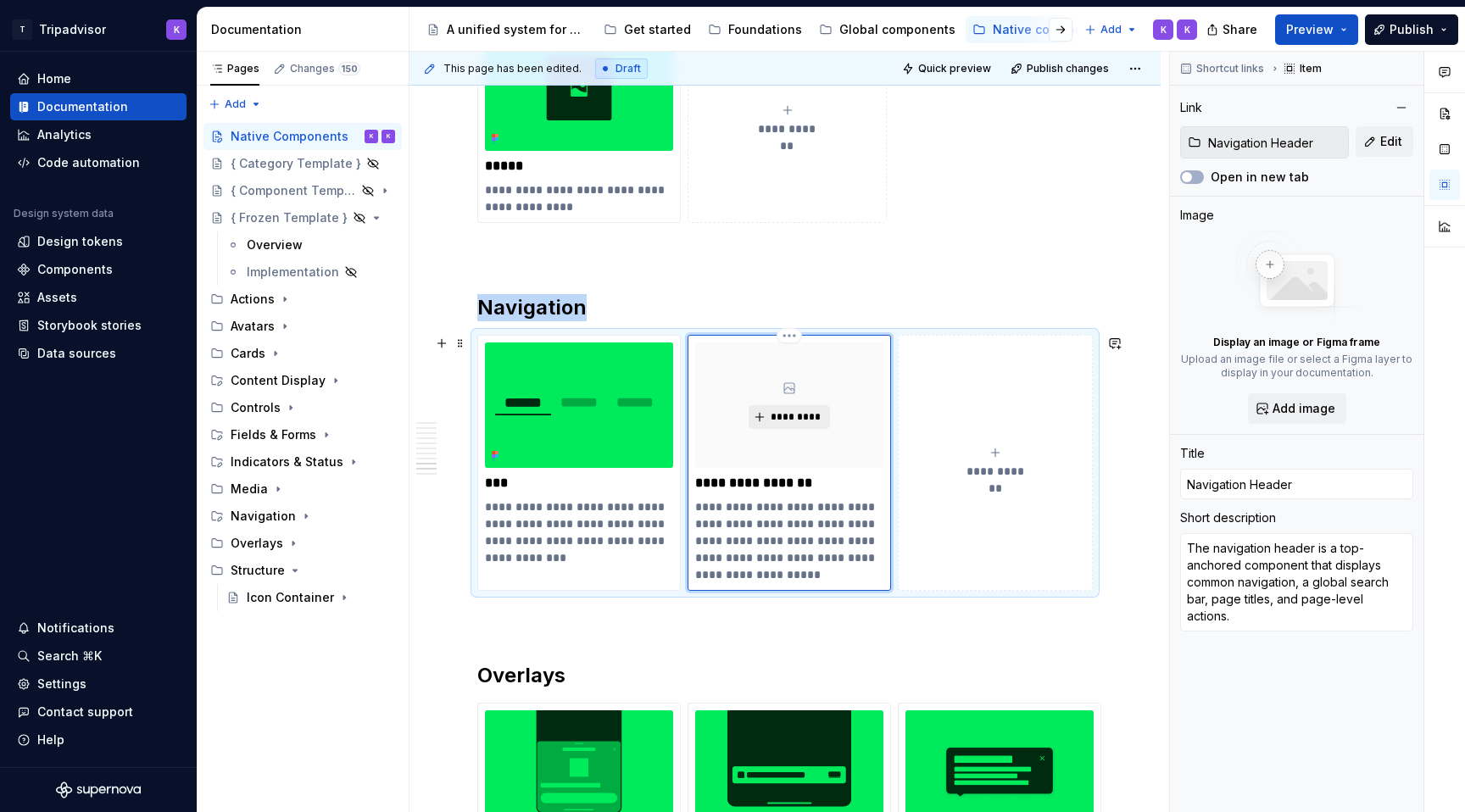
click at [809, 423] on span "*********" at bounding box center [796, 416] width 52 height 13
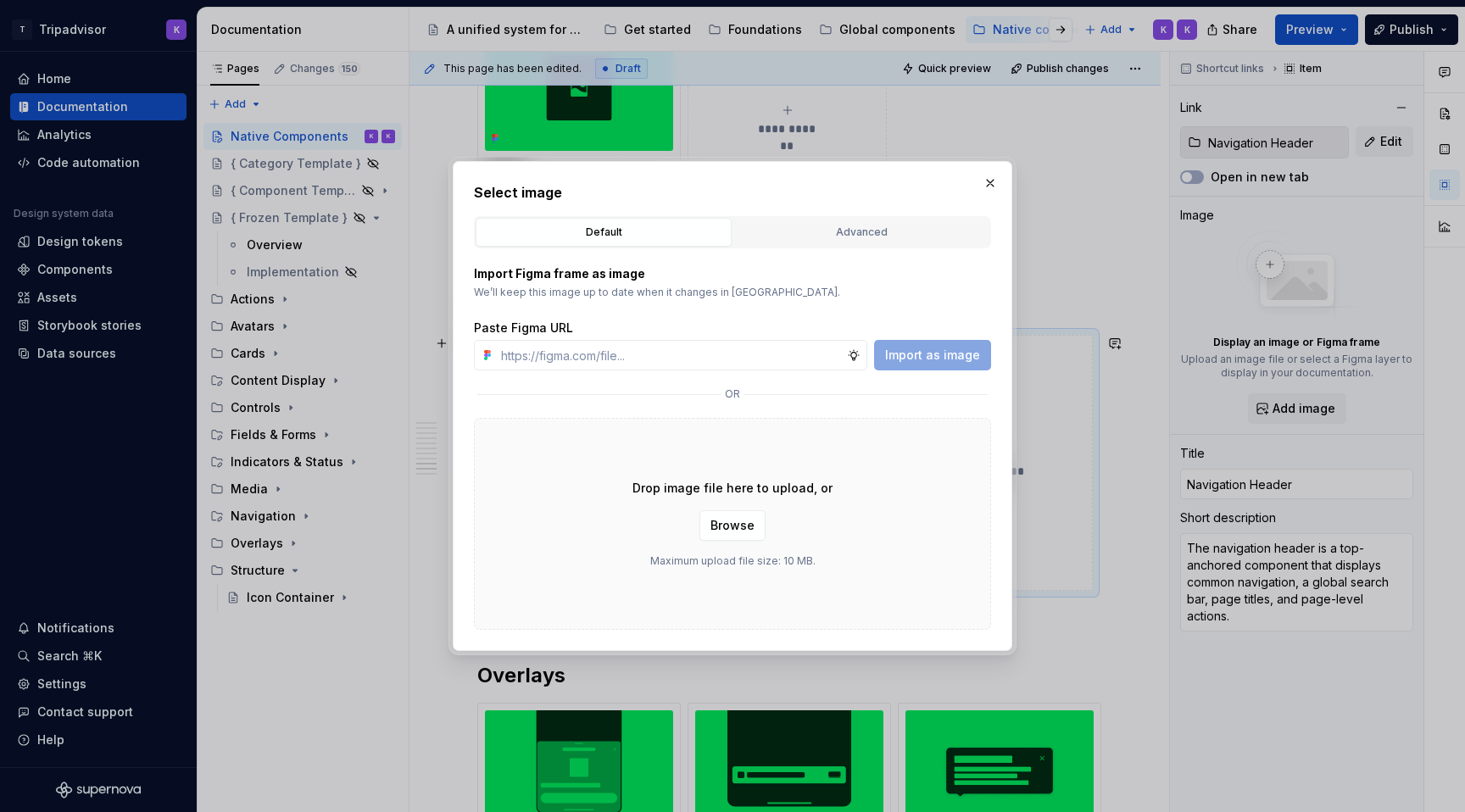
type textarea "*"
type input "https://www.figma.com/design/eWzZGbXTCMsZ0gwC1u1MU0/Altas-Native-Documentation?…"
click at [950, 364] on button "Import as image" at bounding box center [933, 356] width 117 height 30
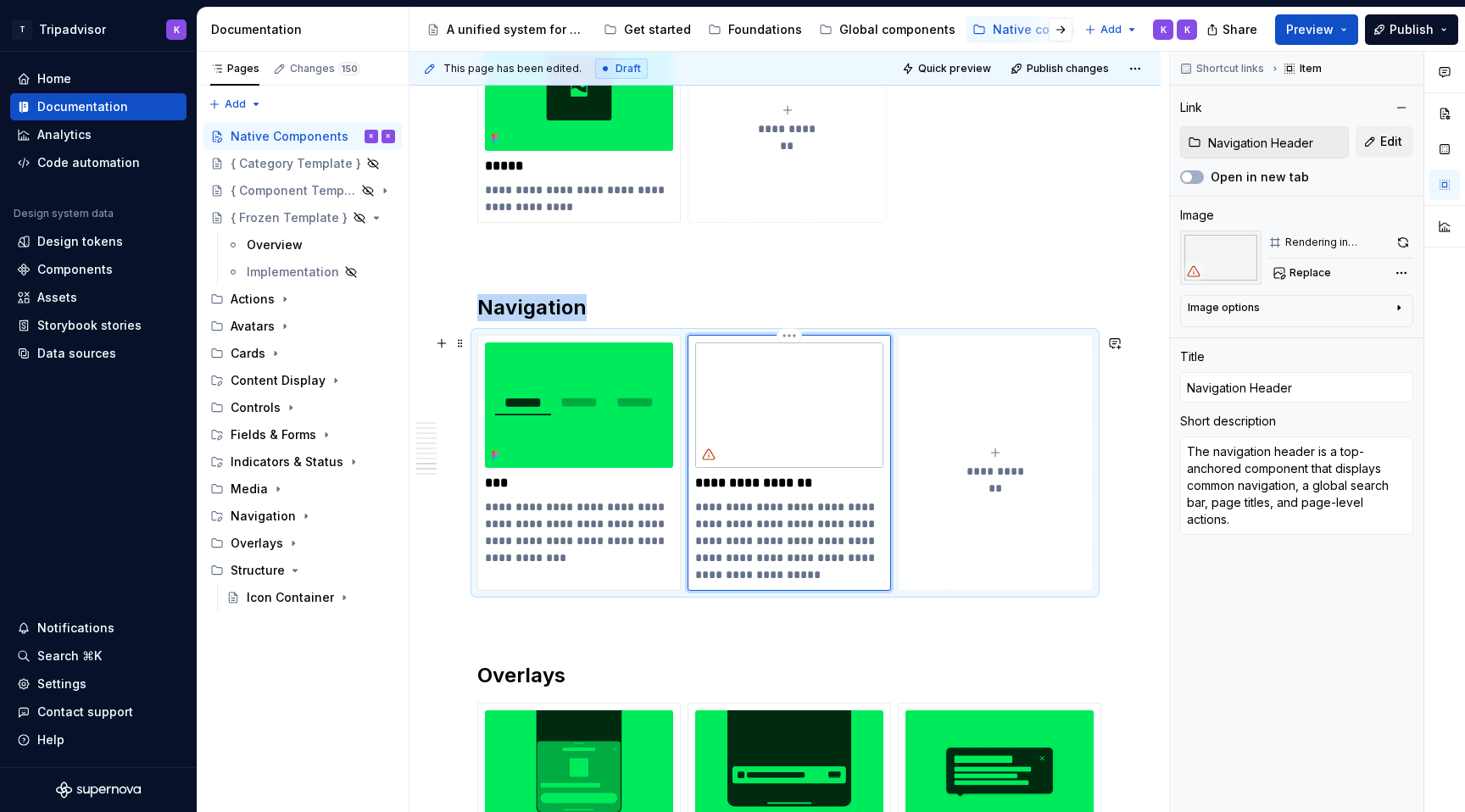
click at [710, 540] on p "**********" at bounding box center [789, 540] width 188 height 85
drag, startPoint x: 702, startPoint y: 538, endPoint x: 696, endPoint y: 507, distance: 31.6
click at [696, 507] on p "**********" at bounding box center [789, 540] width 188 height 85
type textarea "*"
type textarea "Displays common navigation, a global search bar, page titles, and page-level ac…"
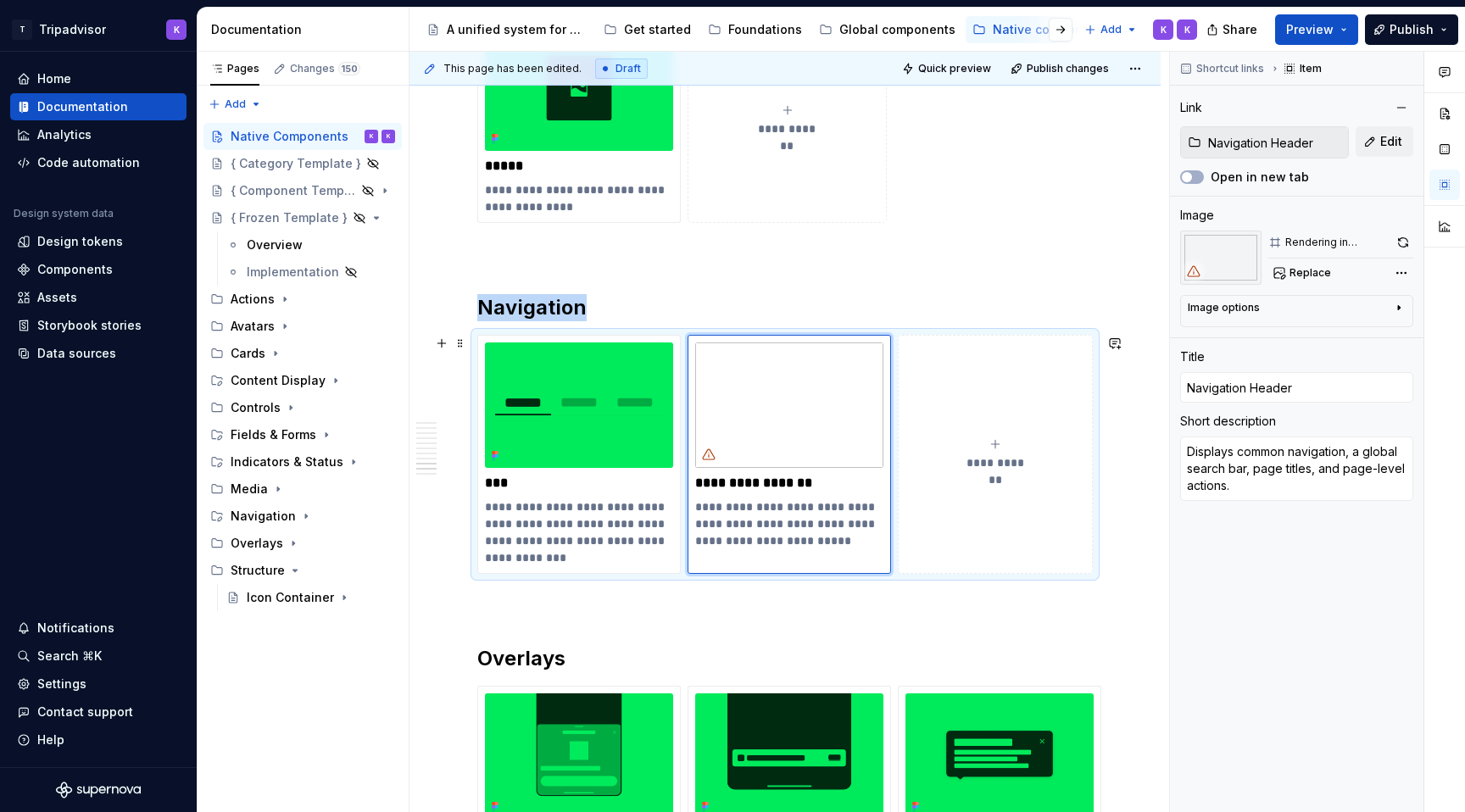
click at [943, 519] on button "**********" at bounding box center [995, 455] width 195 height 239
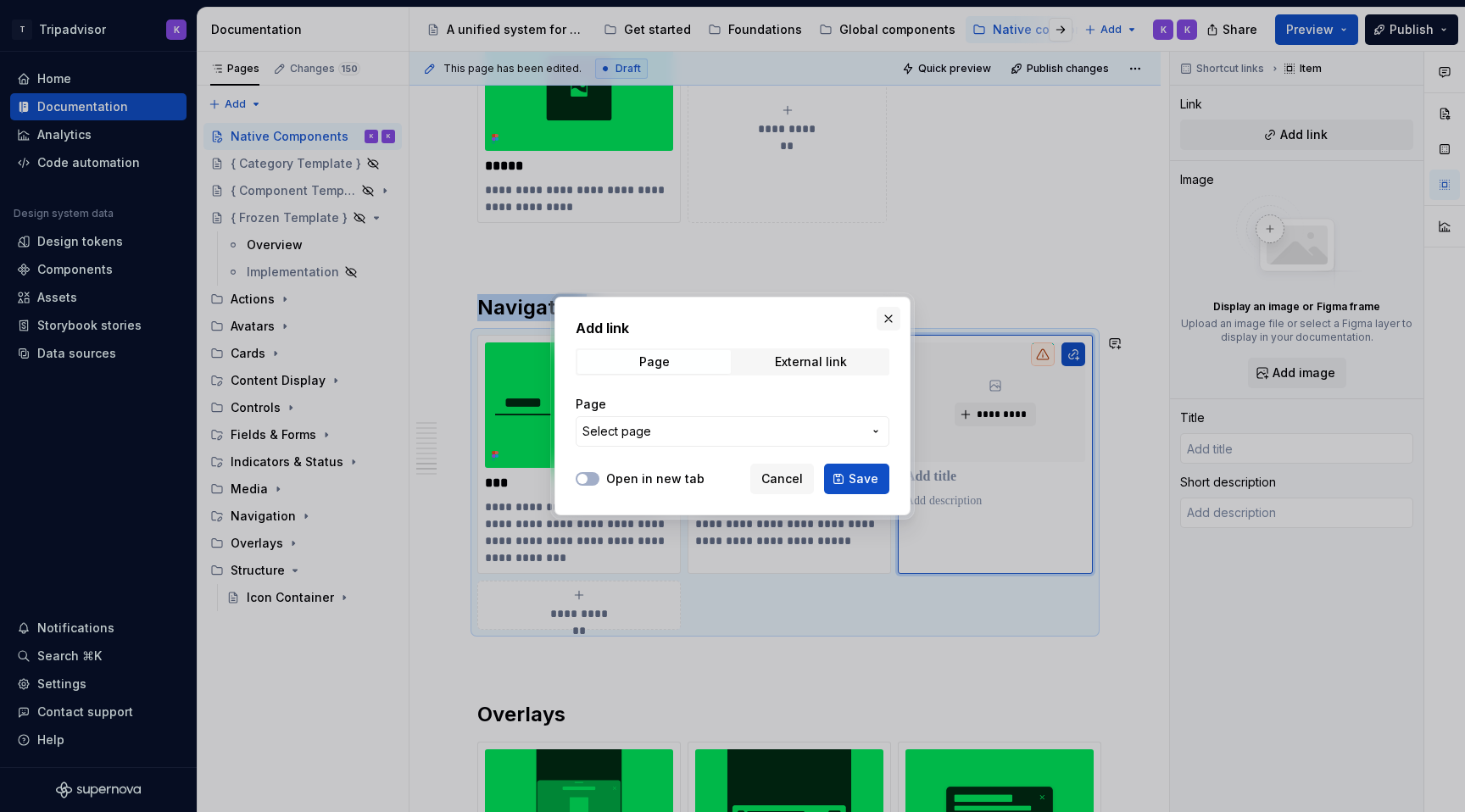
click at [883, 318] on button "button" at bounding box center [889, 319] width 24 height 24
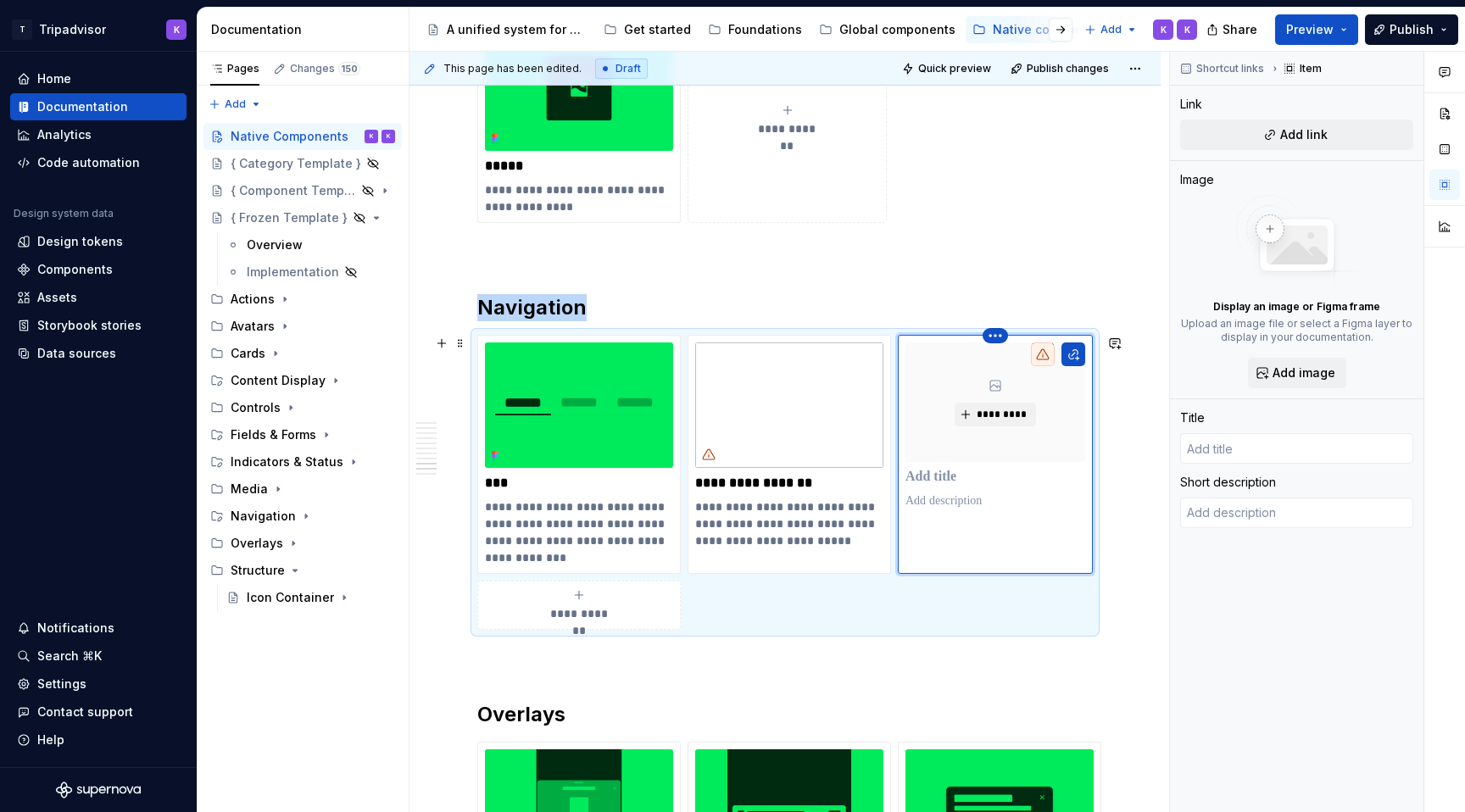
click at [1000, 334] on html "T Tripadvisor K Home Documentation Analytics Code automation Design system data…" at bounding box center [732, 406] width 1465 height 812
click at [1015, 369] on div "Delete item" at bounding box center [1063, 364] width 144 height 27
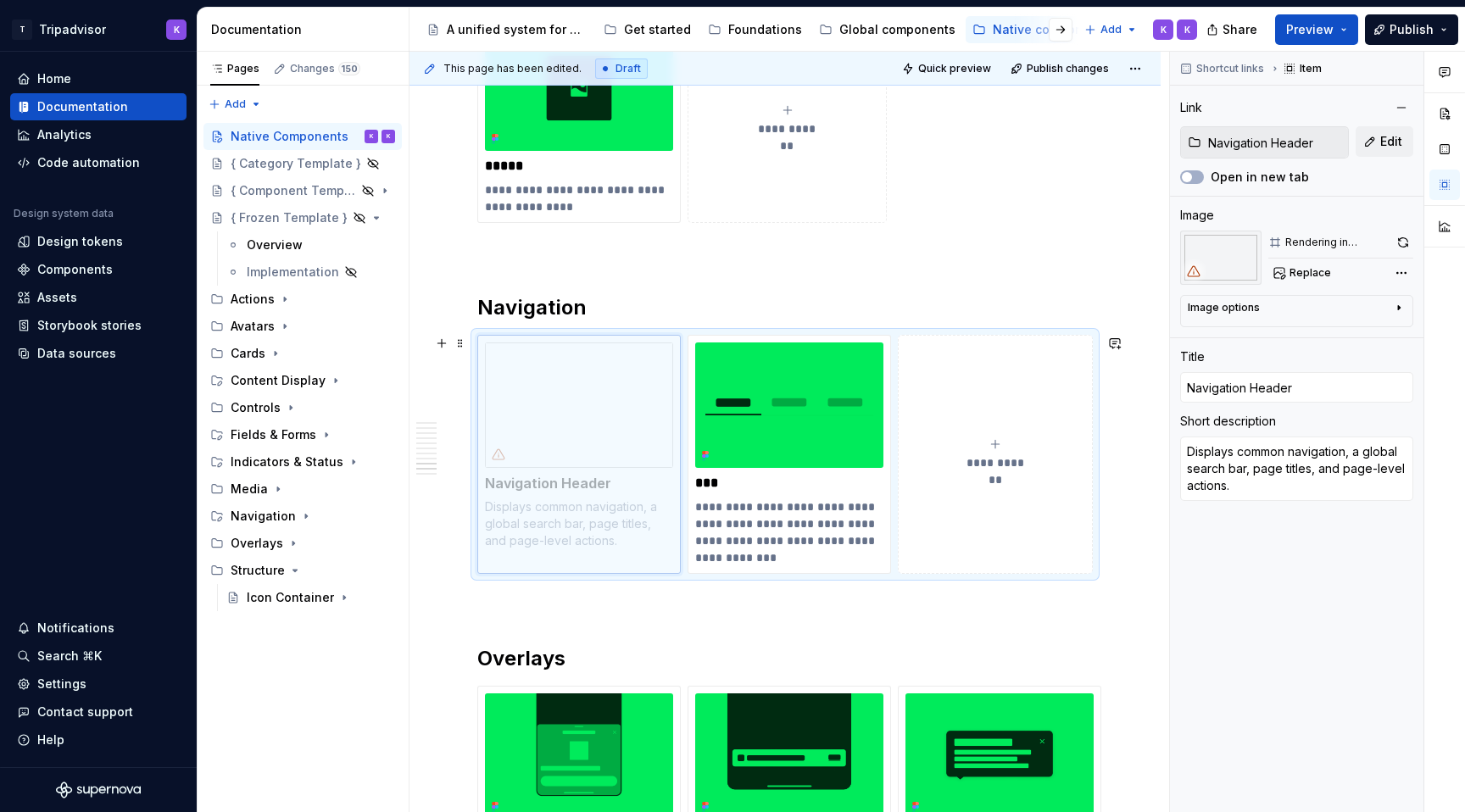
drag, startPoint x: 783, startPoint y: 434, endPoint x: 549, endPoint y: 434, distance: 234.0
click at [549, 434] on body "T Tripadvisor K Home Documentation Analytics Code automation Design system data…" at bounding box center [732, 406] width 1465 height 812
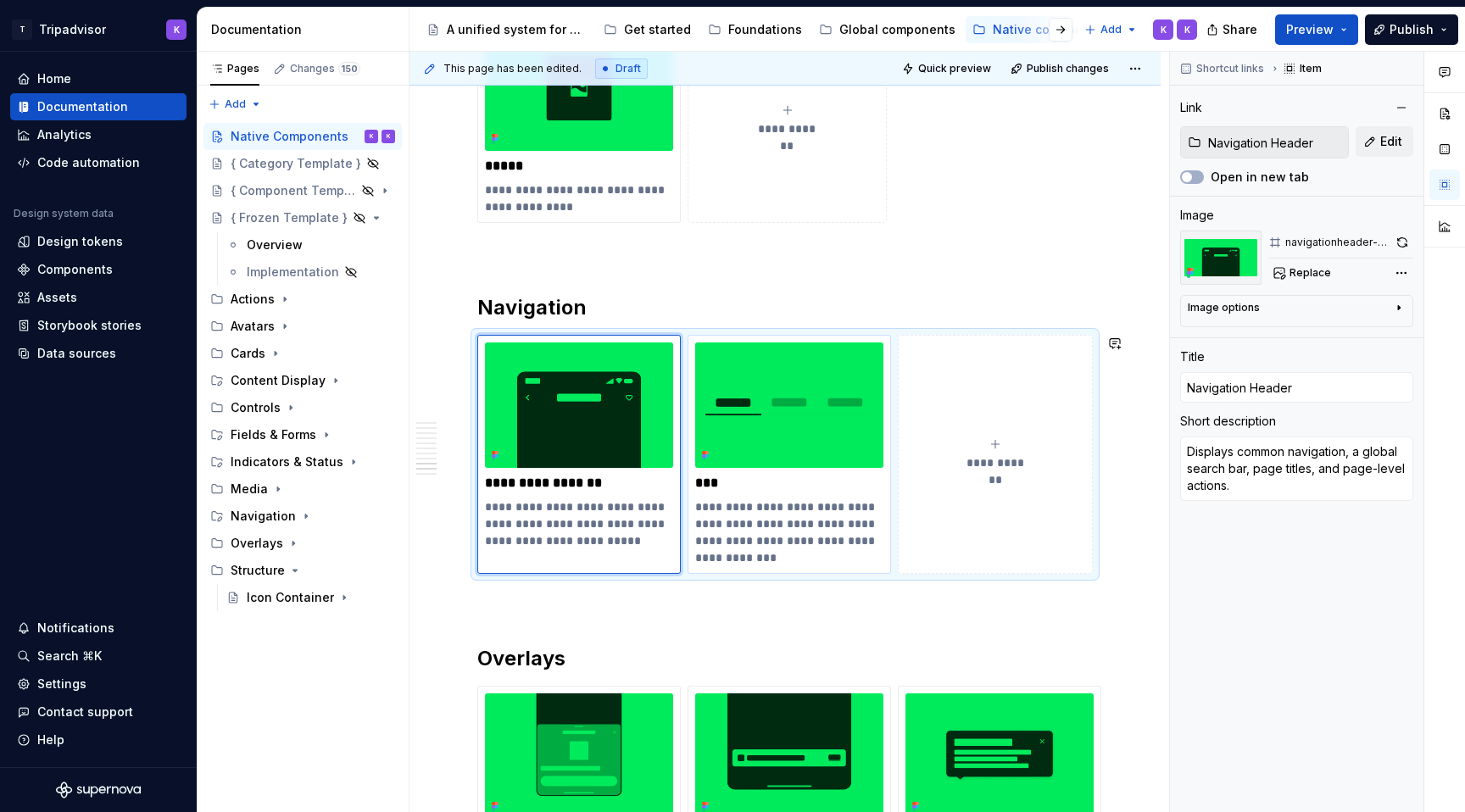
type textarea "*"
click at [111, 272] on div "Components" at bounding box center [98, 269] width 163 height 17
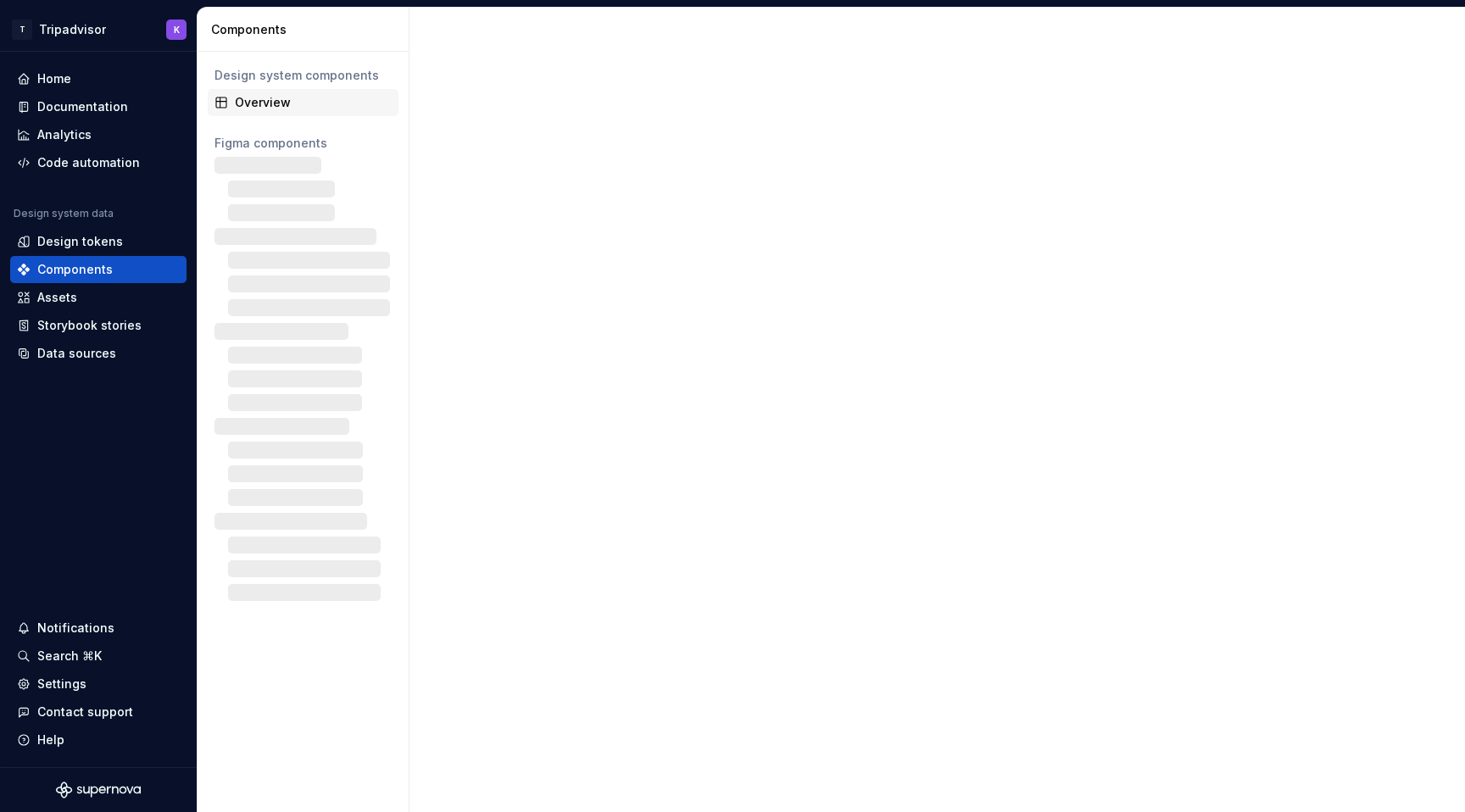
click at [303, 105] on div "Overview" at bounding box center [314, 102] width 157 height 17
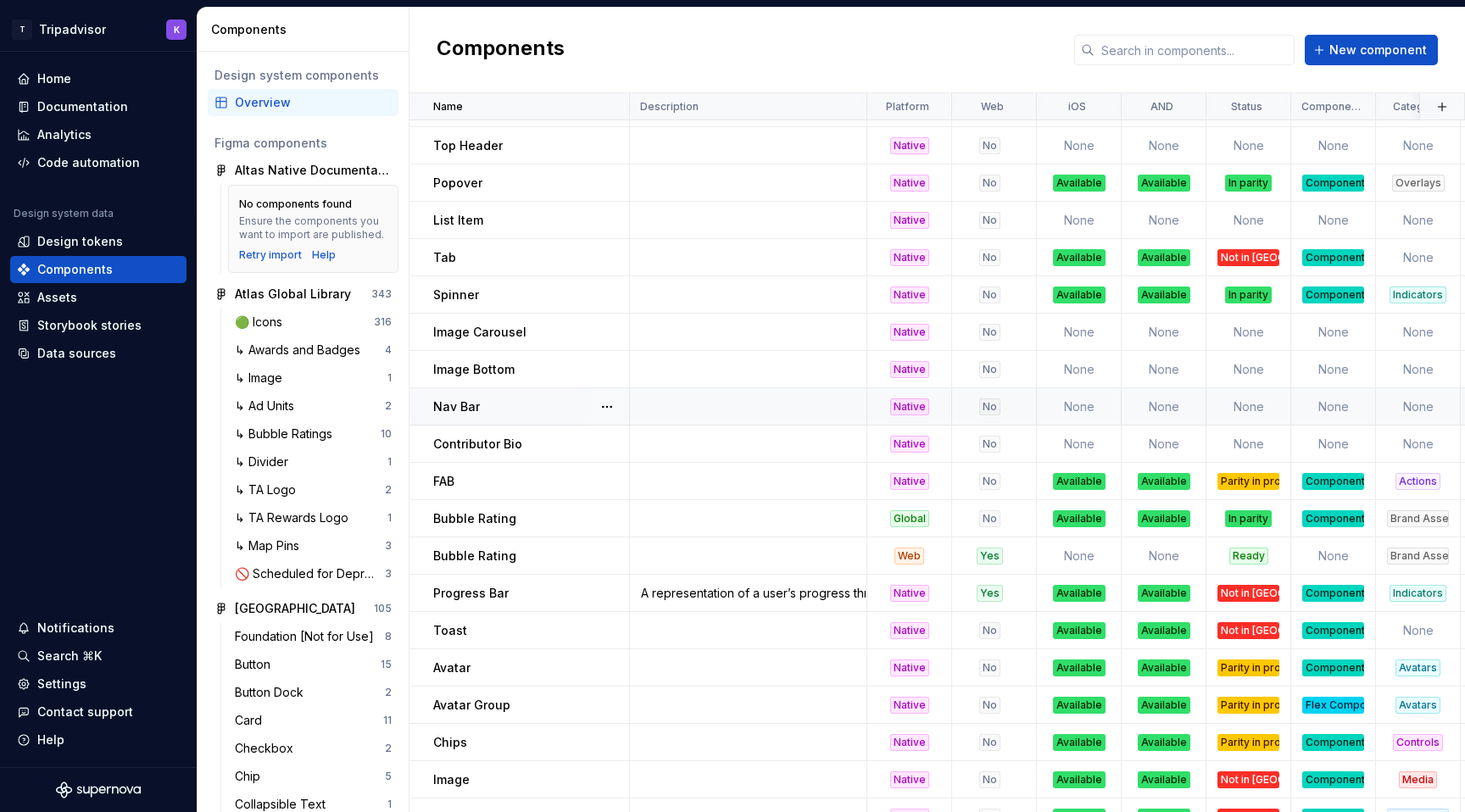
scroll to position [877, 0]
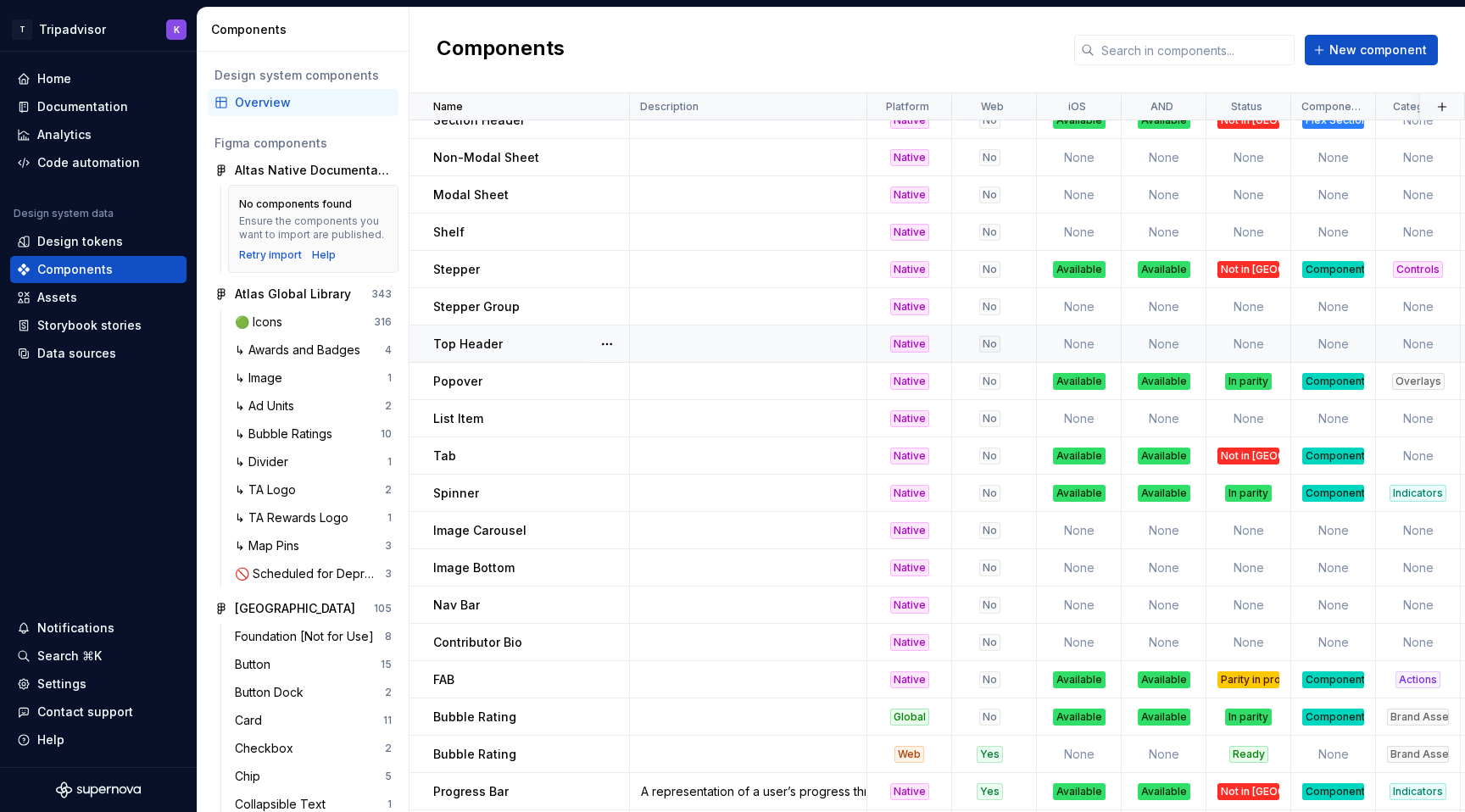
click at [687, 346] on td at bounding box center [749, 345] width 238 height 38
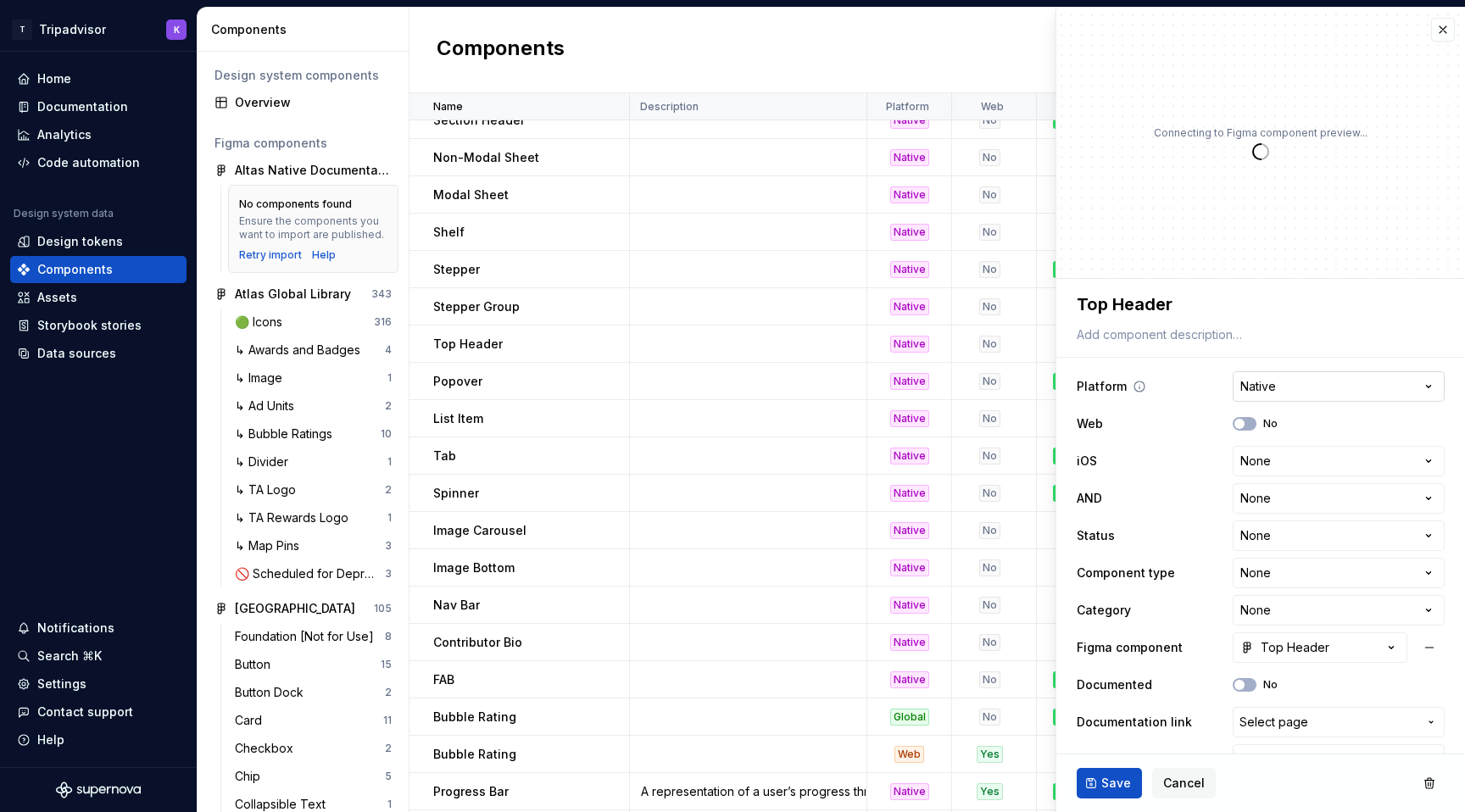
type textarea "*"
click at [1176, 304] on textarea "Top Header" at bounding box center [1258, 305] width 368 height 30
drag, startPoint x: 1107, startPoint y: 306, endPoint x: 1078, endPoint y: 306, distance: 29.0
click at [1078, 306] on textarea "Top Header" at bounding box center [1258, 305] width 368 height 30
type textarea "N Header"
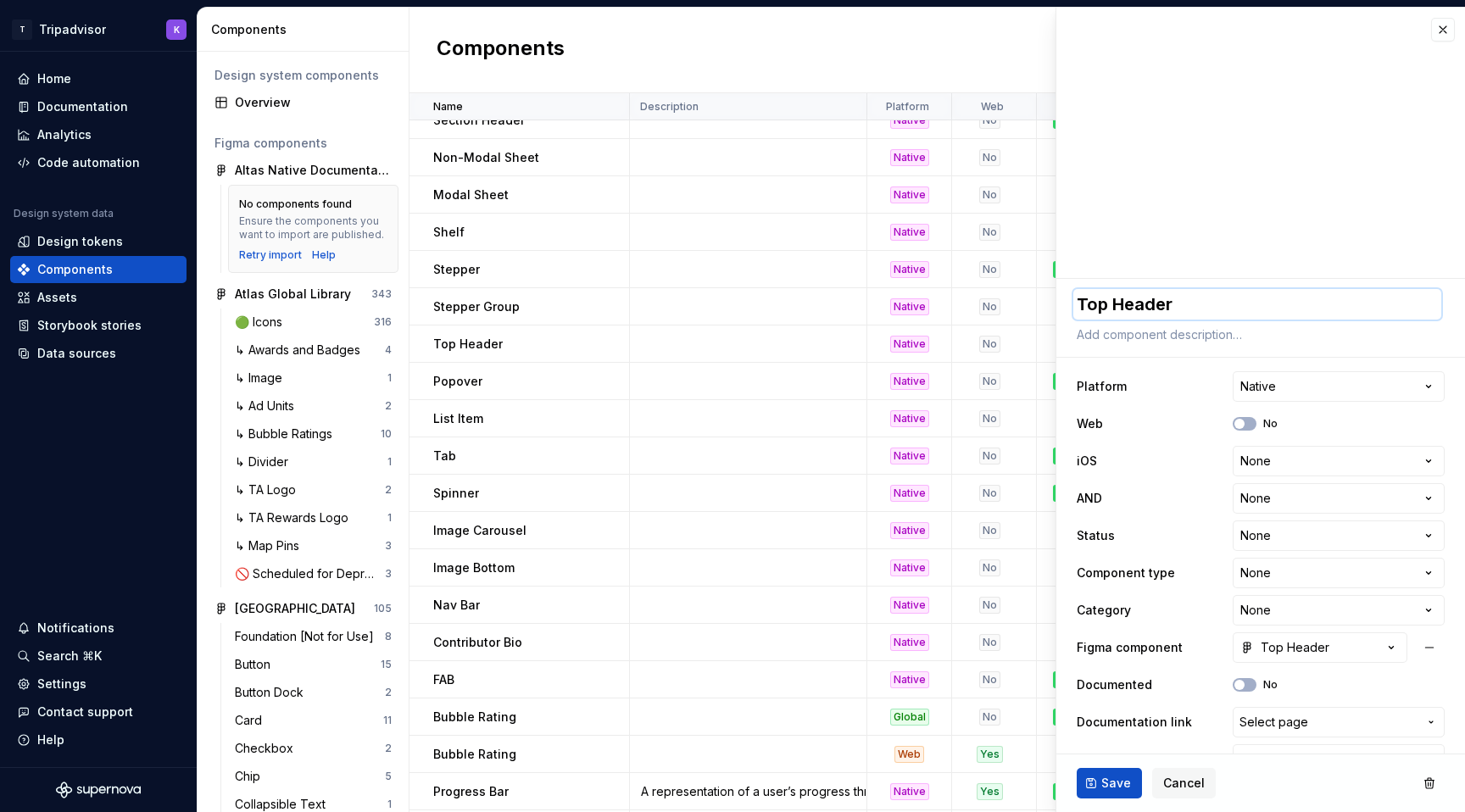
type textarea "*"
type textarea "Na Header"
type textarea "*"
type textarea "Nav Header"
type textarea "*"
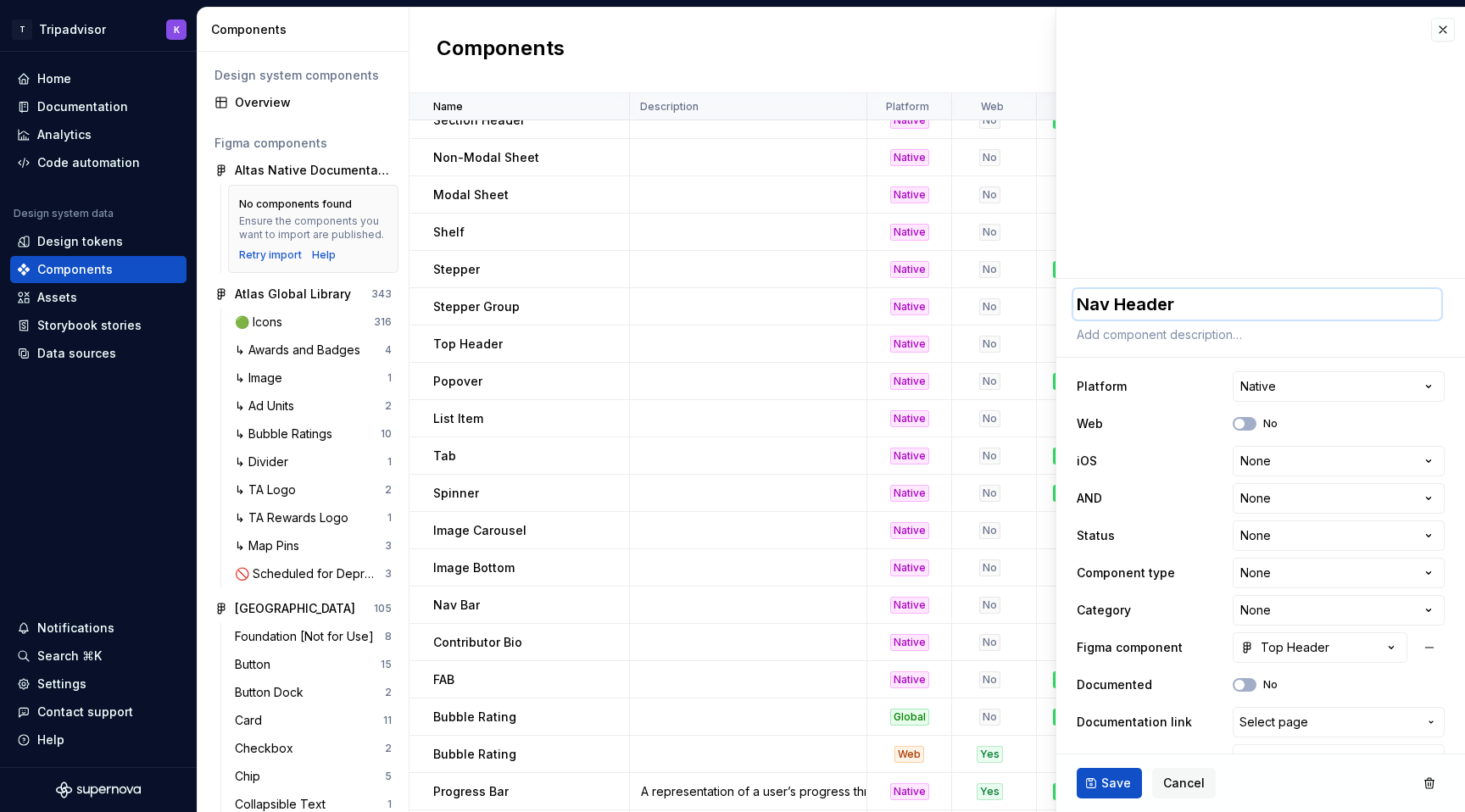
type textarea "Navi Header"
type textarea "*"
type textarea "Navig Header"
type textarea "*"
type textarea "Naviga Header"
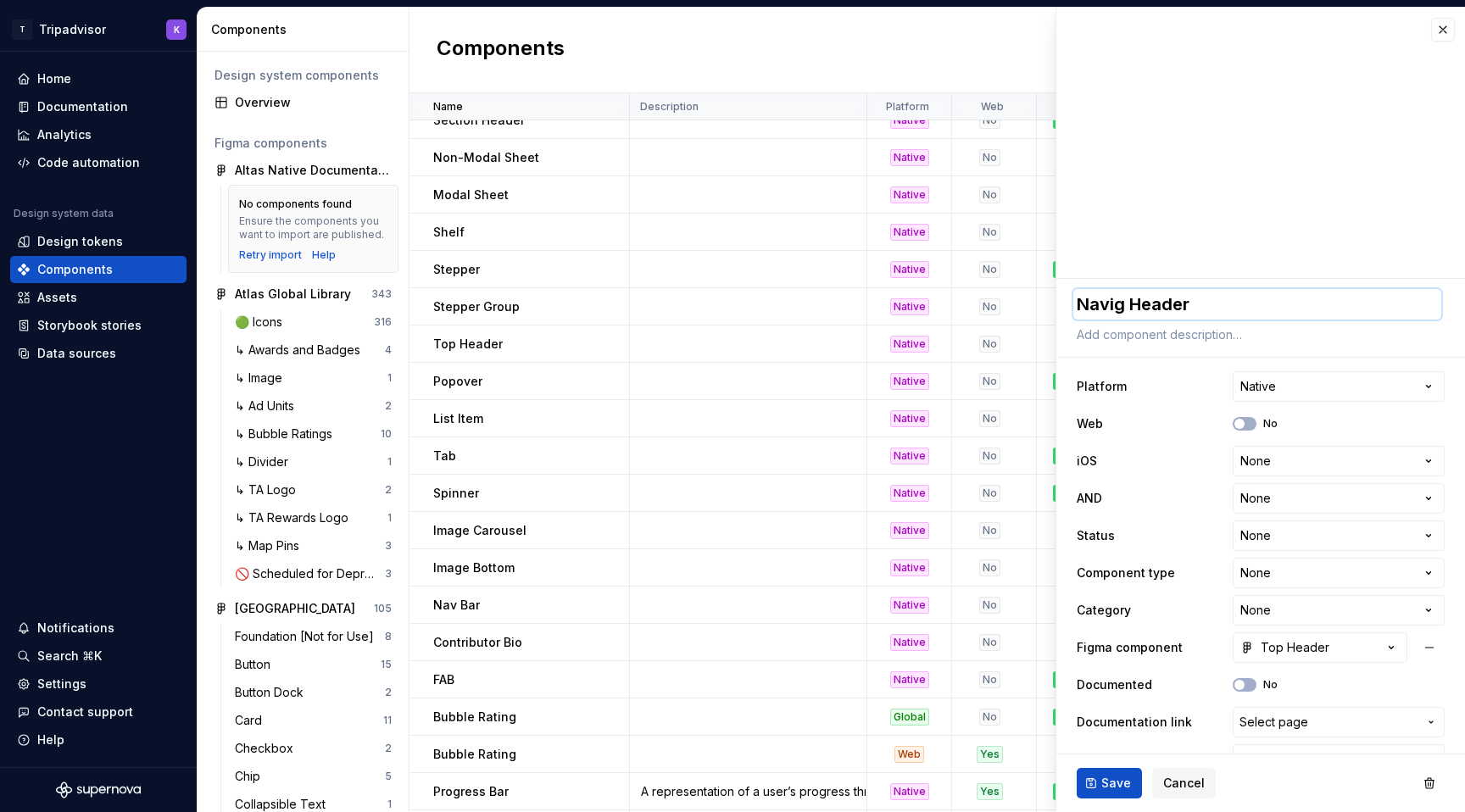
type textarea "*"
type textarea "Navigat Header"
type textarea "*"
type textarea "Navigati Header"
type textarea "*"
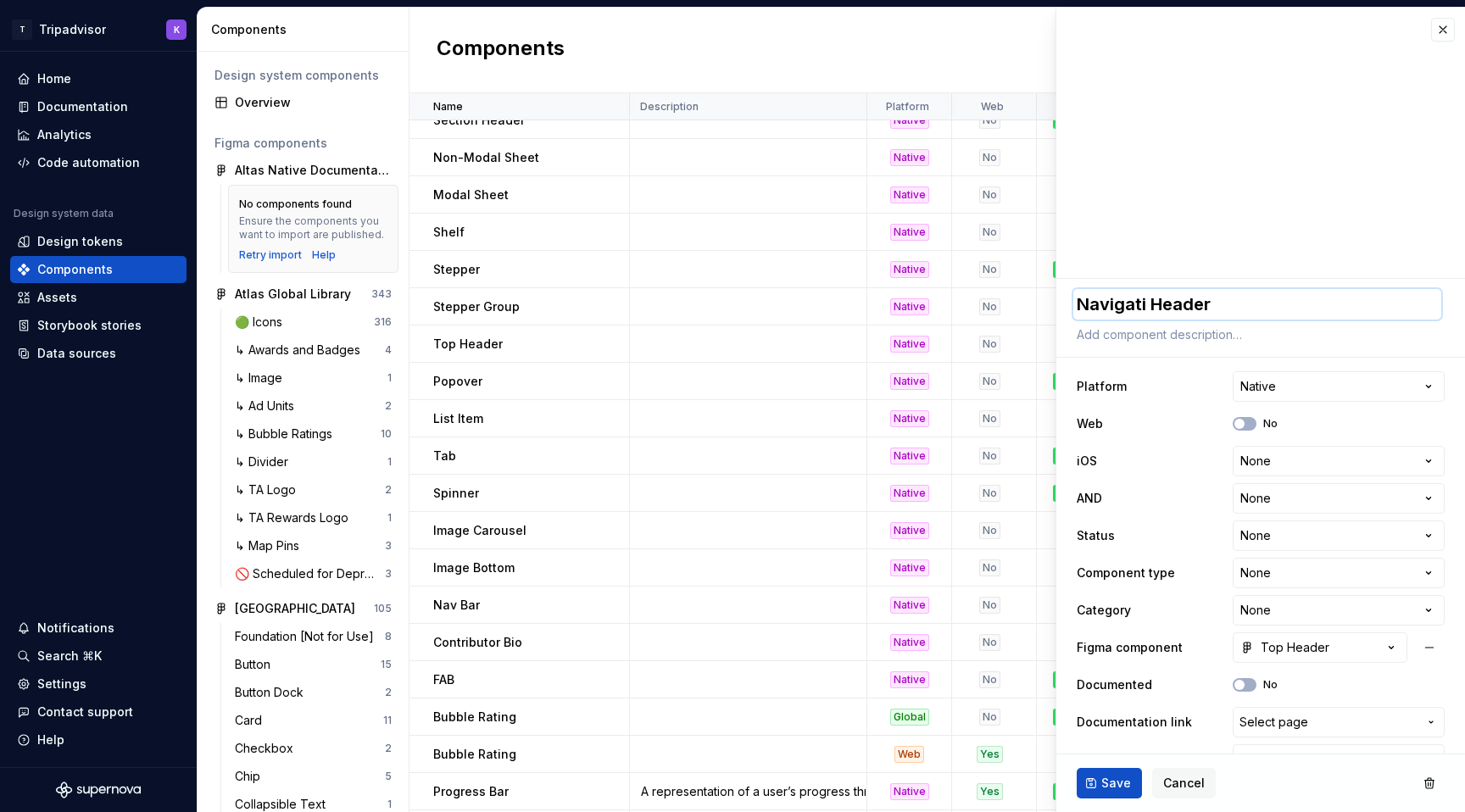
type textarea "Navigatio Header"
type textarea "*"
type textarea "Navigation Header"
type textarea "*"
type textarea "Navigation Header"
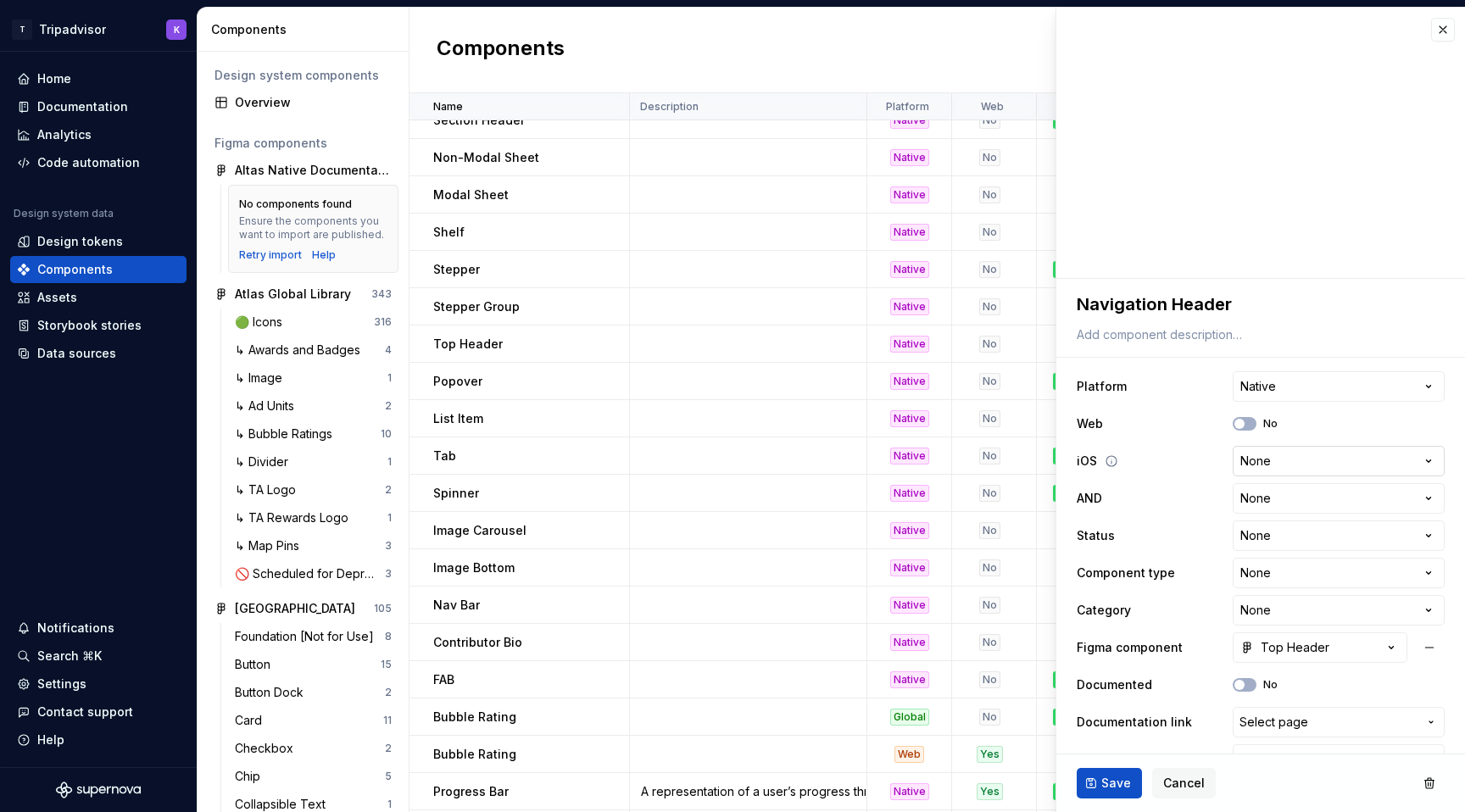
click at [1327, 454] on html "T Tripadvisor K Home Documentation Analytics Code automation Design system data…" at bounding box center [732, 406] width 1465 height 812
select select "**********"
type textarea "*"
click at [1298, 493] on html "T Tripadvisor K Home Documentation Analytics Code automation Design system data…" at bounding box center [732, 406] width 1465 height 812
select select "**********"
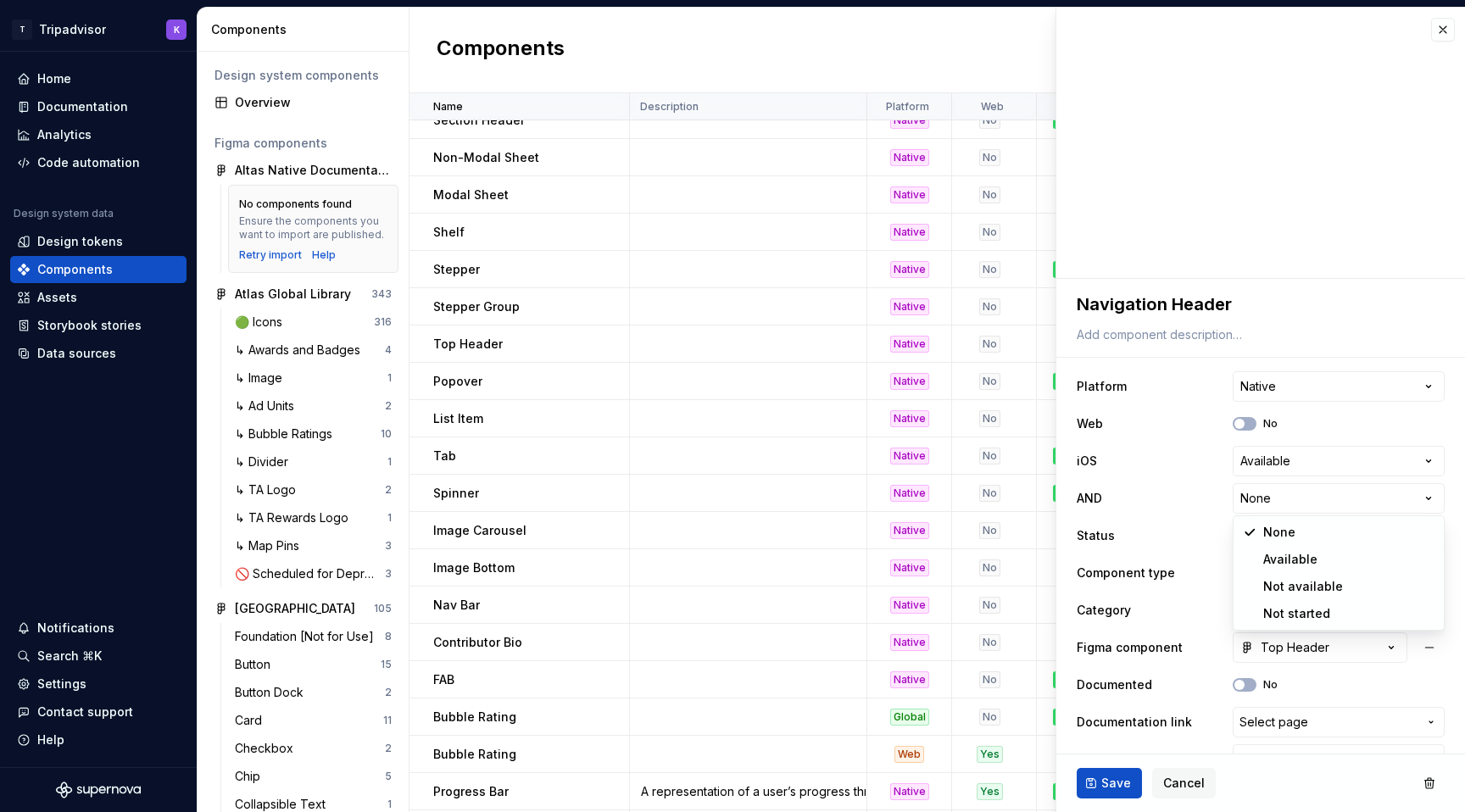
type textarea "*"
click at [1301, 533] on html "T Tripadvisor K Home Documentation Analytics Code automation Design system data…" at bounding box center [732, 406] width 1465 height 812
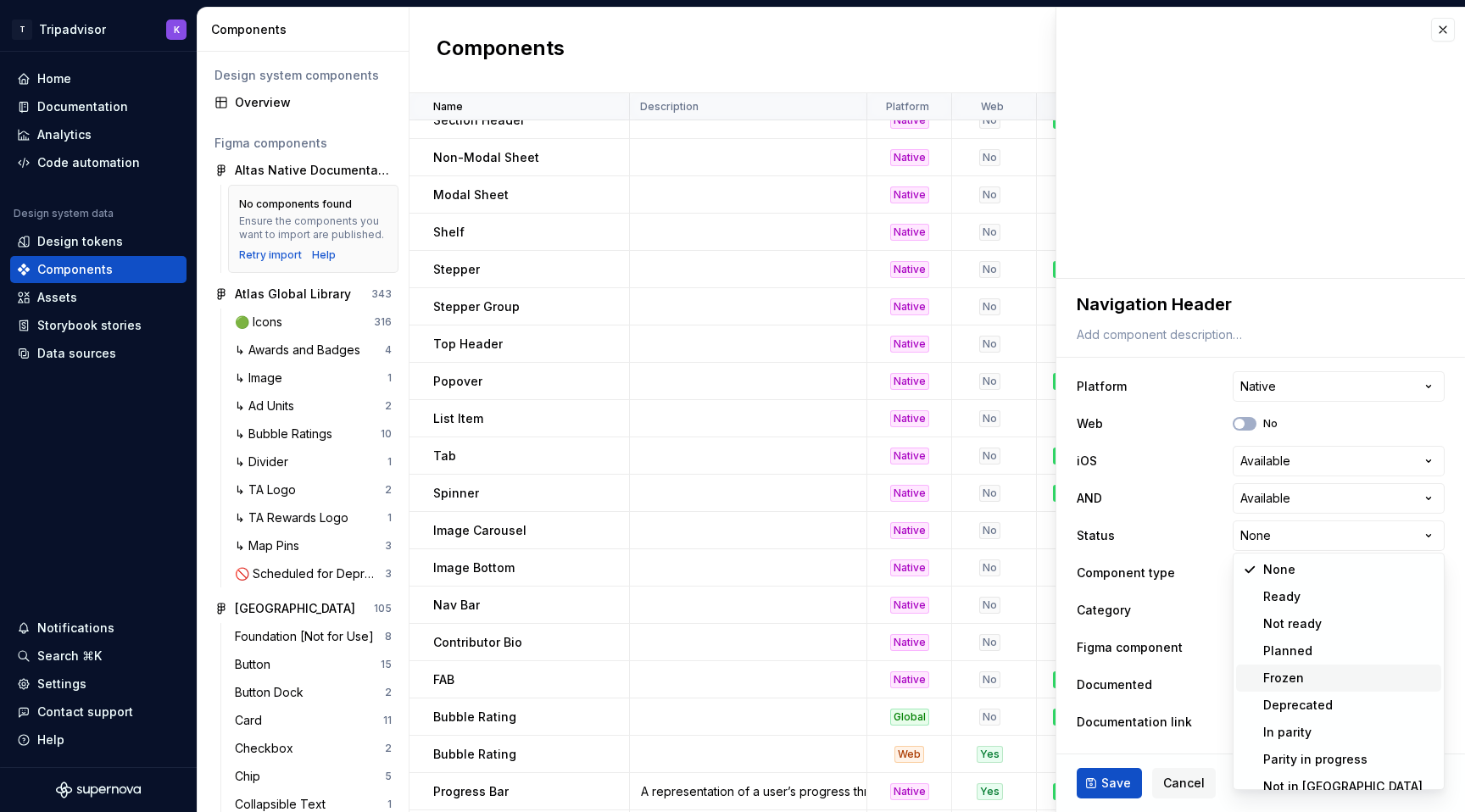
scroll to position [13, 0]
select select "**********"
type textarea "*"
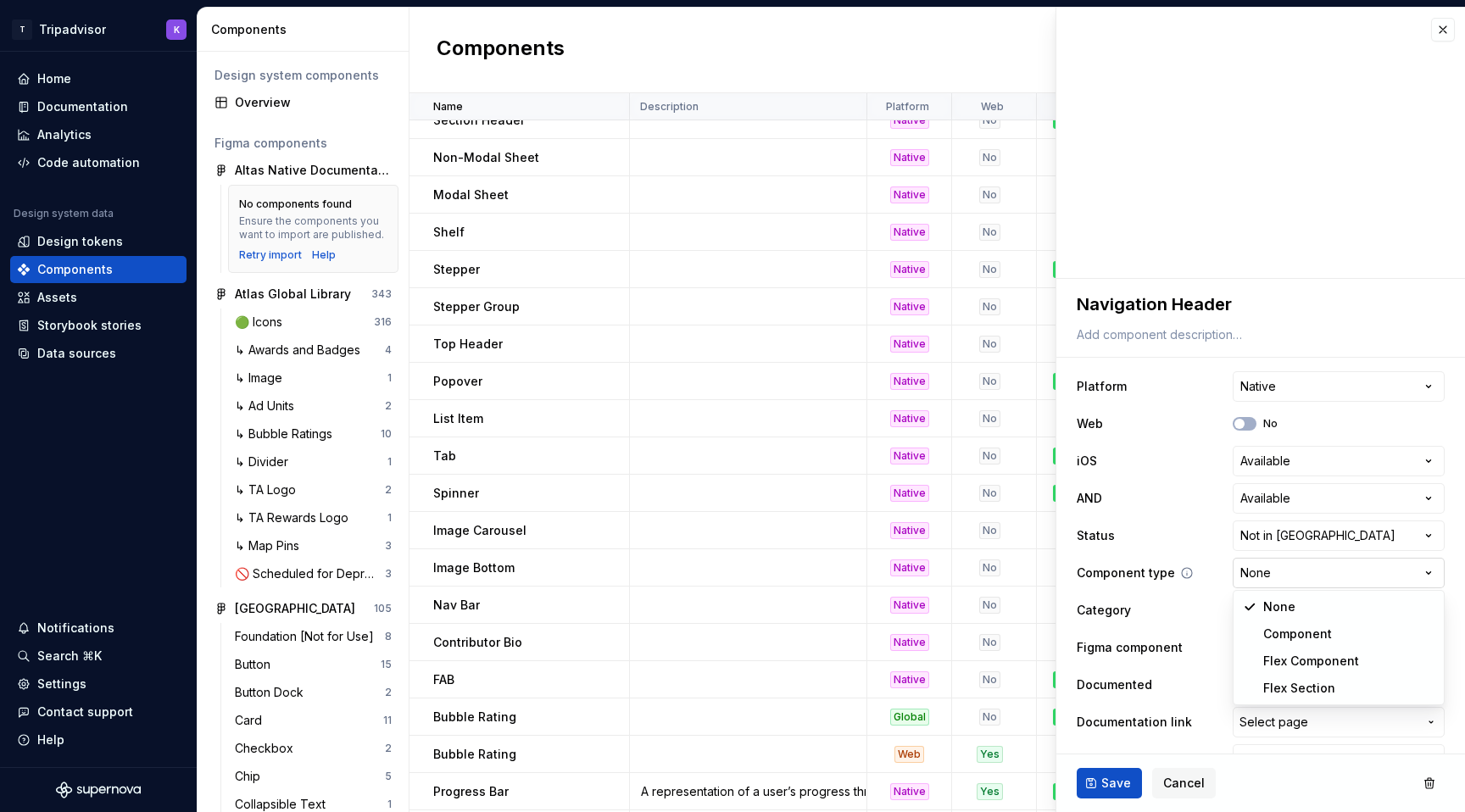
click at [1310, 577] on html "T Tripadvisor K Home Documentation Analytics Code automation Design system data…" at bounding box center [732, 406] width 1465 height 812
select select "**********"
type textarea "*"
click at [1359, 599] on html "T Tripadvisor K Home Documentation Analytics Code automation Design system data…" at bounding box center [732, 406] width 1465 height 812
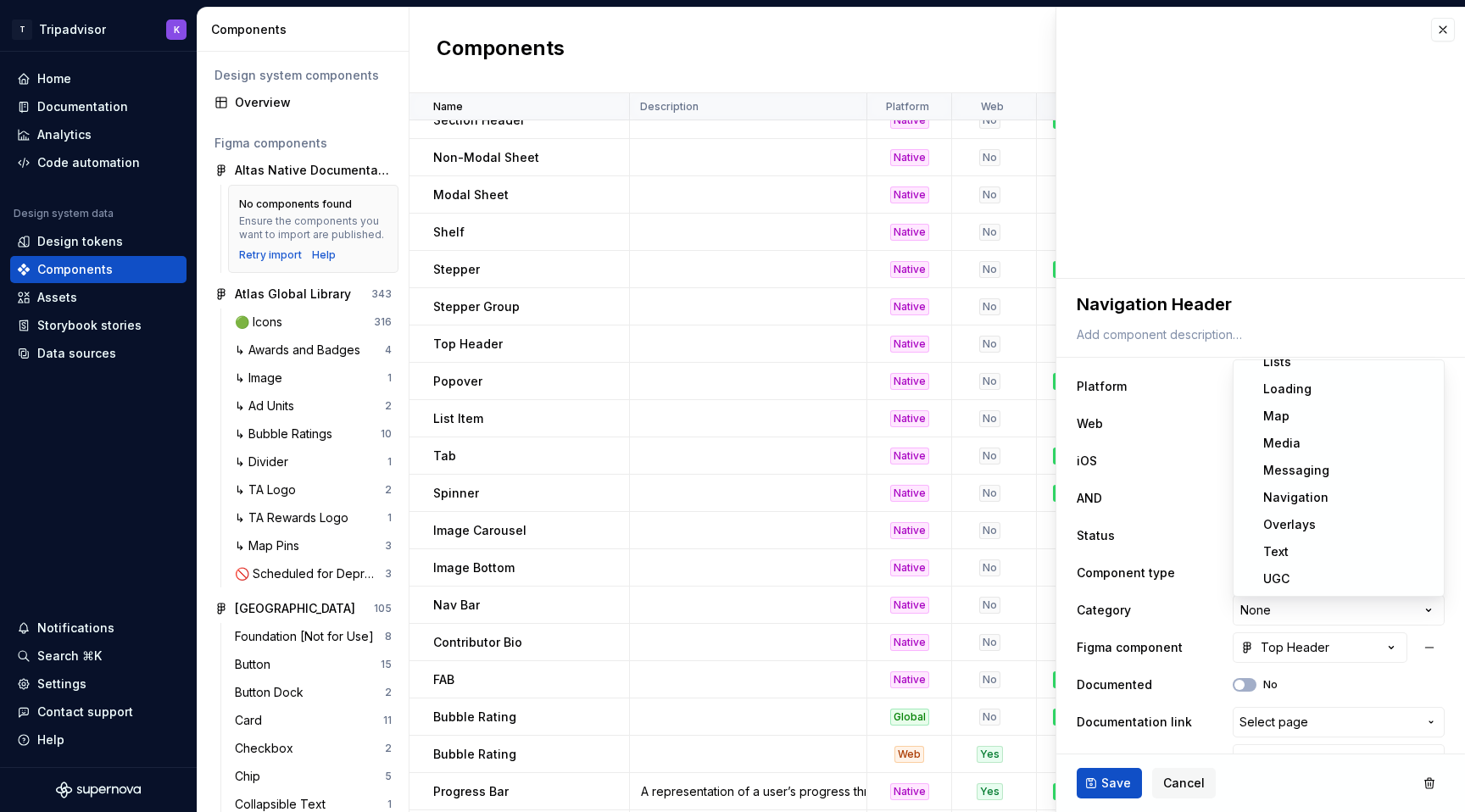
scroll to position [247, 0]
select select "**********"
type textarea "*"
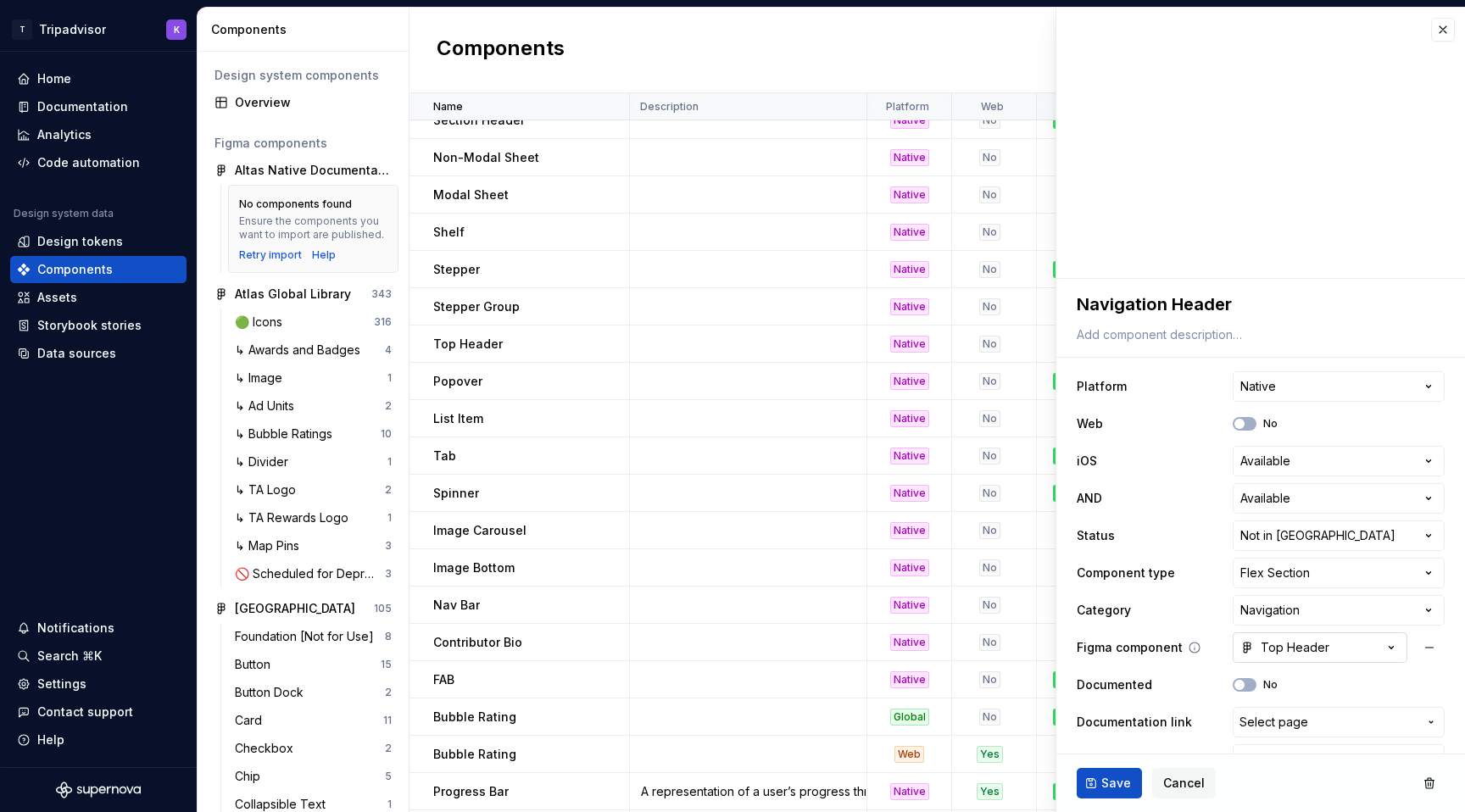
click at [1271, 643] on div "Top Header" at bounding box center [1285, 648] width 89 height 17
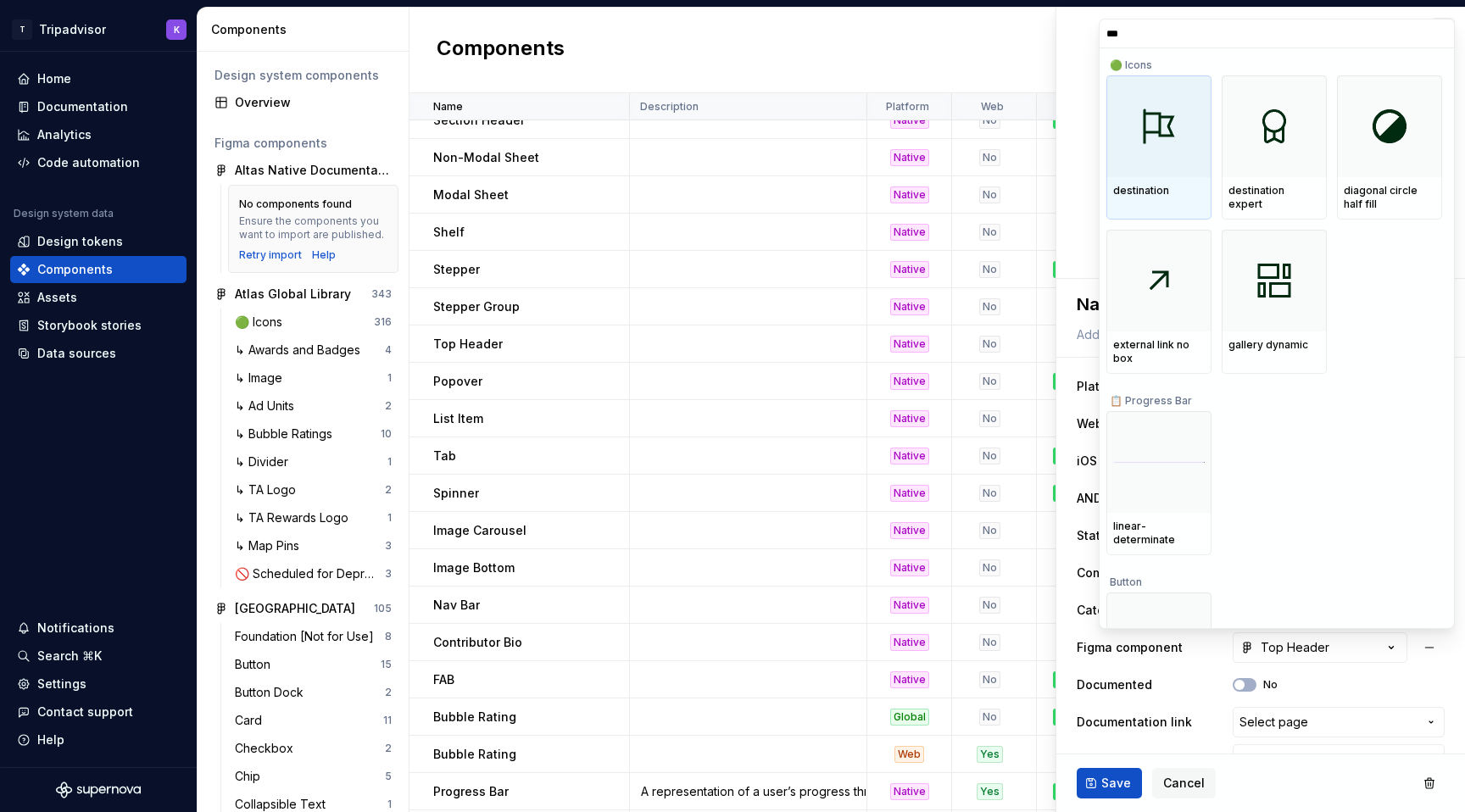
type input "****"
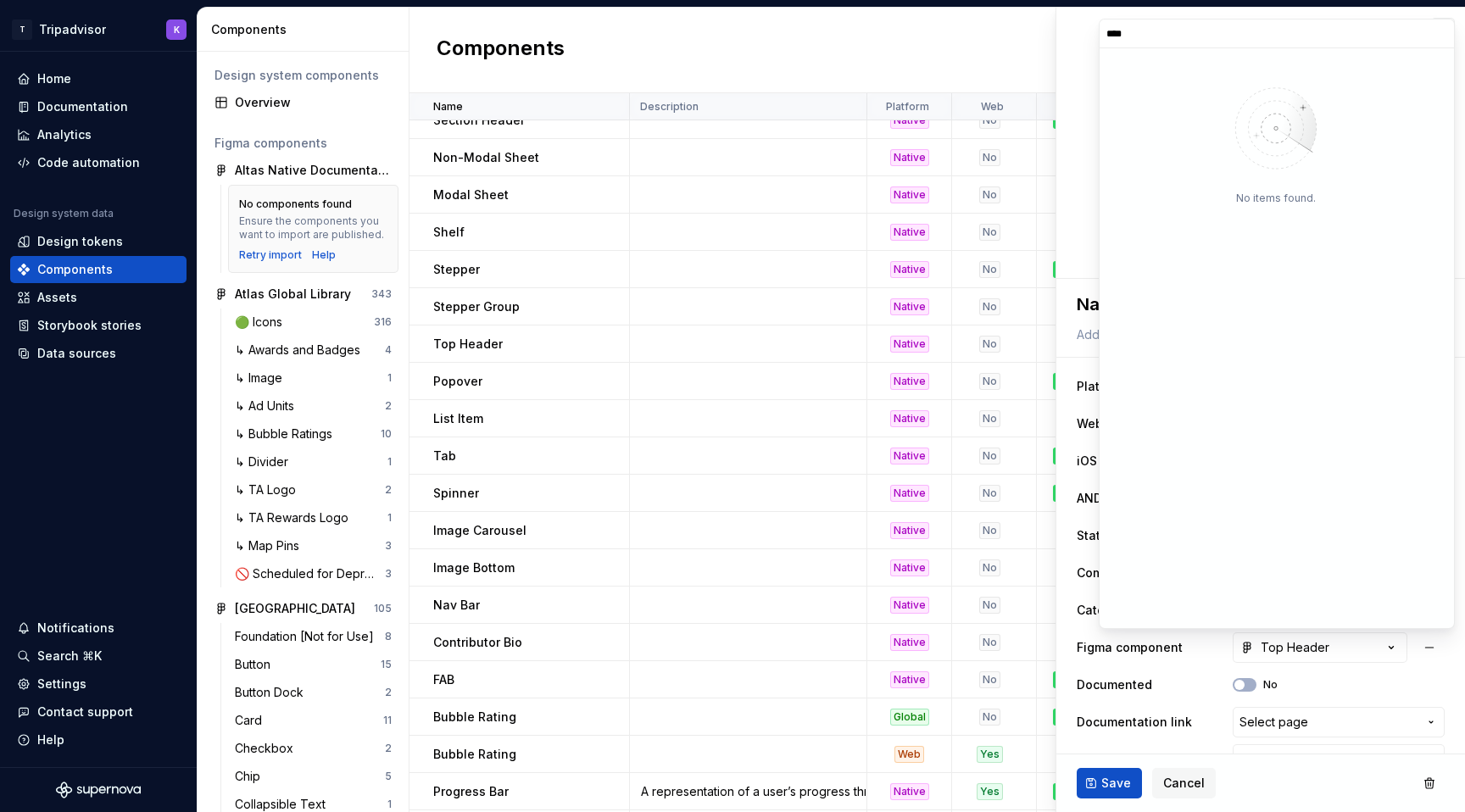
click at [1101, 777] on html "T Tripadvisor K Home Documentation Analytics Code automation Design system data…" at bounding box center [732, 406] width 1465 height 812
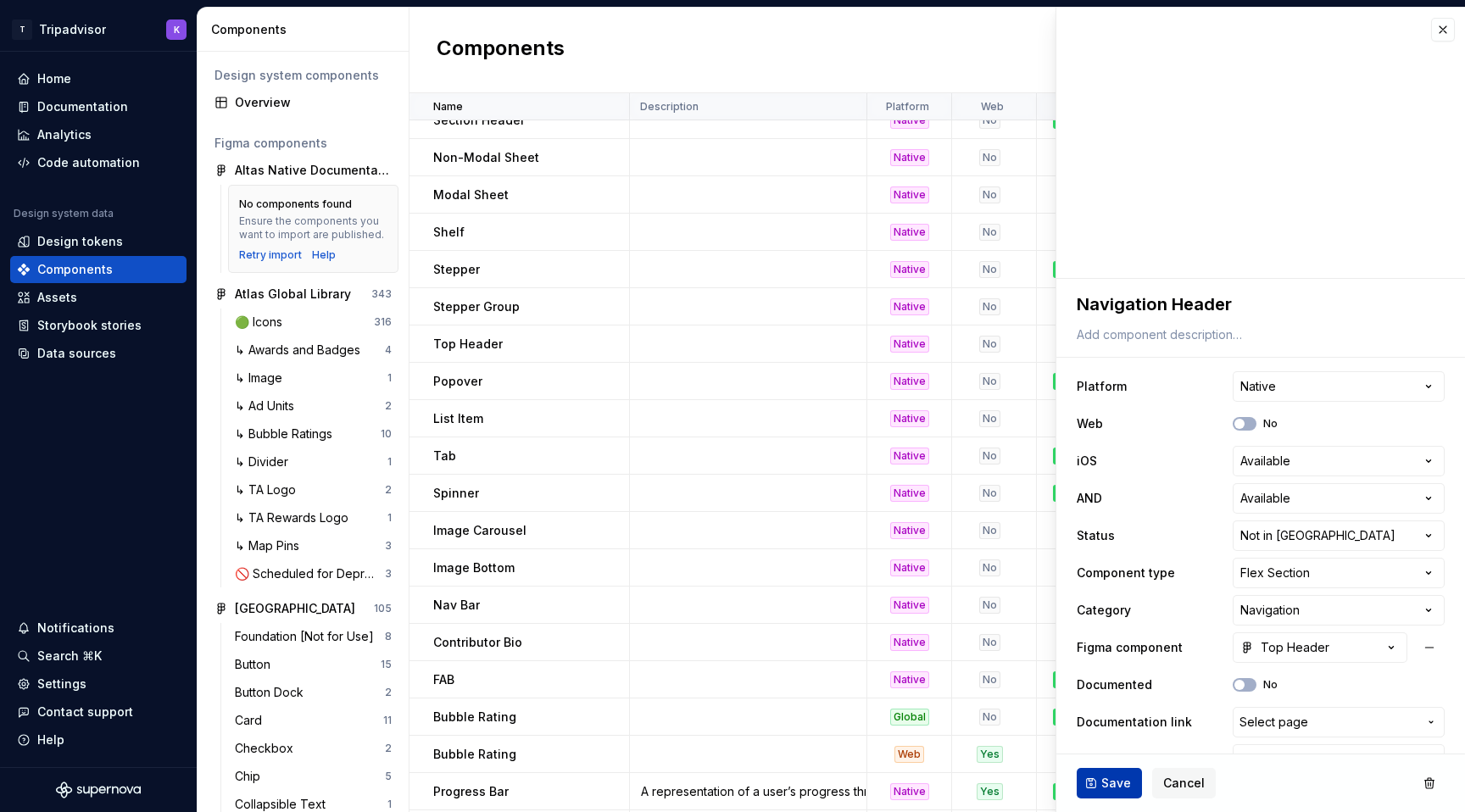
click at [1114, 782] on span "Save" at bounding box center [1116, 783] width 29 height 17
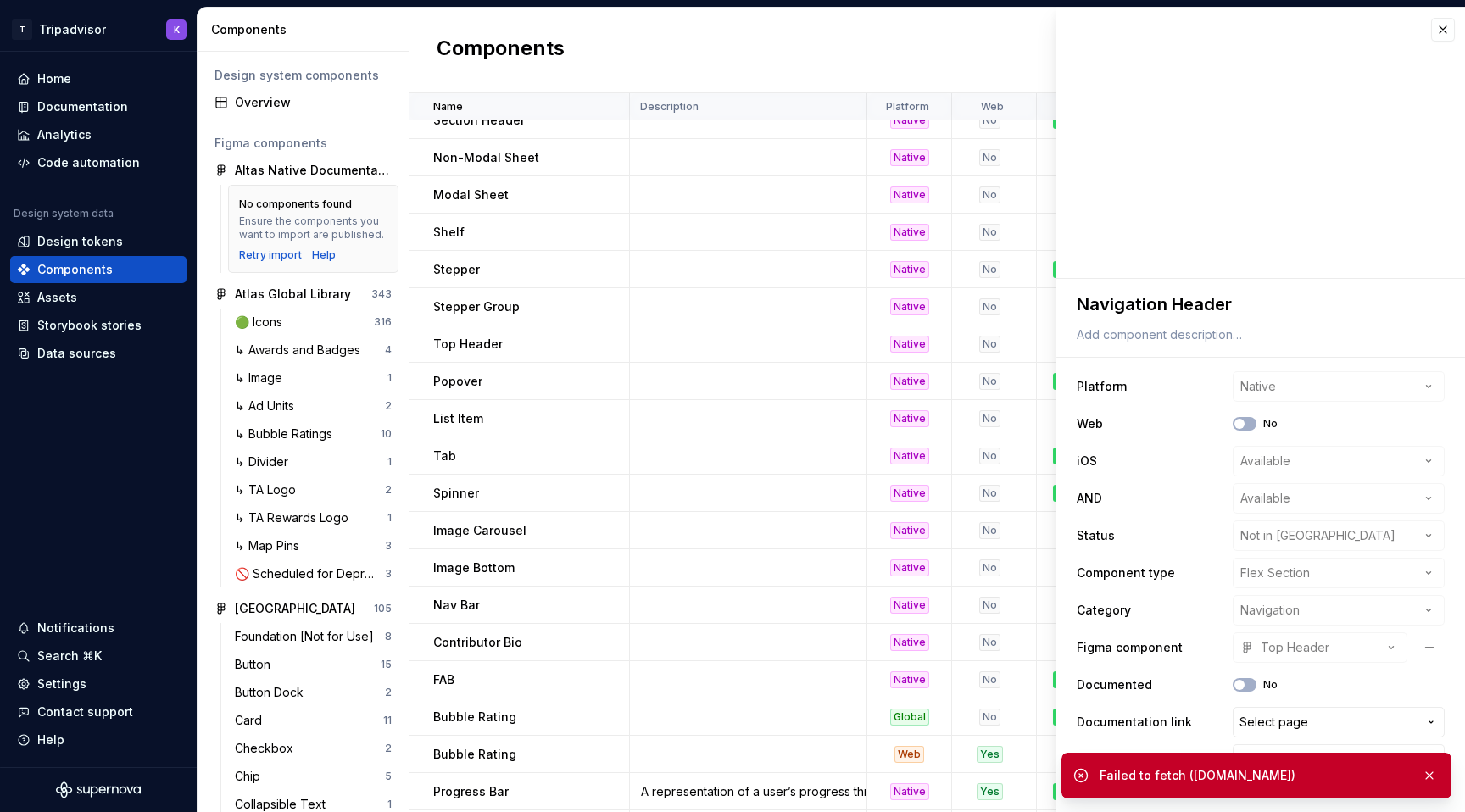
click at [1180, 706] on div "**********" at bounding box center [1261, 573] width 368 height 410
click at [1185, 730] on label "Documentation link" at bounding box center [1134, 722] width 115 height 17
click at [1207, 590] on div "**********" at bounding box center [1261, 573] width 368 height 410
click at [1436, 776] on button "button" at bounding box center [1429, 775] width 22 height 24
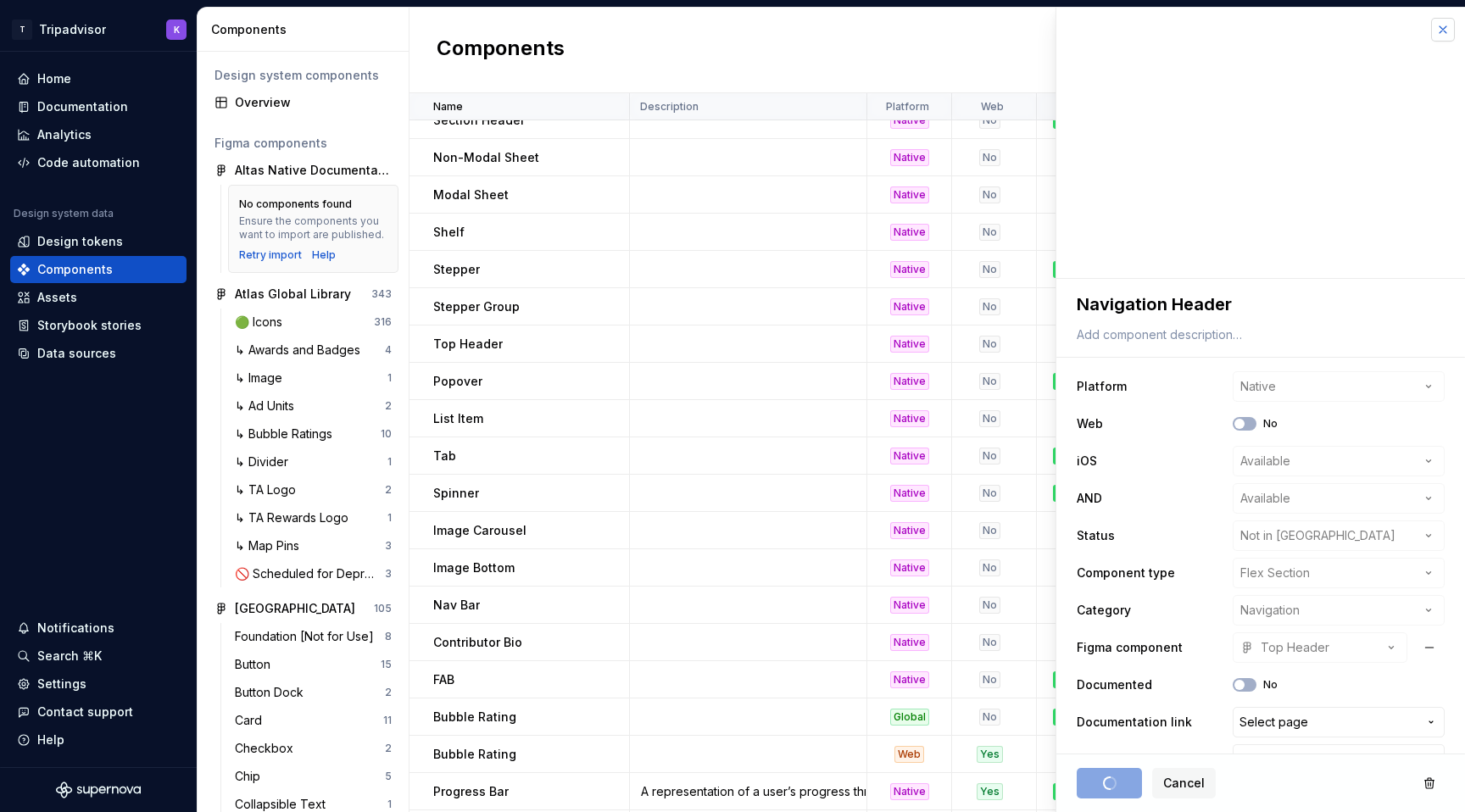
click at [1445, 24] on button "button" at bounding box center [1443, 29] width 24 height 24
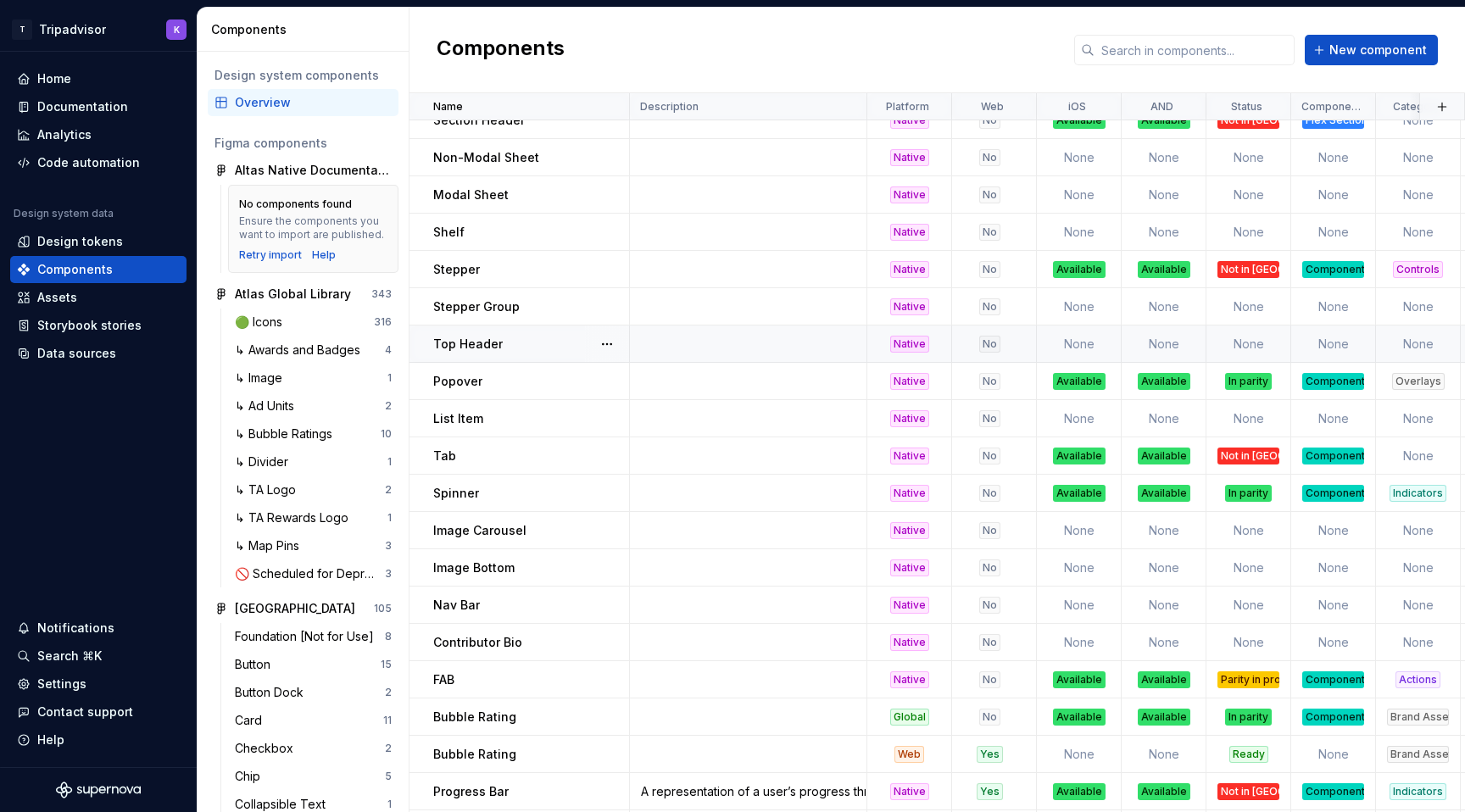
click at [739, 359] on td at bounding box center [749, 345] width 238 height 38
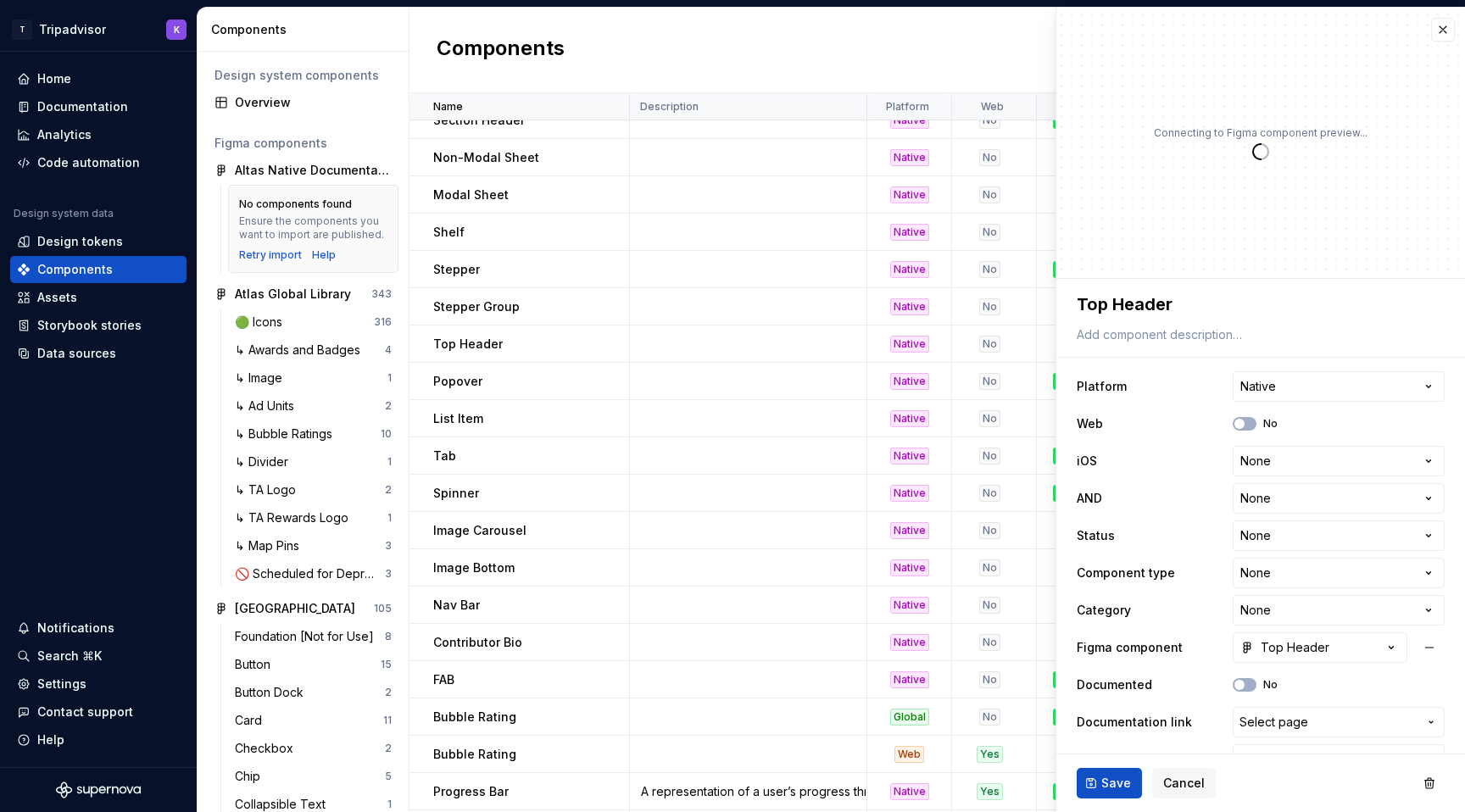
type textarea "*"
click at [1260, 455] on html "T Tripadvisor K Home Documentation Analytics Code automation Design system data…" at bounding box center [732, 406] width 1465 height 812
select select "**********"
type textarea "*"
click at [1268, 509] on html "T Tripadvisor K Home Documentation Analytics Code automation Design system data…" at bounding box center [732, 406] width 1465 height 812
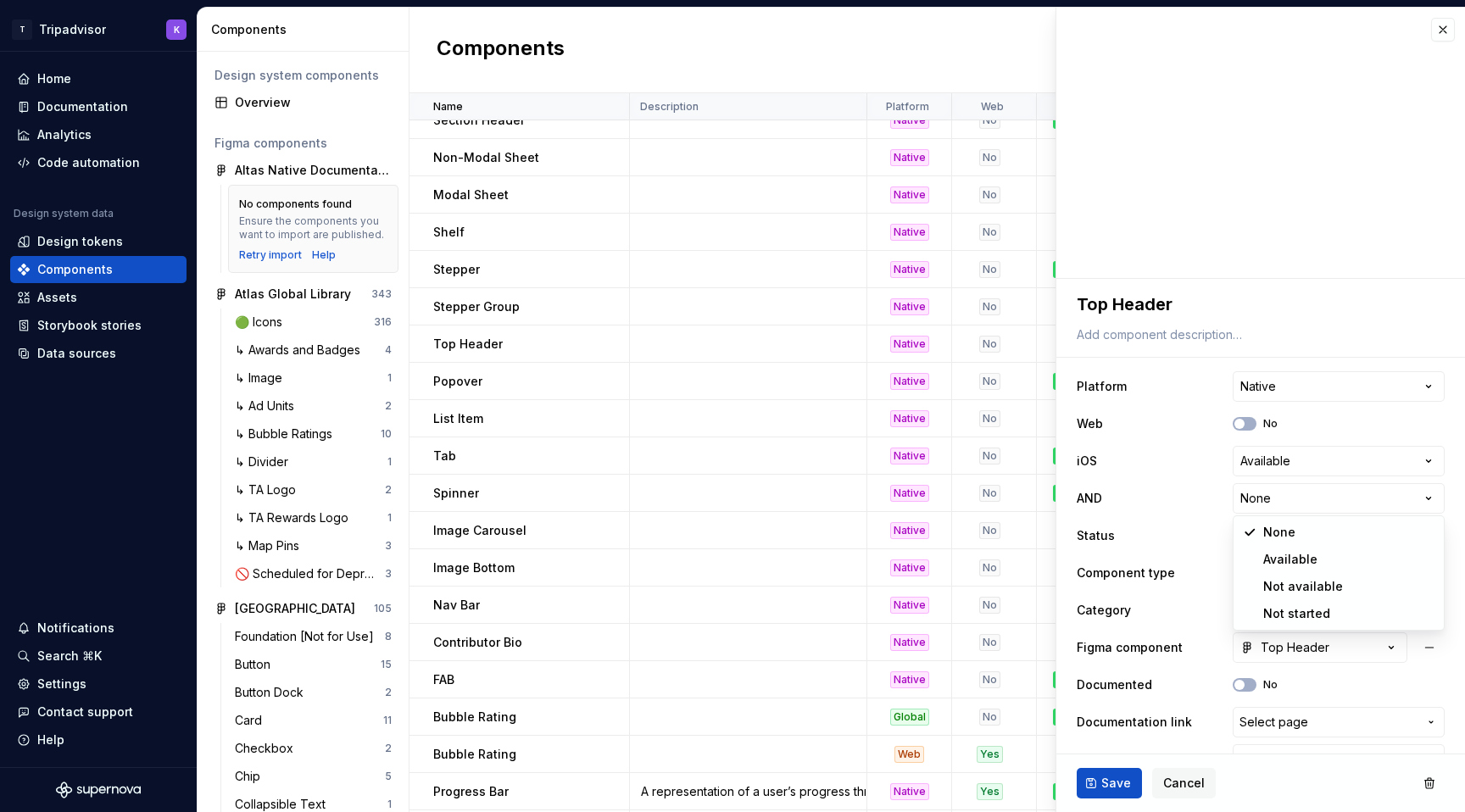
select select "**********"
type textarea "*"
click at [1273, 542] on html "T Tripadvisor K Home Documentation Analytics Code automation Design system data…" at bounding box center [732, 406] width 1465 height 812
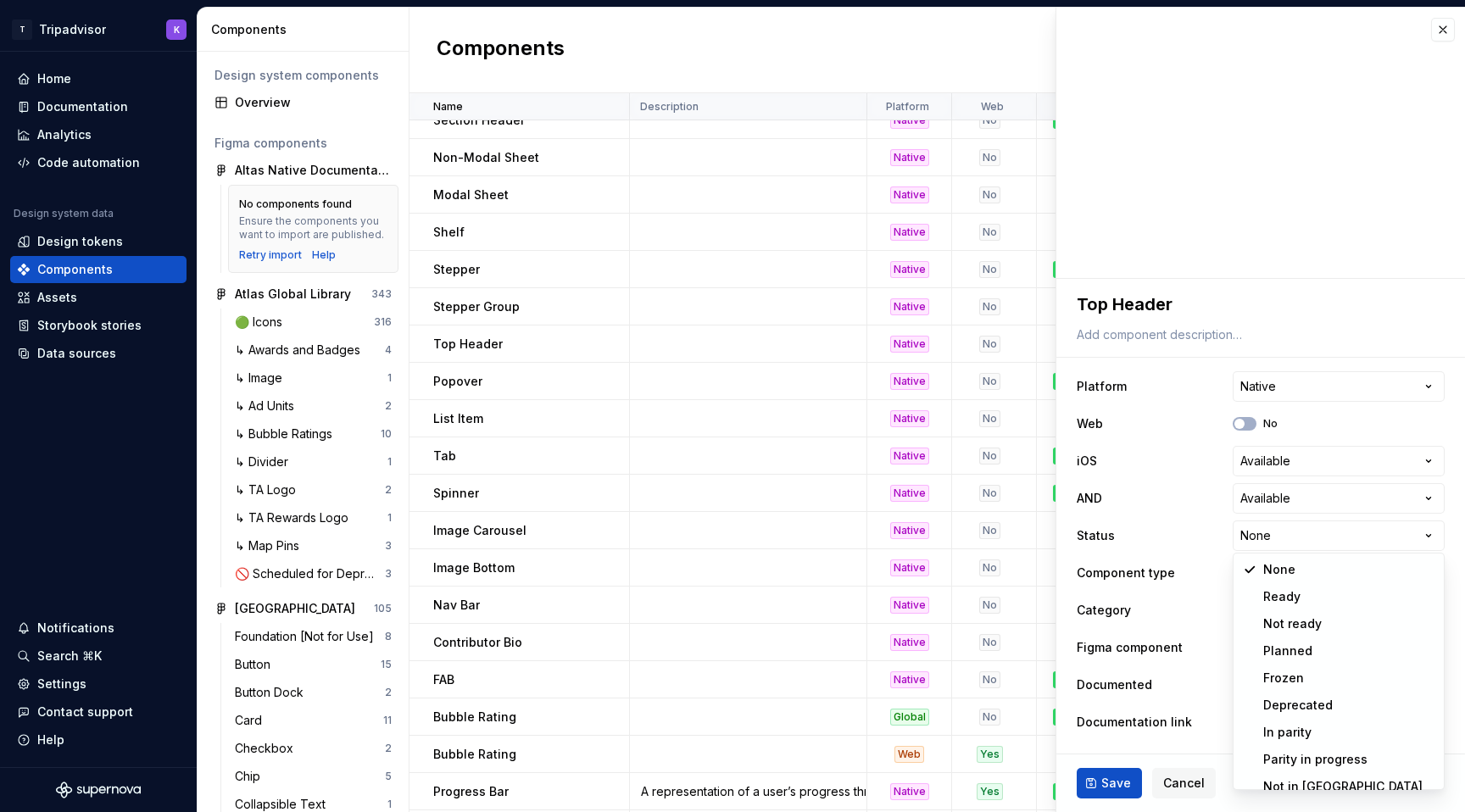
select select "**********"
type textarea "*"
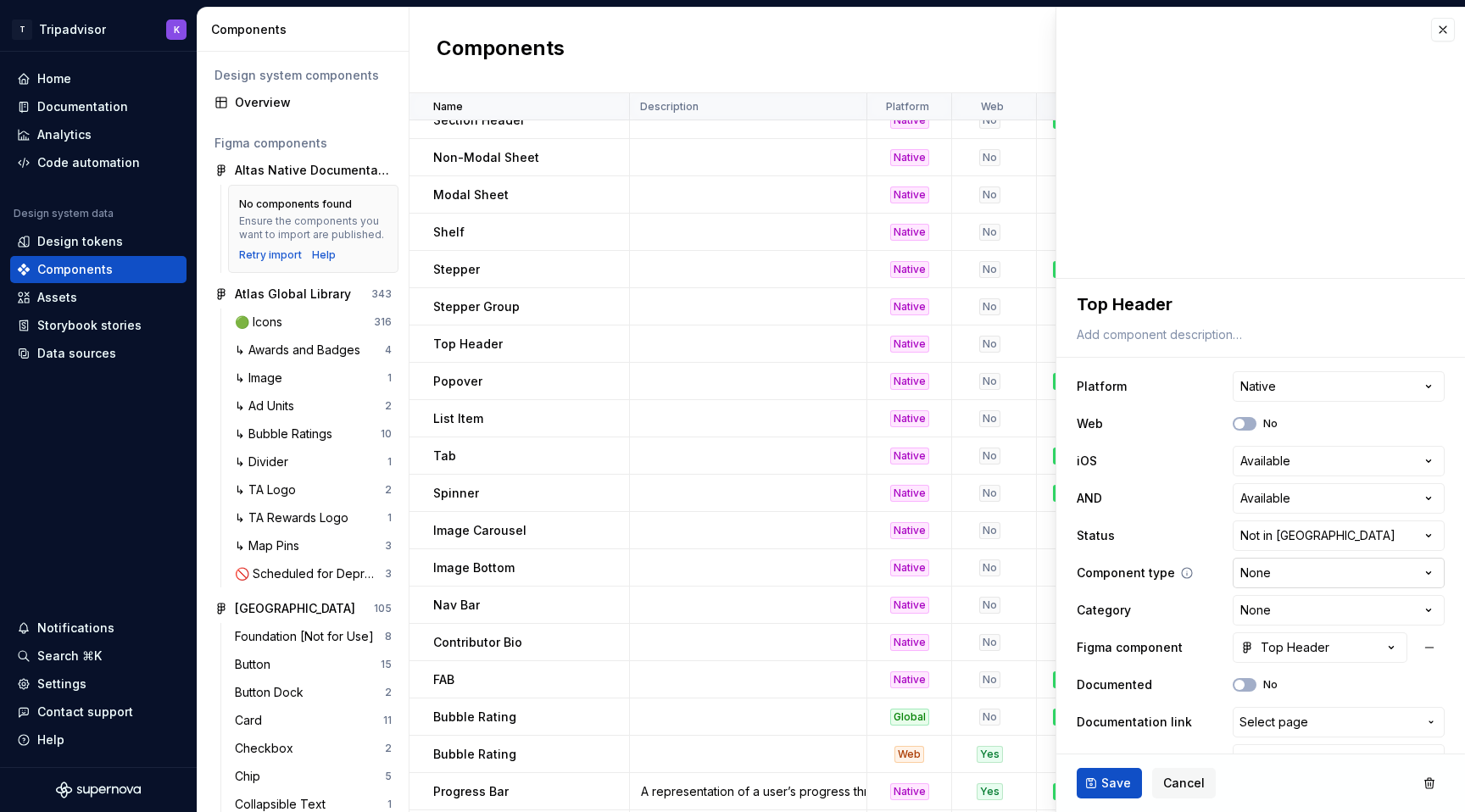
click at [1287, 565] on html "T Tripadvisor K Home Documentation Analytics Code automation Design system data…" at bounding box center [732, 406] width 1465 height 812
select select "**********"
type textarea "*"
click at [1283, 567] on html "T Tripadvisor K Home Documentation Analytics Code automation Design system data…" at bounding box center [732, 406] width 1465 height 812
select select "**********"
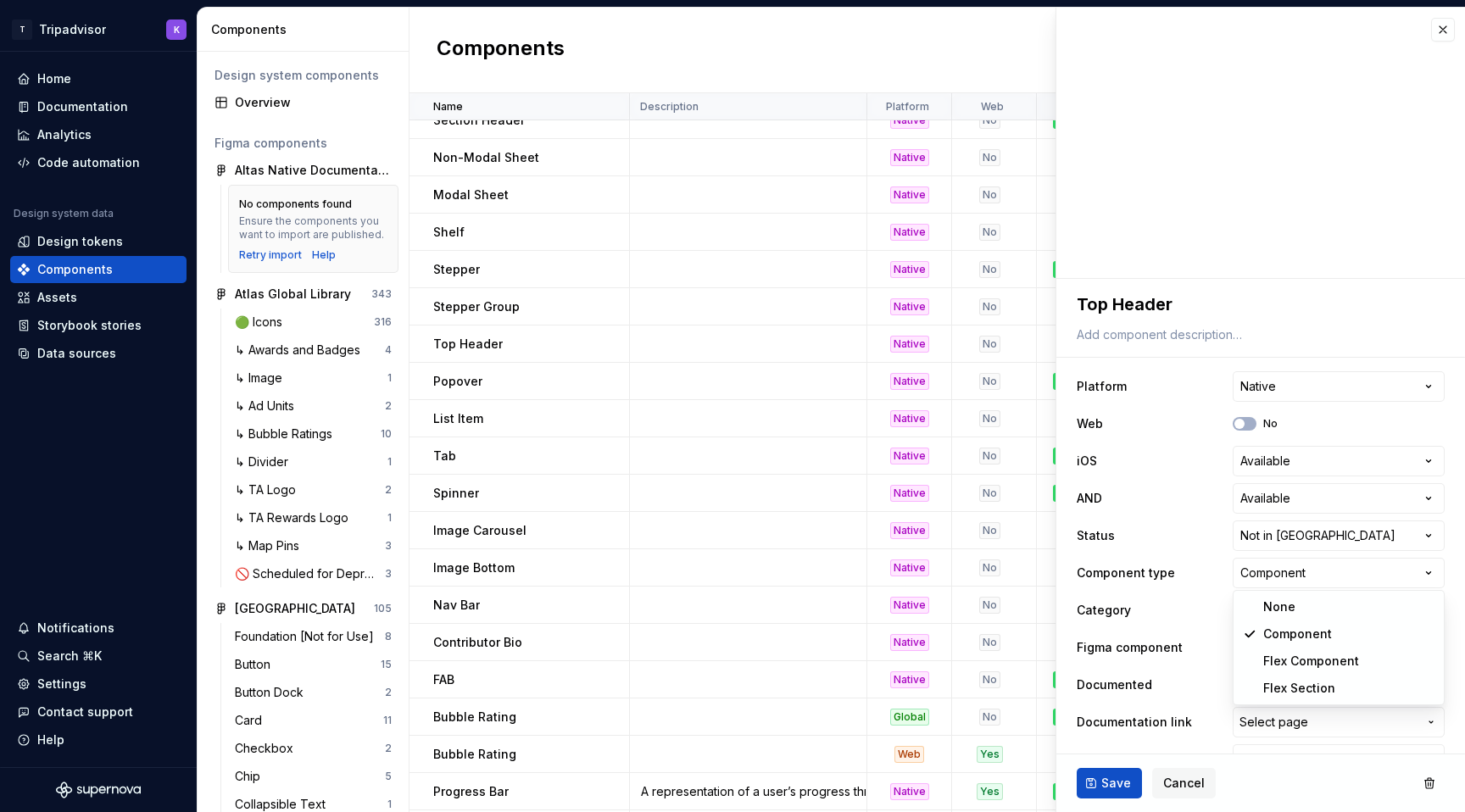
type textarea "*"
click at [1263, 606] on html "T Tripadvisor K Home Documentation Analytics Code automation Design system data…" at bounding box center [732, 406] width 1465 height 812
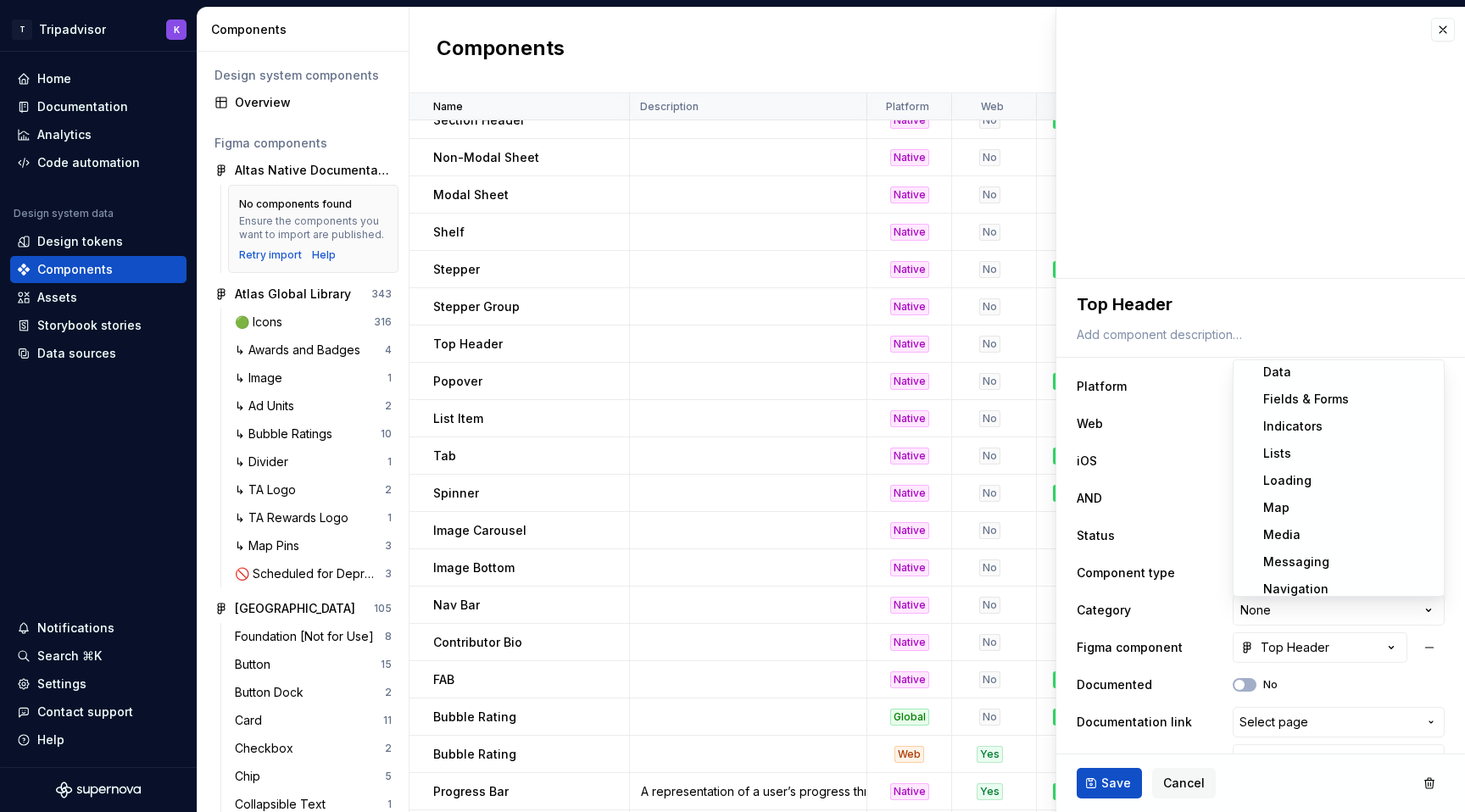
scroll to position [145, 0]
select select "**********"
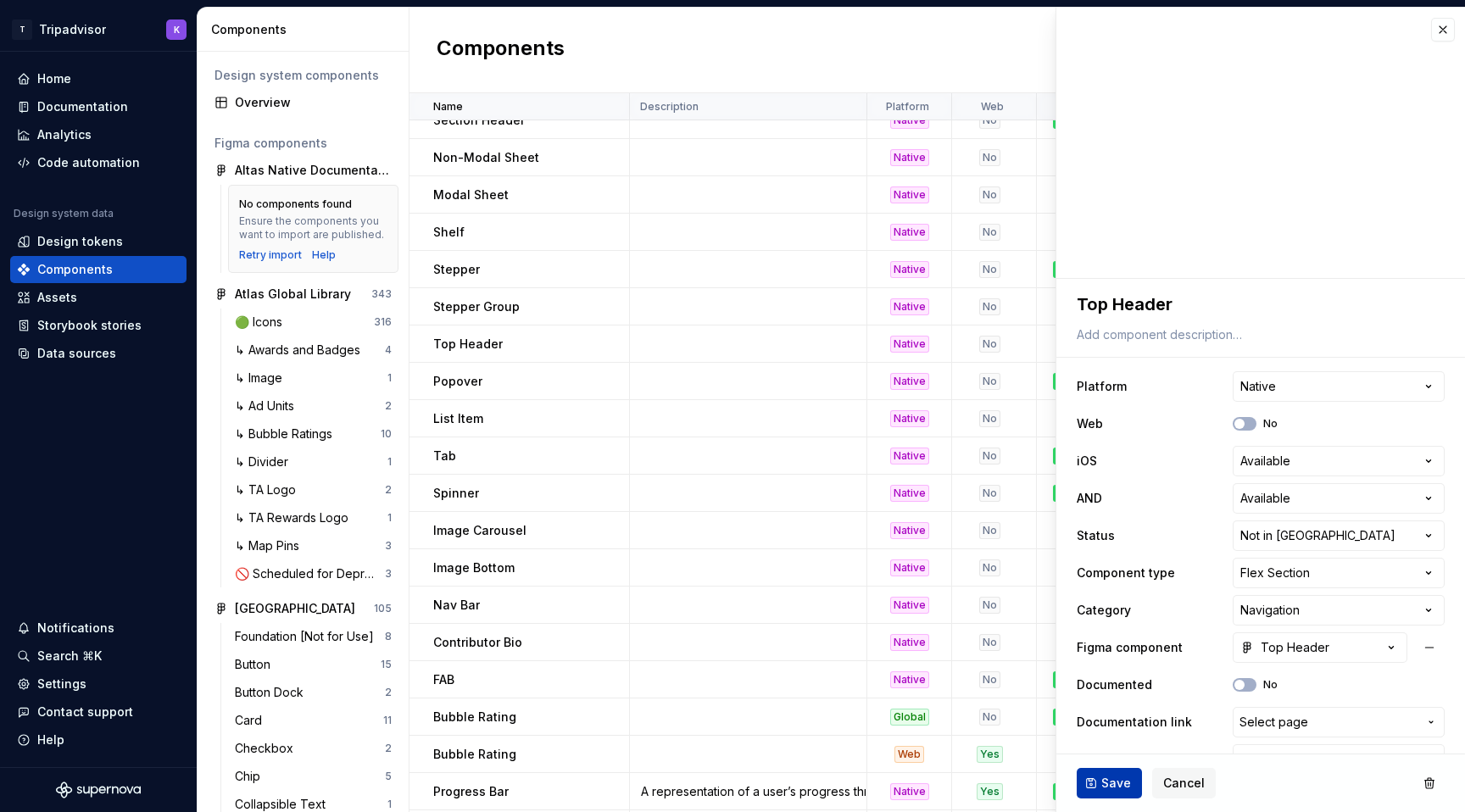
click at [1111, 791] on span "Save" at bounding box center [1116, 783] width 29 height 17
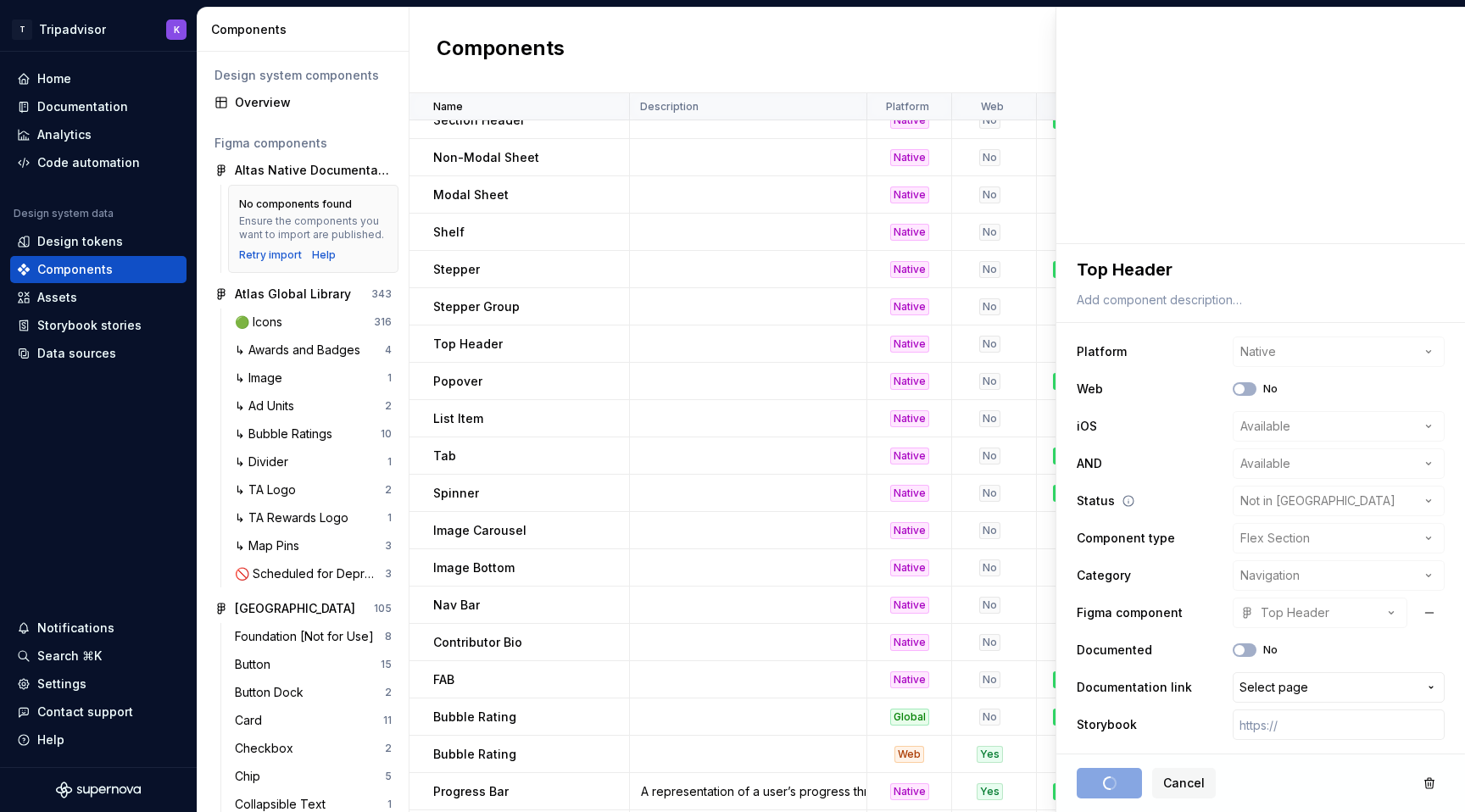
scroll to position [0, 0]
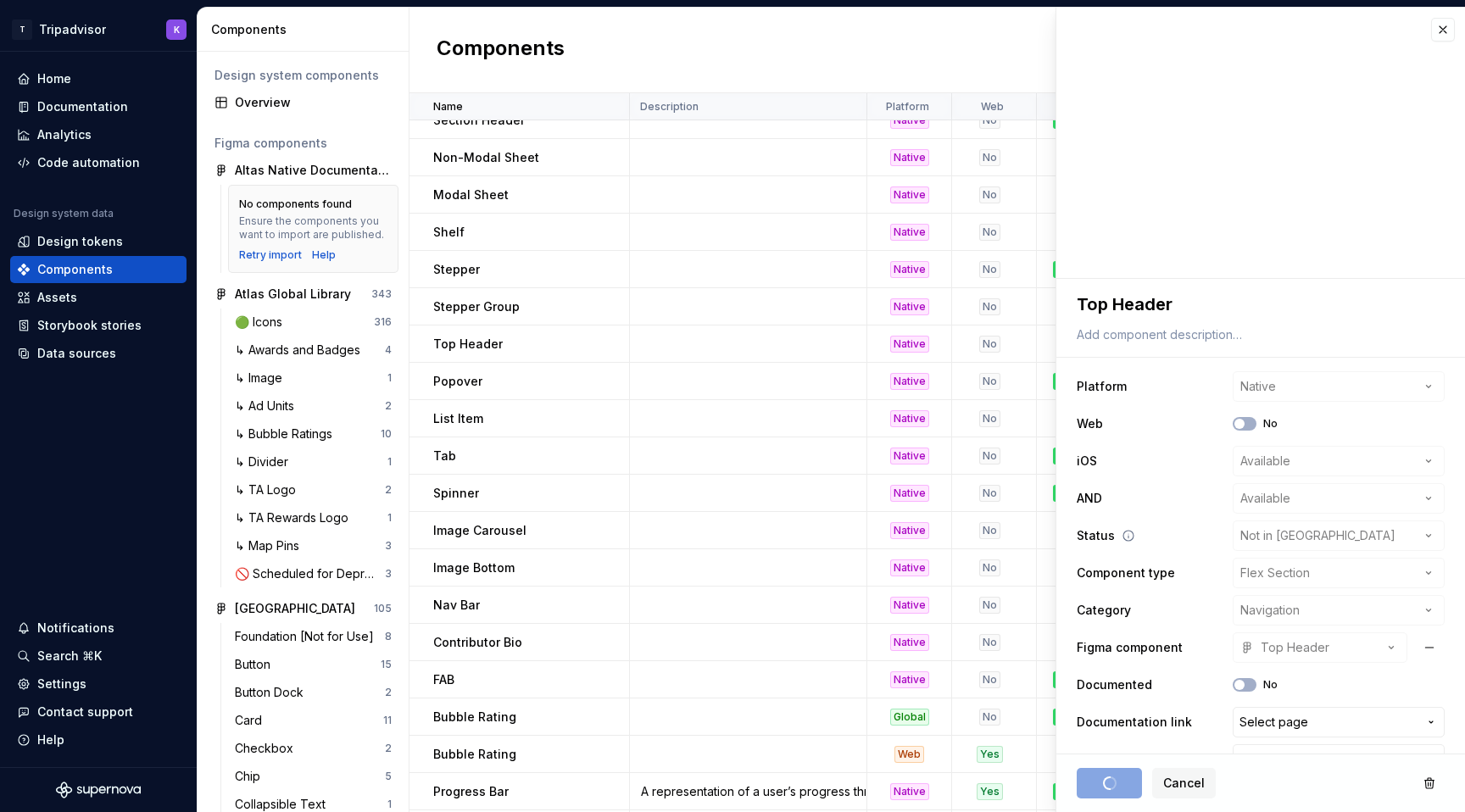
type textarea "*"
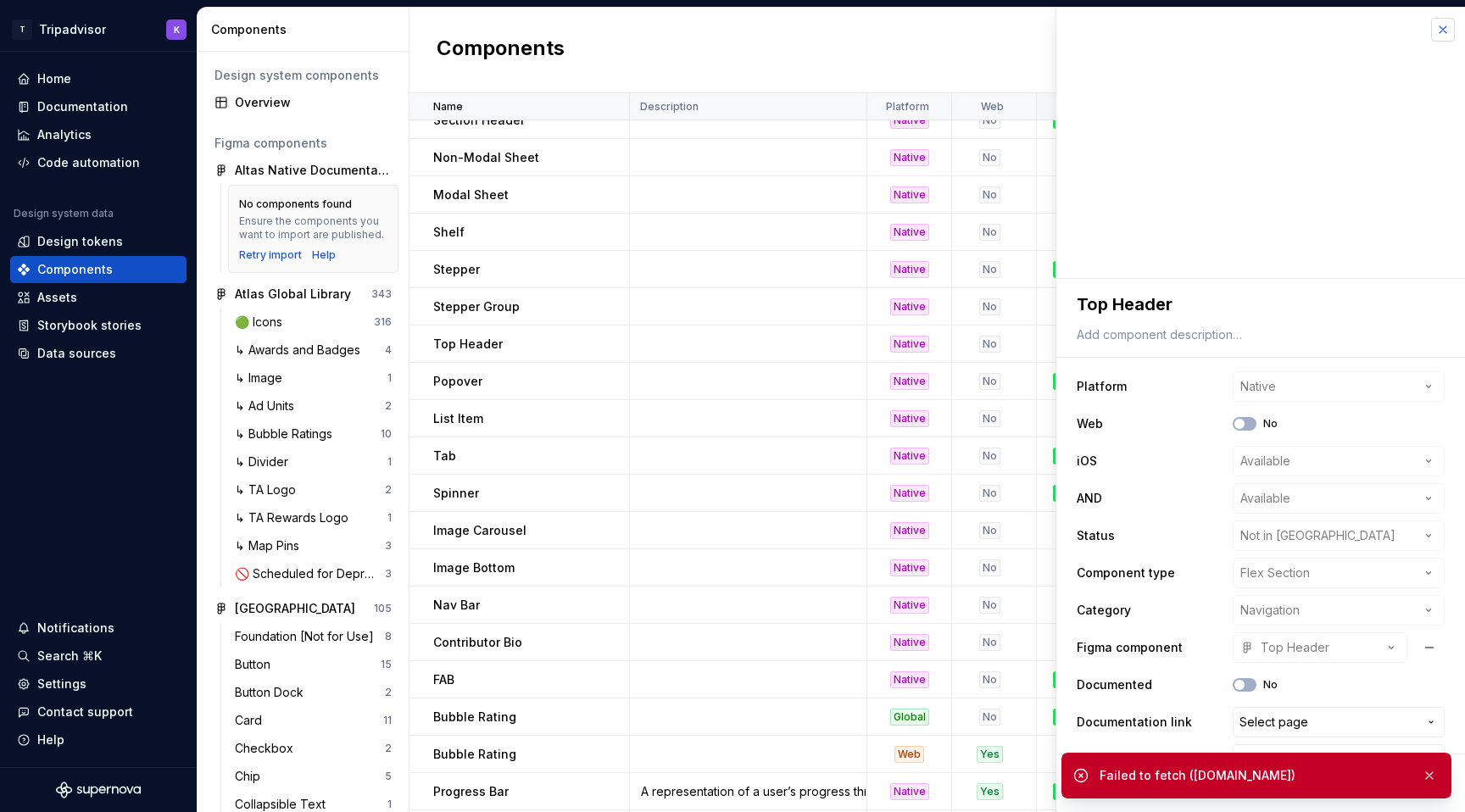
click at [1448, 33] on button "button" at bounding box center [1443, 29] width 24 height 24
